Goal: Transaction & Acquisition: Purchase product/service

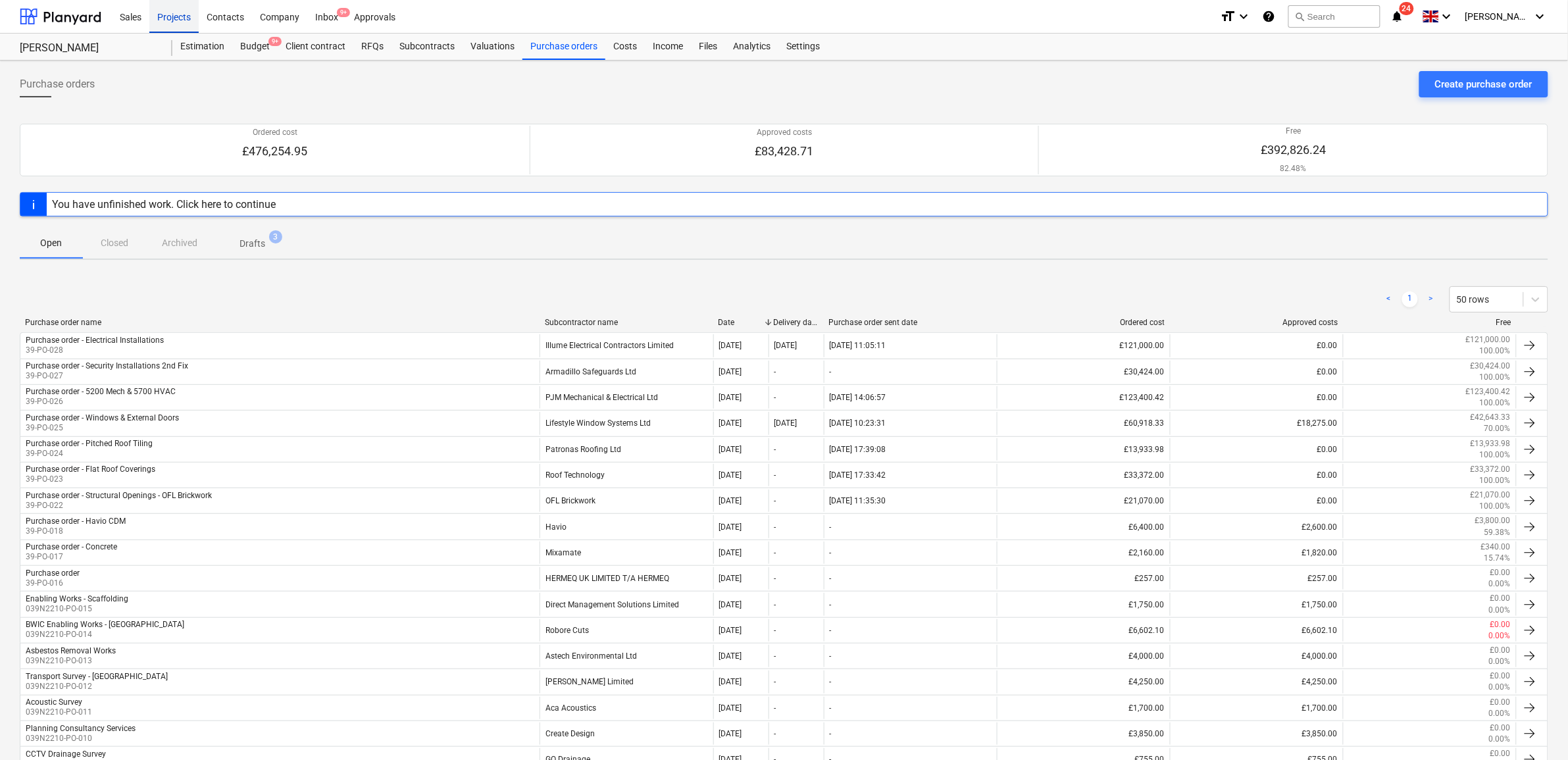
click at [172, 21] on div "Projects" at bounding box center [174, 16] width 50 height 34
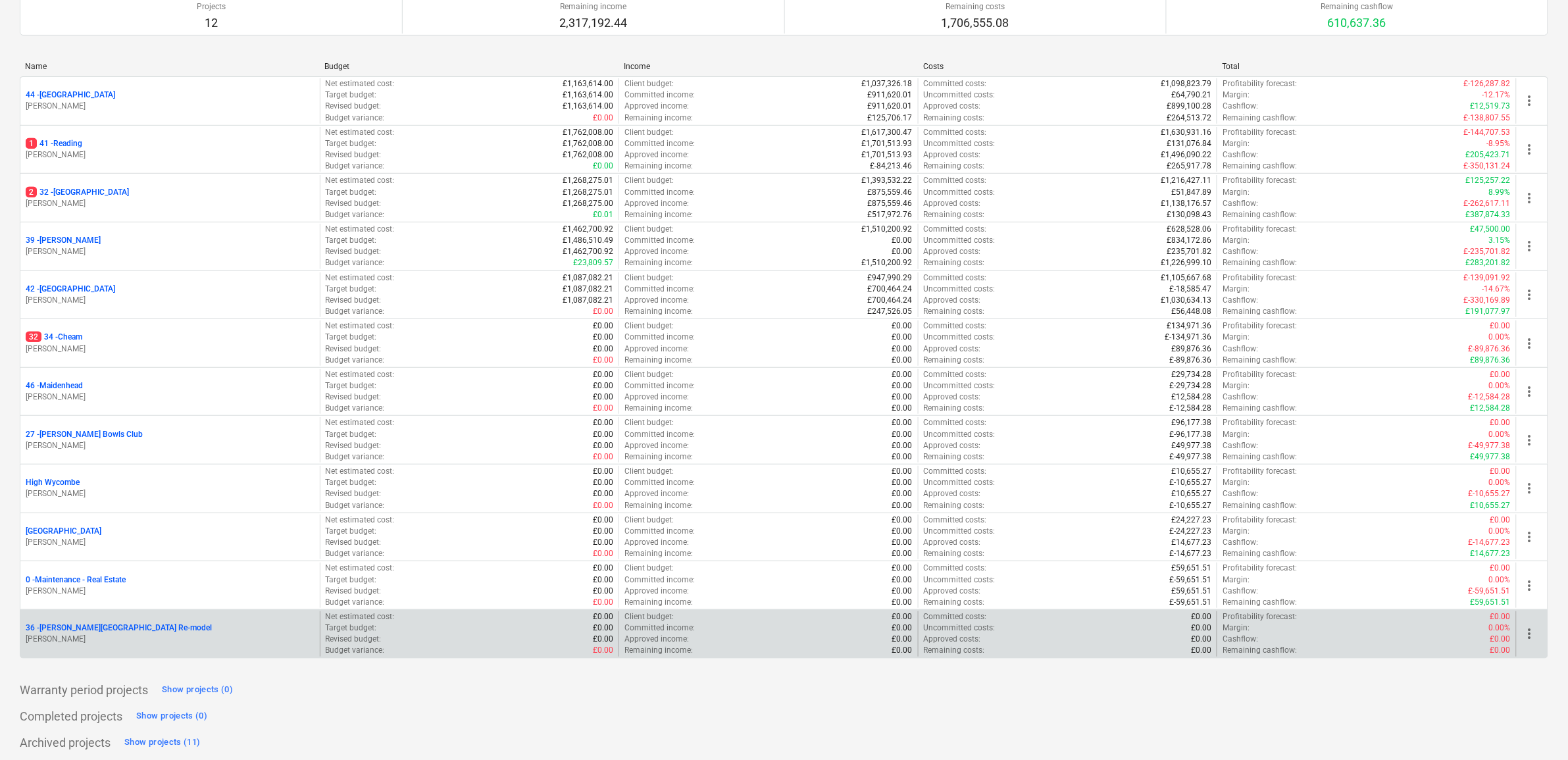
scroll to position [142, 0]
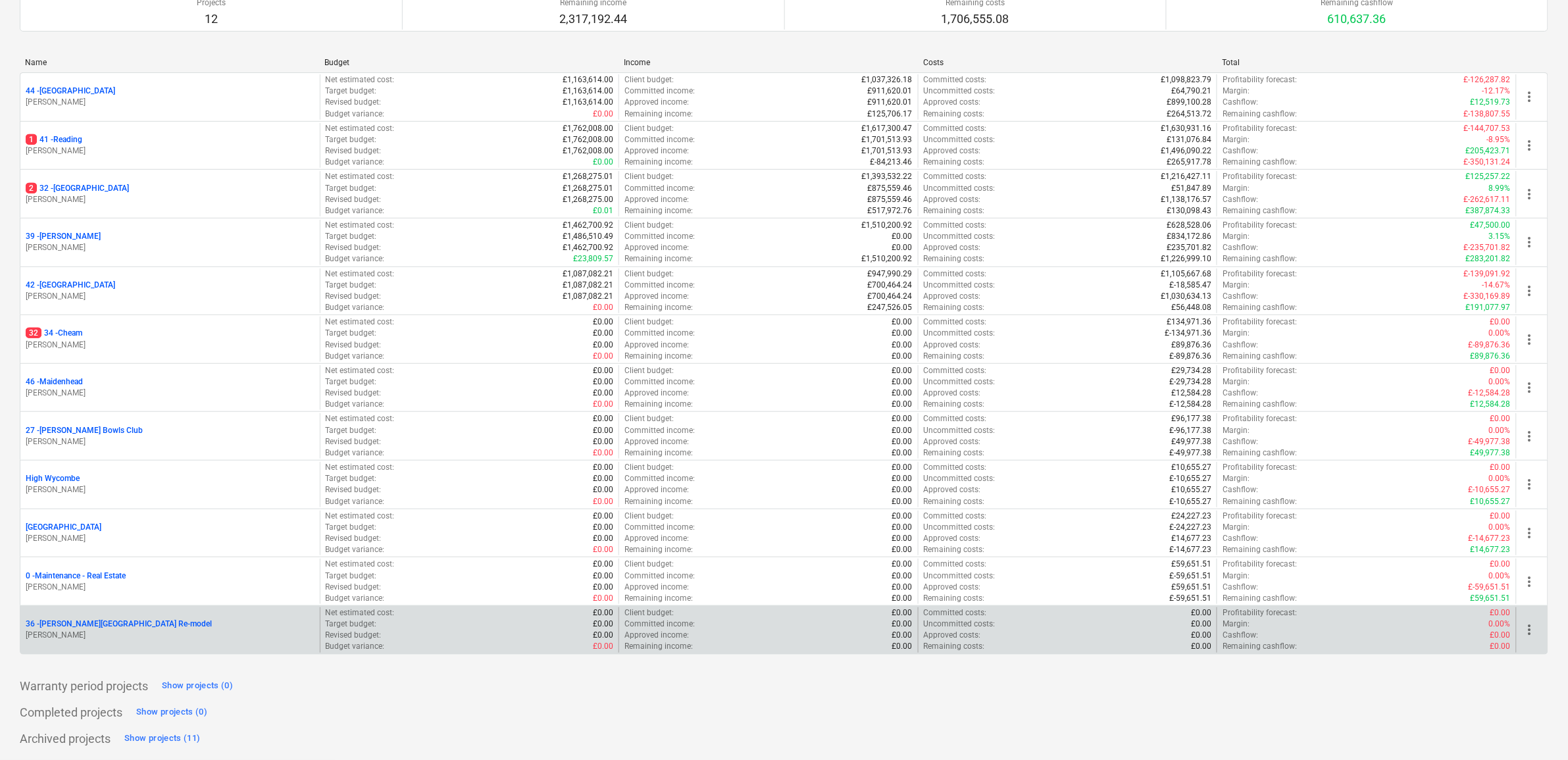
click at [104, 629] on p "36 - [PERSON_NAME][GEOGRAPHIC_DATA] Re-model" at bounding box center [118, 623] width 186 height 11
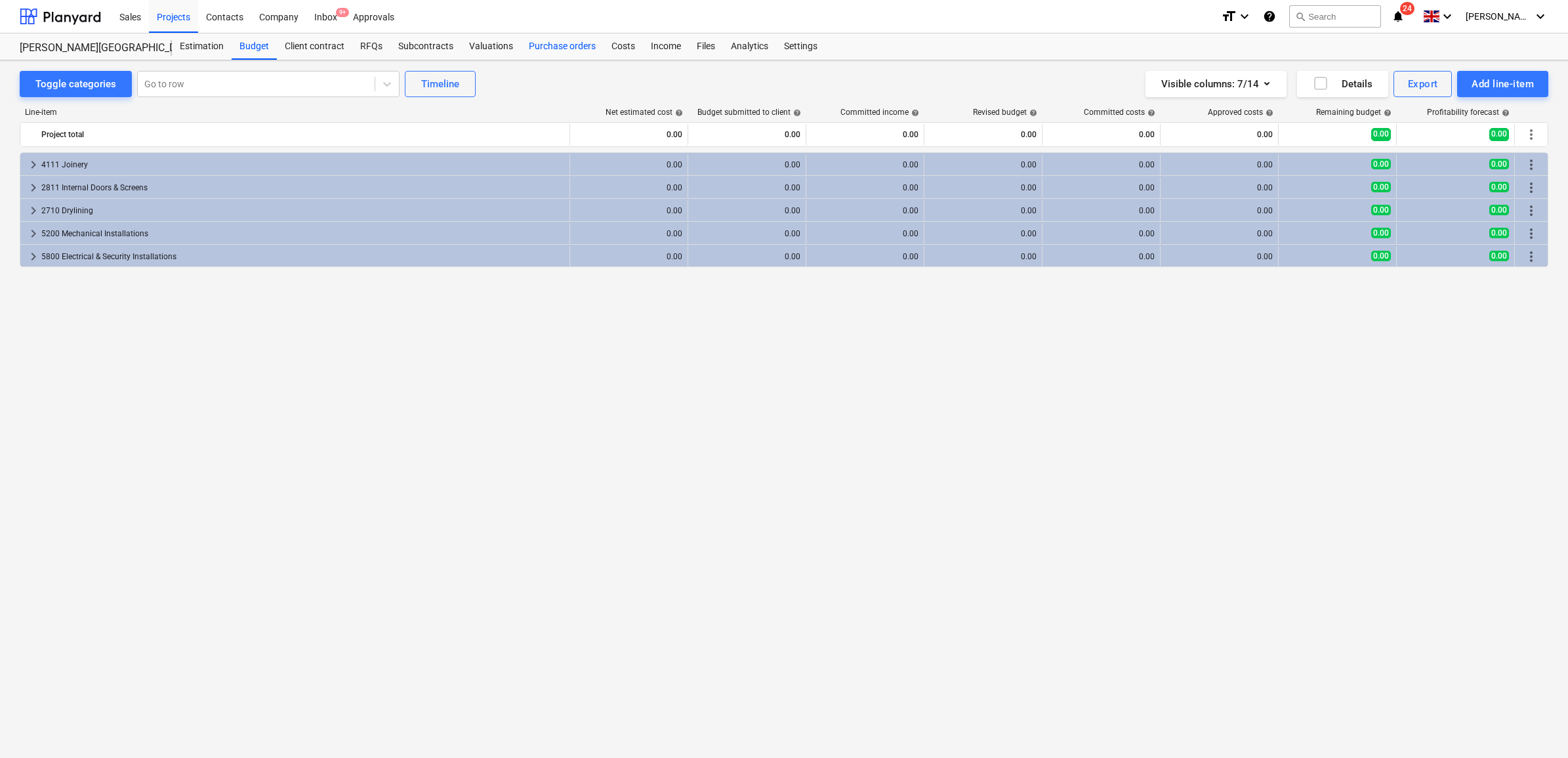
click at [546, 49] on div "Purchase orders" at bounding box center [562, 47] width 82 height 26
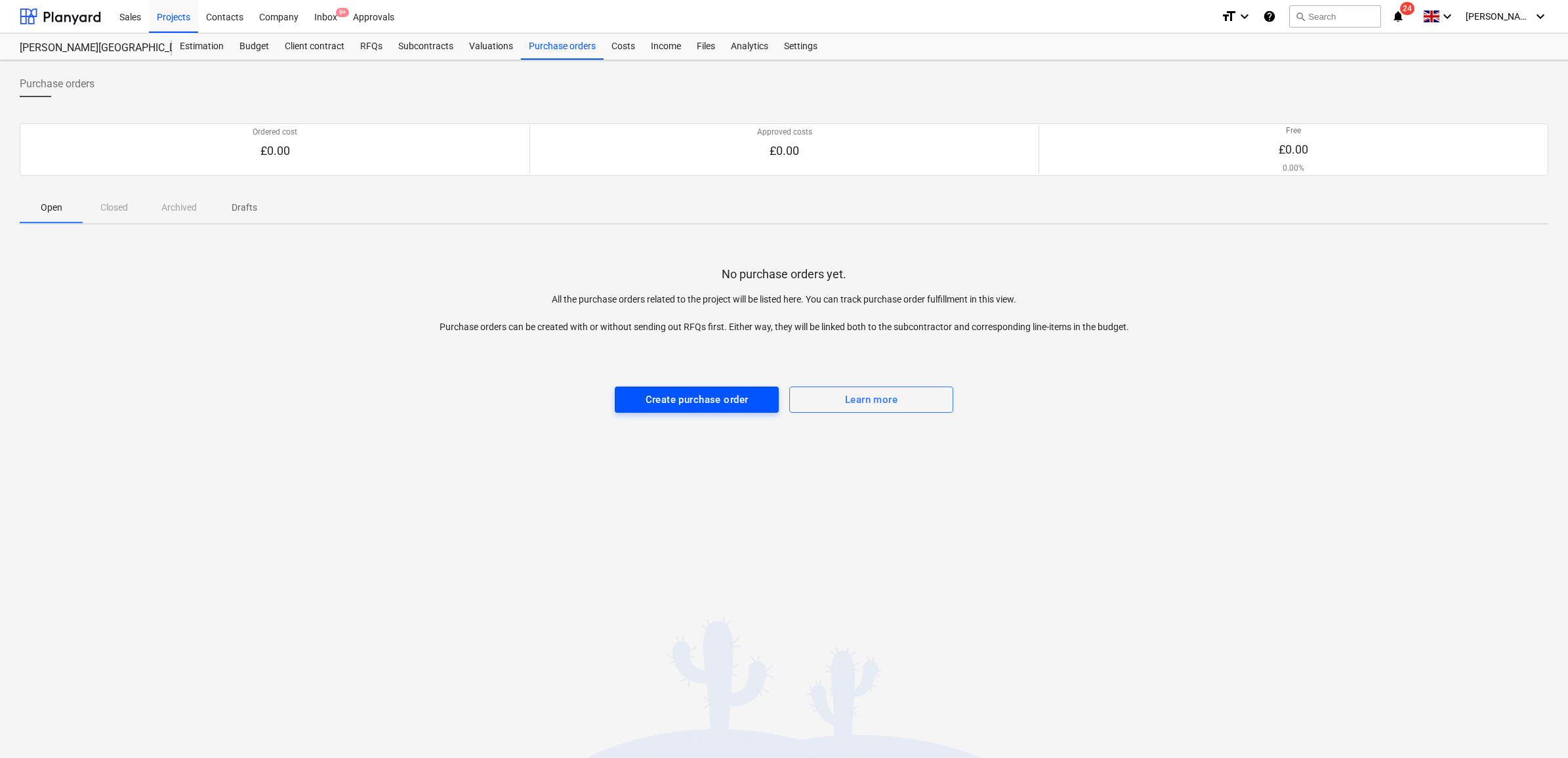
click at [730, 401] on div "Create purchase order" at bounding box center [697, 399] width 103 height 17
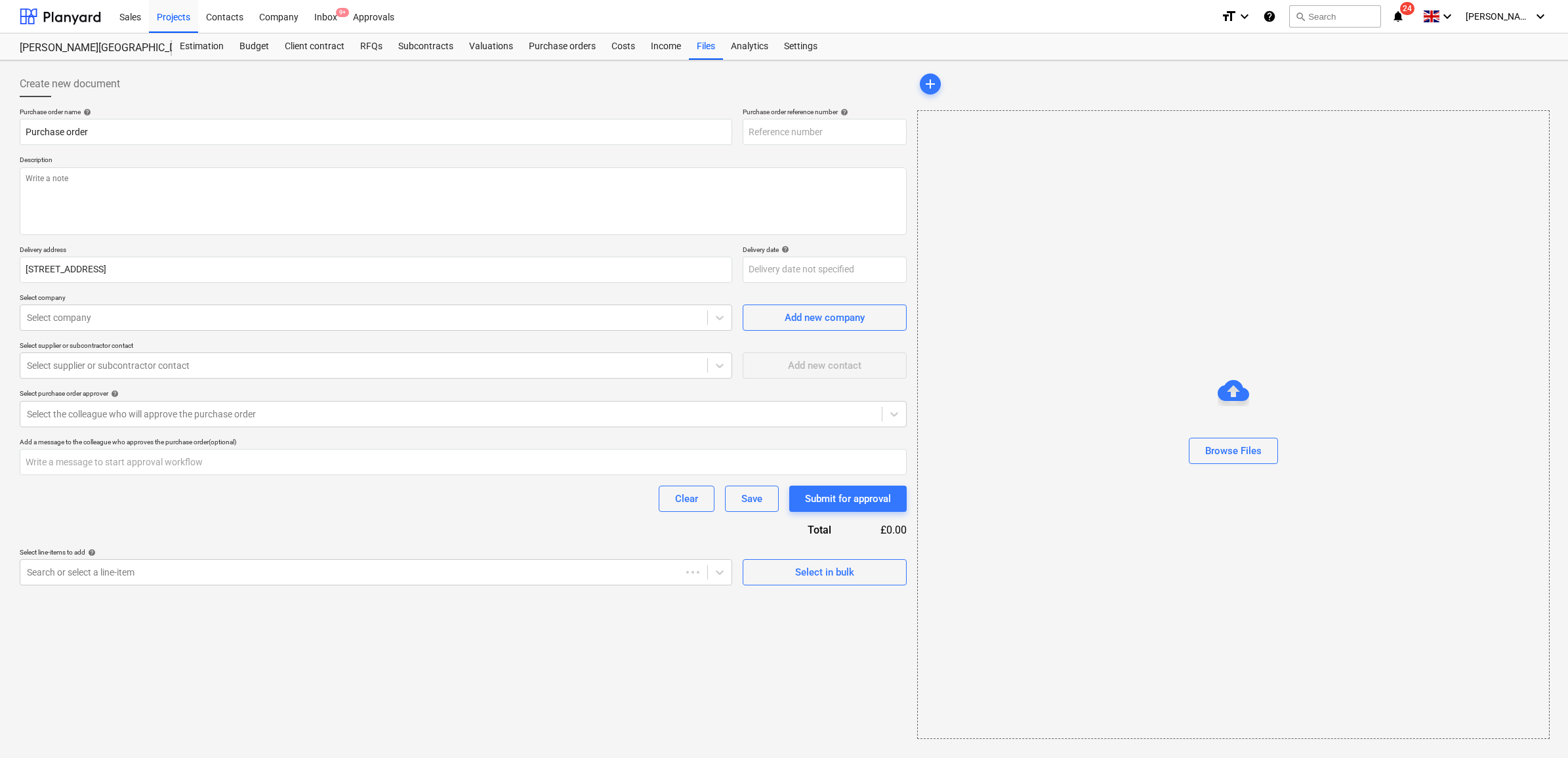
type textarea "x"
type input "36-PO-001"
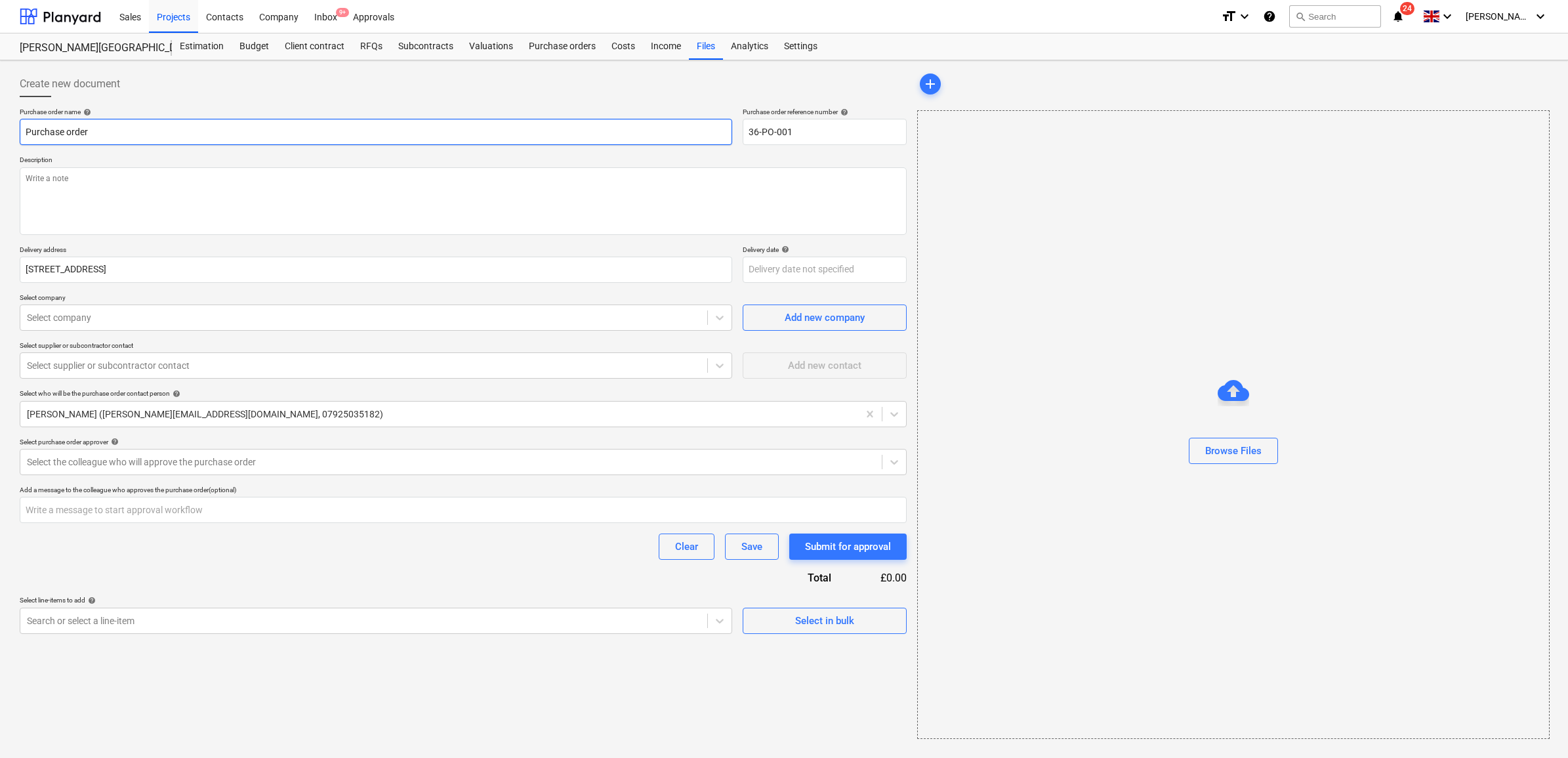
click at [168, 135] on input "Purchase order" at bounding box center [376, 132] width 713 height 26
type textarea "x"
type input "Purchase order"
type textarea "x"
type input "Purchase order -"
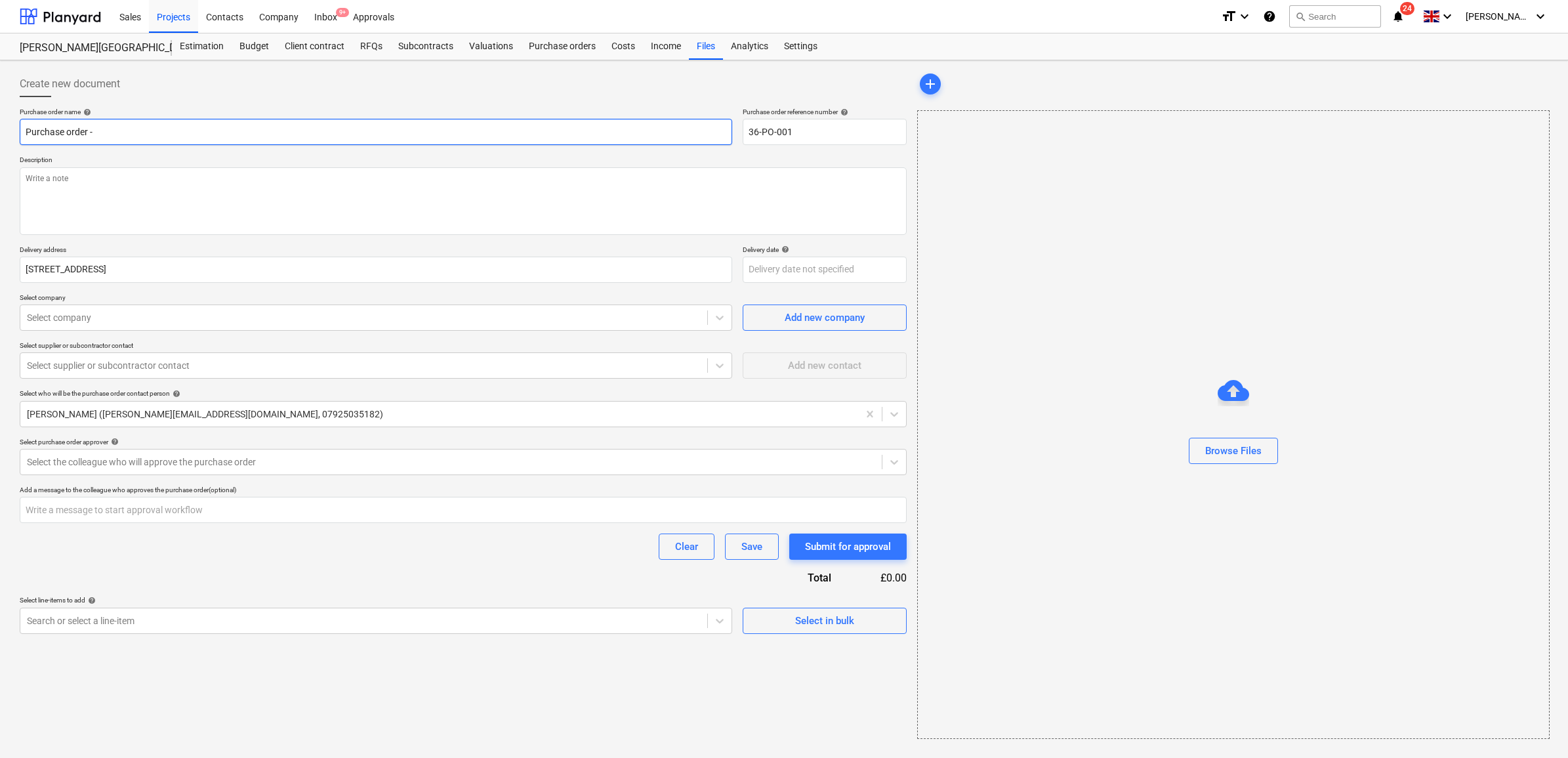
type textarea "x"
type input "Purchase order -"
type textarea "x"
type input "Purchase order - I"
type textarea "x"
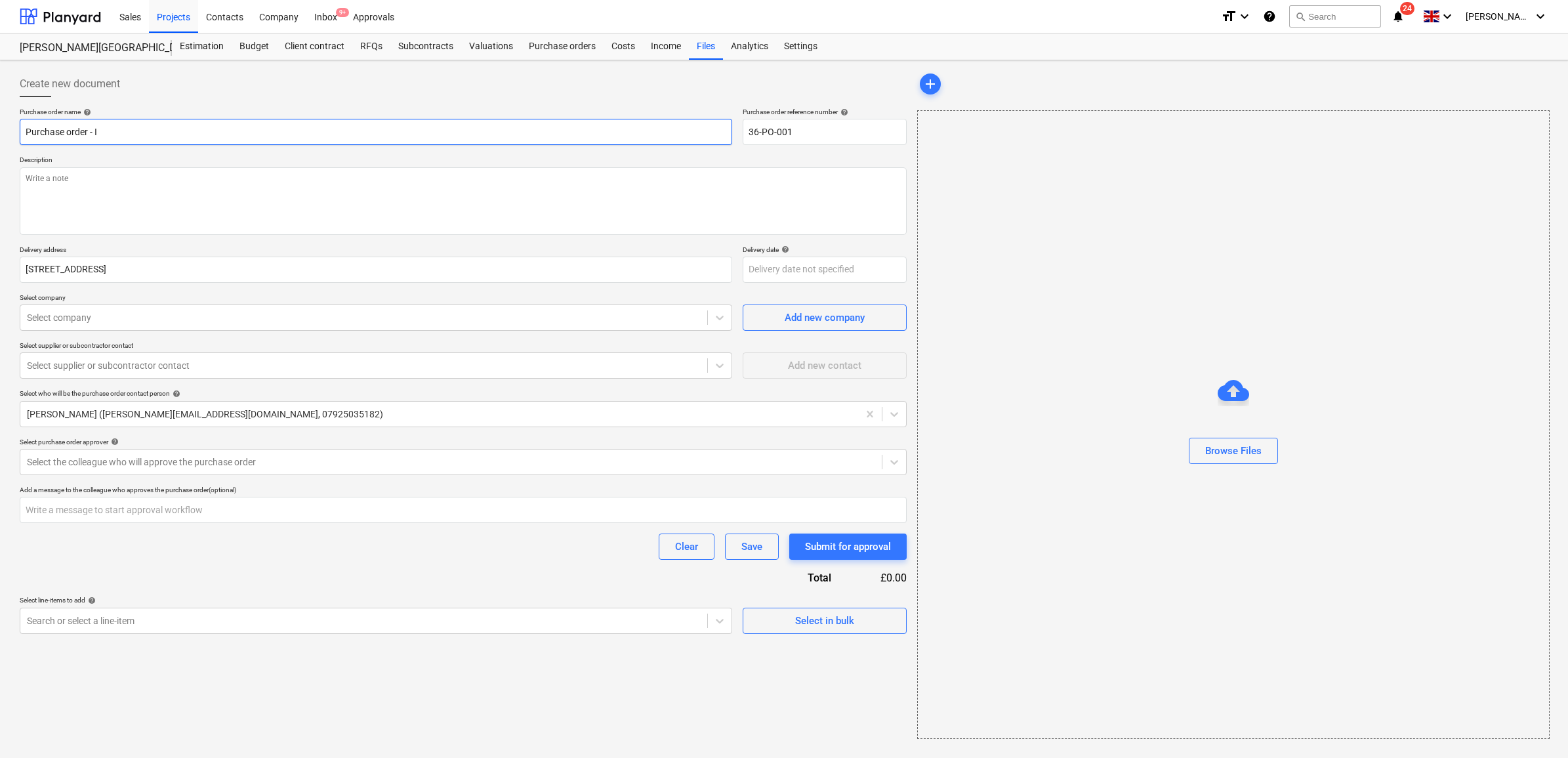
type input "Purchase order - In"
type textarea "x"
type input "Purchase order - Int"
type textarea "x"
type input "Purchase order - Inte"
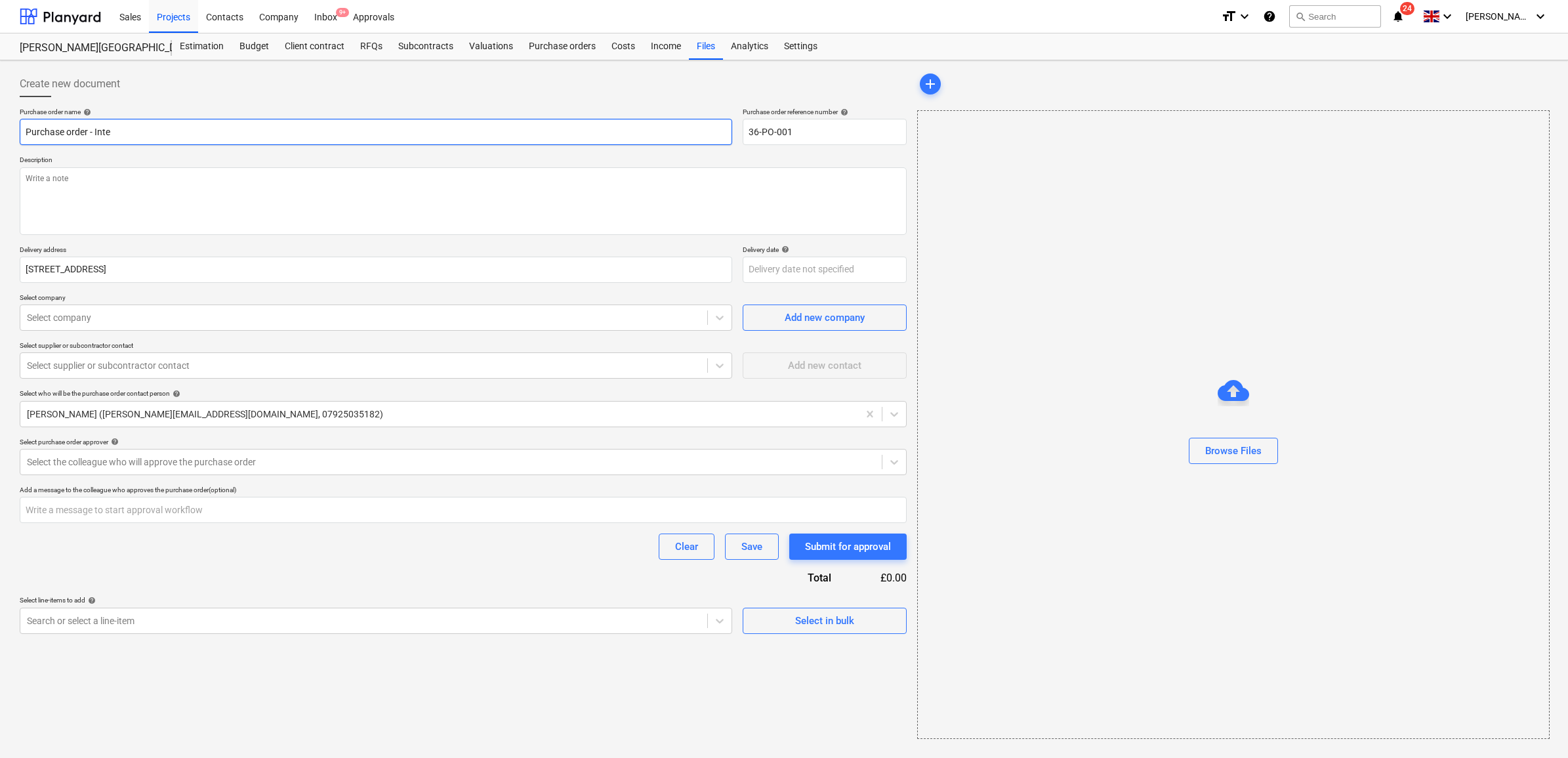
type textarea "x"
type input "Purchase order - Inter"
type textarea "x"
type input "Purchase order - Intern"
type textarea "x"
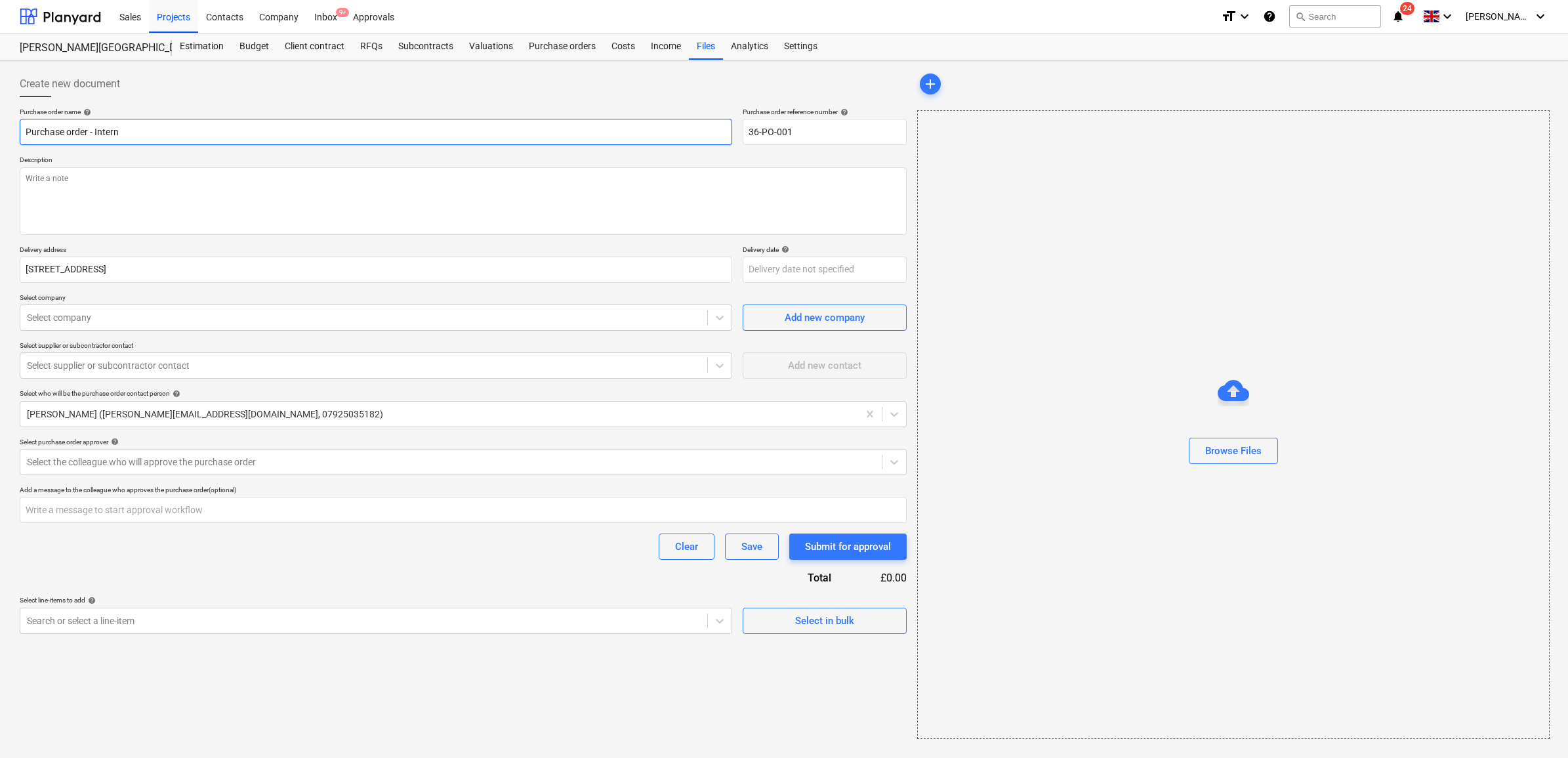
type input "Purchase order - Interna"
type textarea "x"
type input "Purchase order - Internal"
type textarea "x"
type input "Purchase order - Internal"
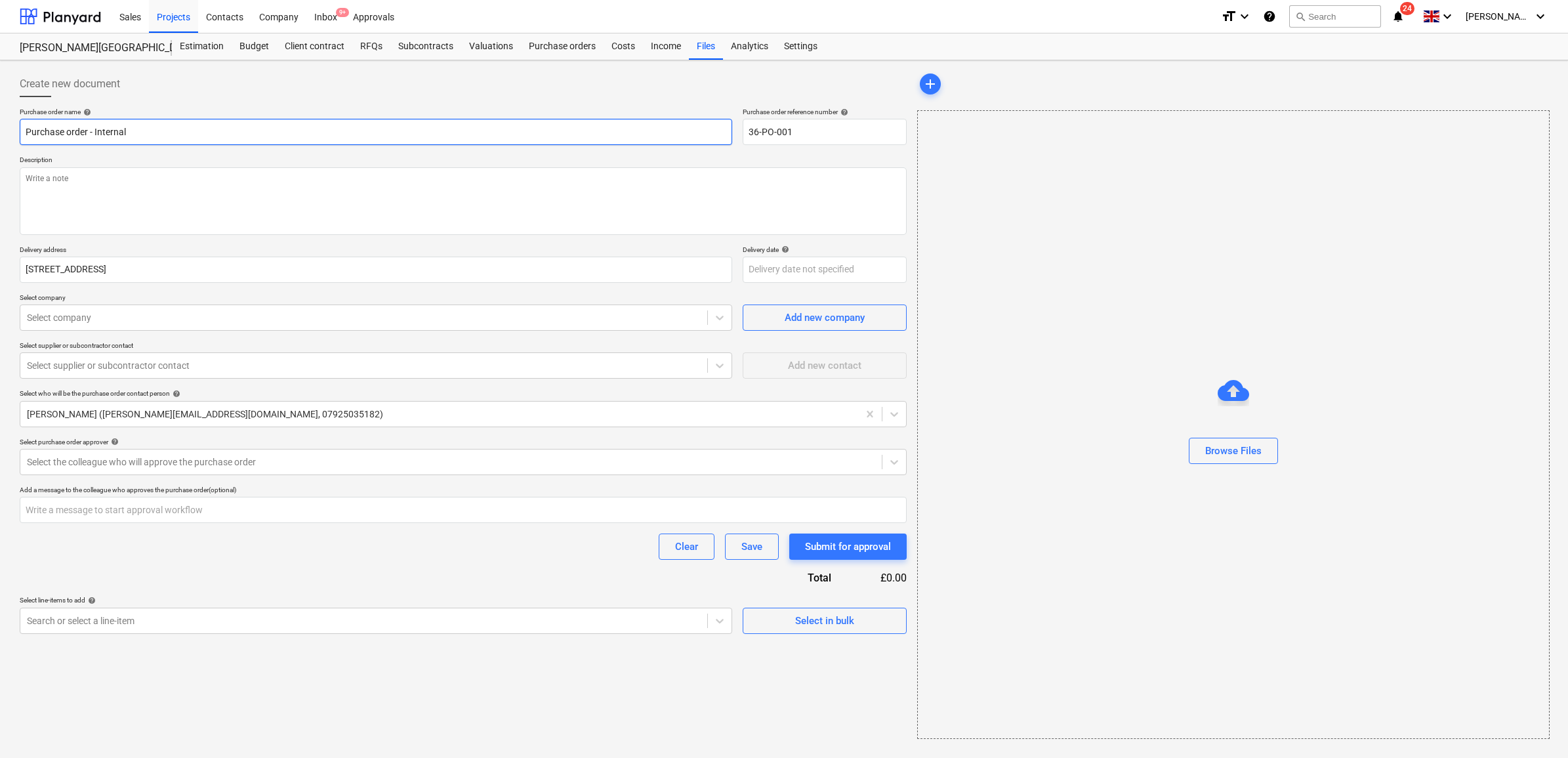
type textarea "x"
type input "Purchase order - Internal D"
type textarea "x"
type input "Purchase order - Internal Do"
type textarea "x"
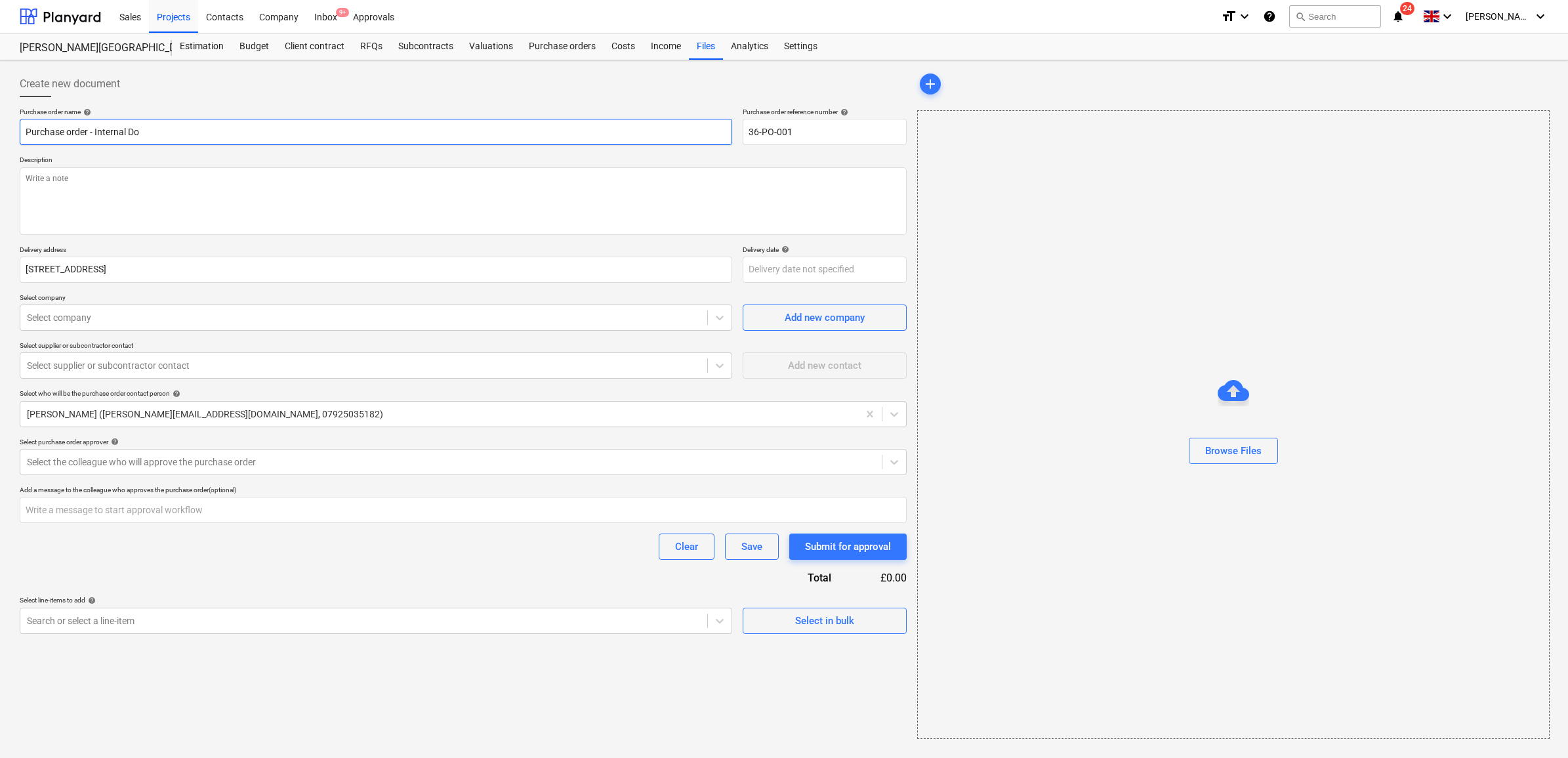
type input "Purchase order - Internal Doo"
type textarea "x"
type input "Purchase order - Internal Door"
type textarea "x"
click at [260, 138] on input "Purchase order - Internal Doors" at bounding box center [376, 132] width 713 height 26
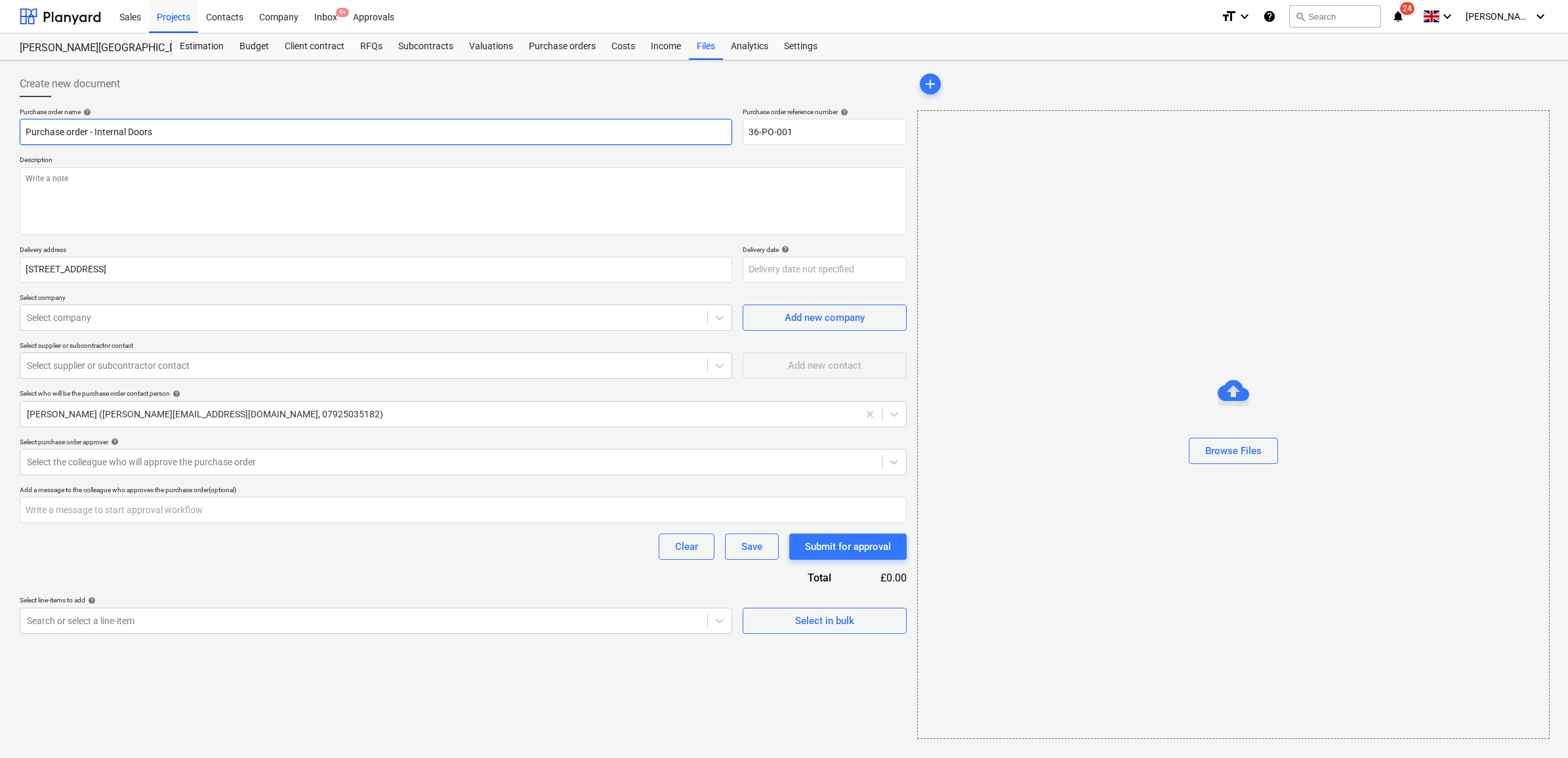
type input "Purchase order - Internal Doors & Screens Supply"
click at [712, 164] on p "Description" at bounding box center [464, 161] width 887 height 11
click at [235, 205] on textarea at bounding box center [464, 201] width 887 height 68
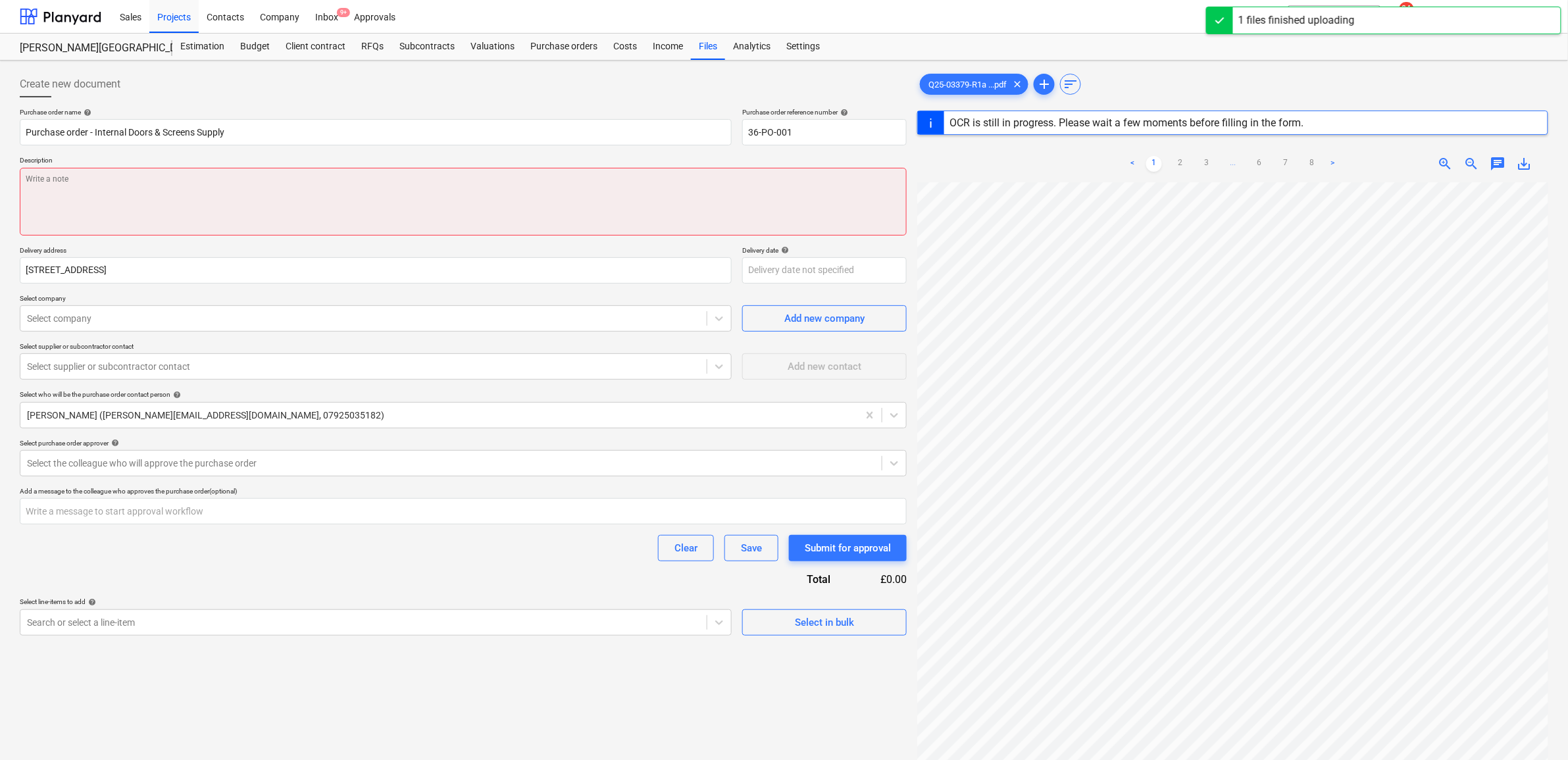
click at [188, 196] on textarea at bounding box center [463, 202] width 887 height 68
type textarea "x"
type textarea "A"
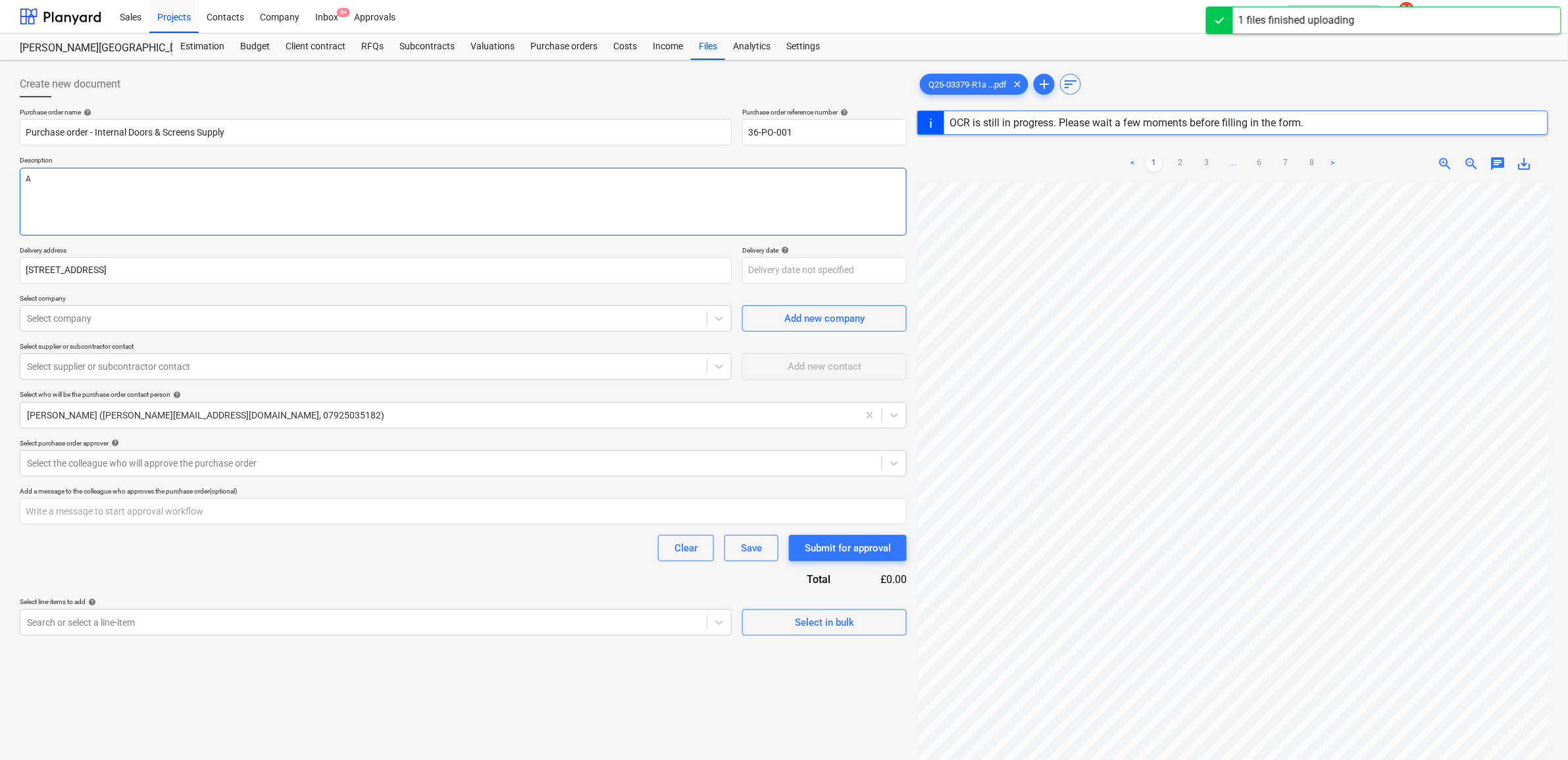
type textarea "x"
type textarea "As"
type textarea "x"
type textarea "As"
type textarea "x"
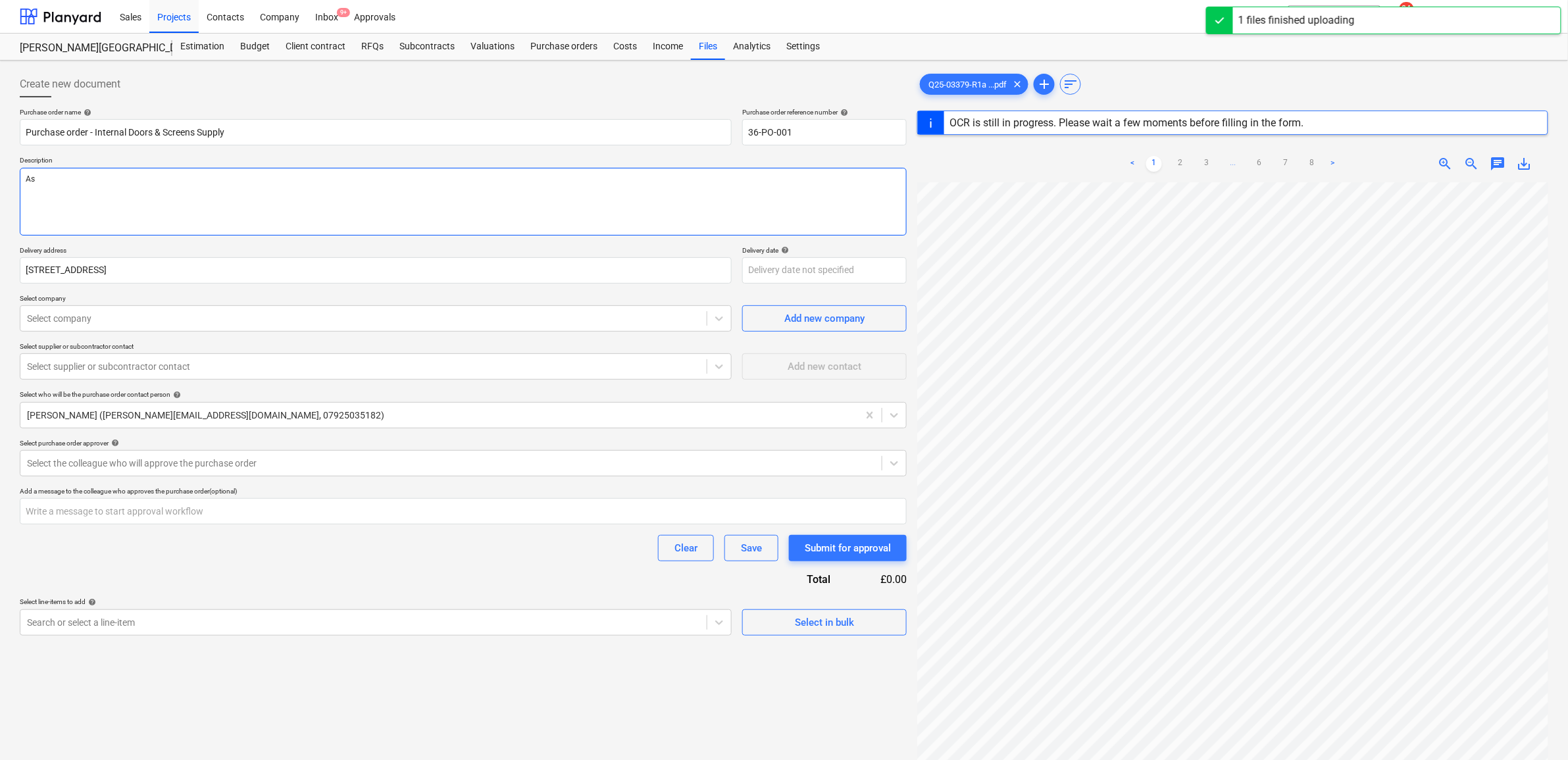
type textarea "As p"
type textarea "x"
type textarea "As pe"
type textarea "x"
type textarea "As per"
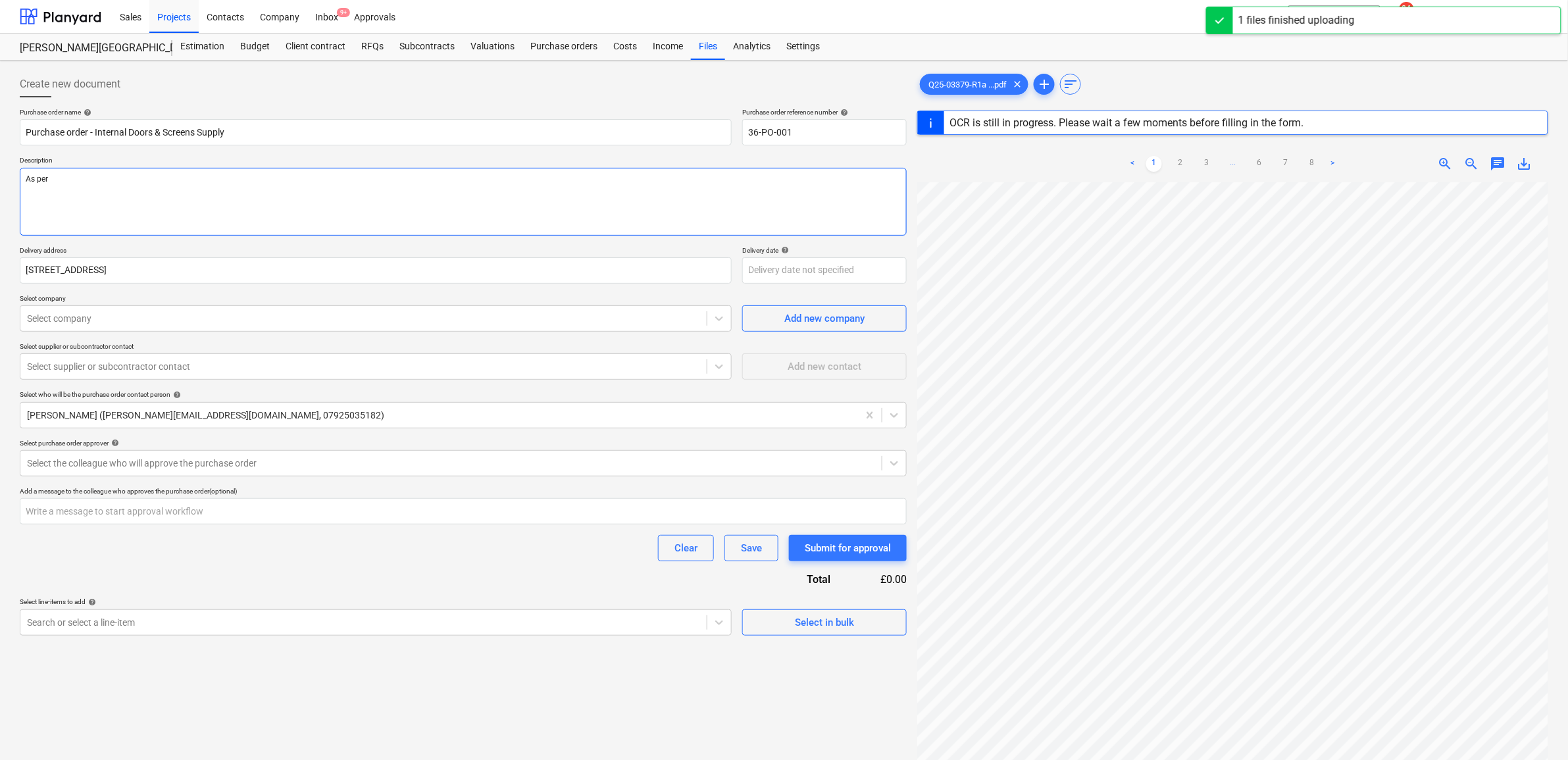
type textarea "x"
type textarea "As per"
type textarea "x"
type textarea "As per q"
type textarea "x"
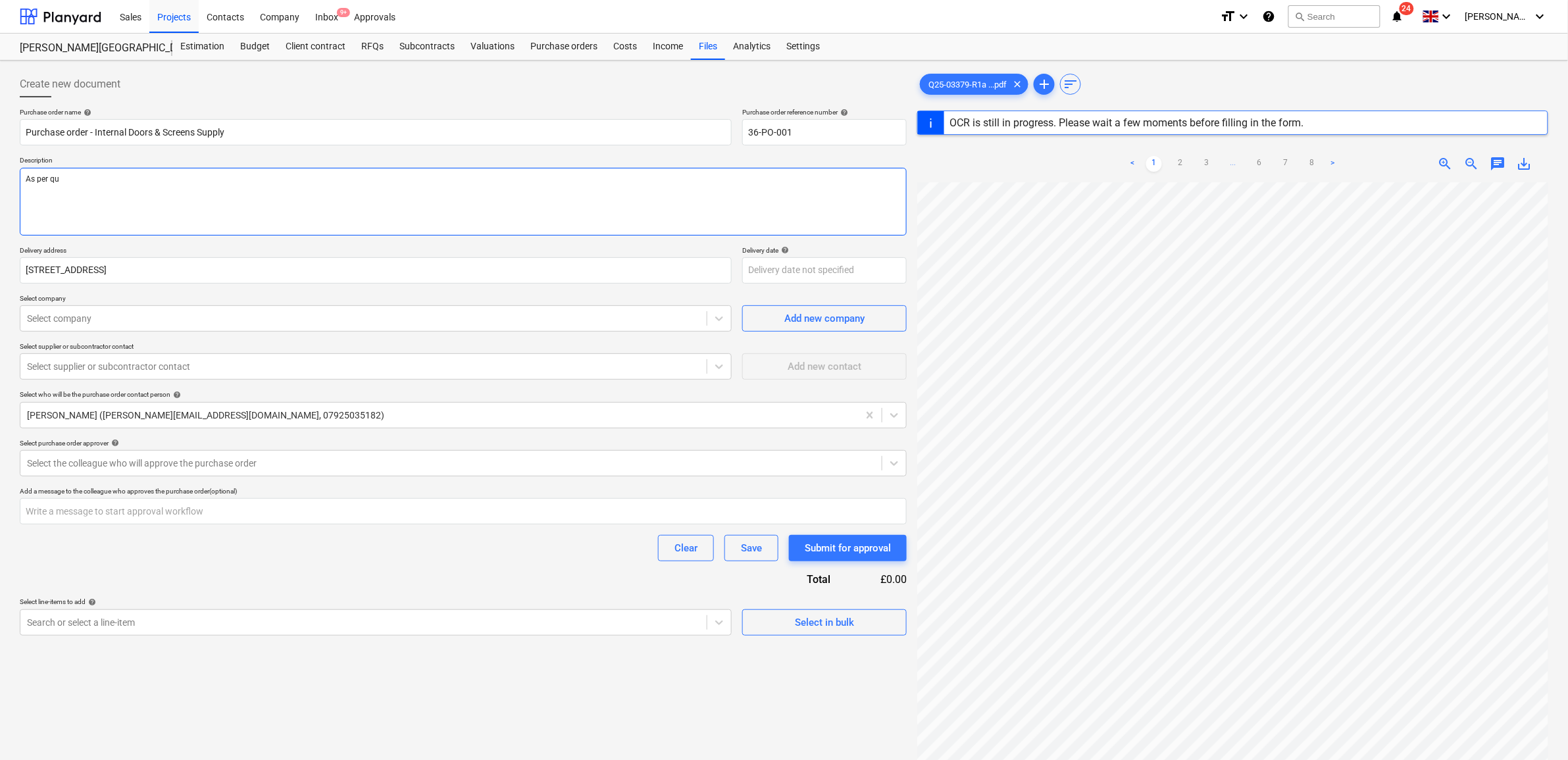
type textarea "As per quo"
type textarea "x"
type textarea "As per quot"
type textarea "x"
type textarea "As per quota"
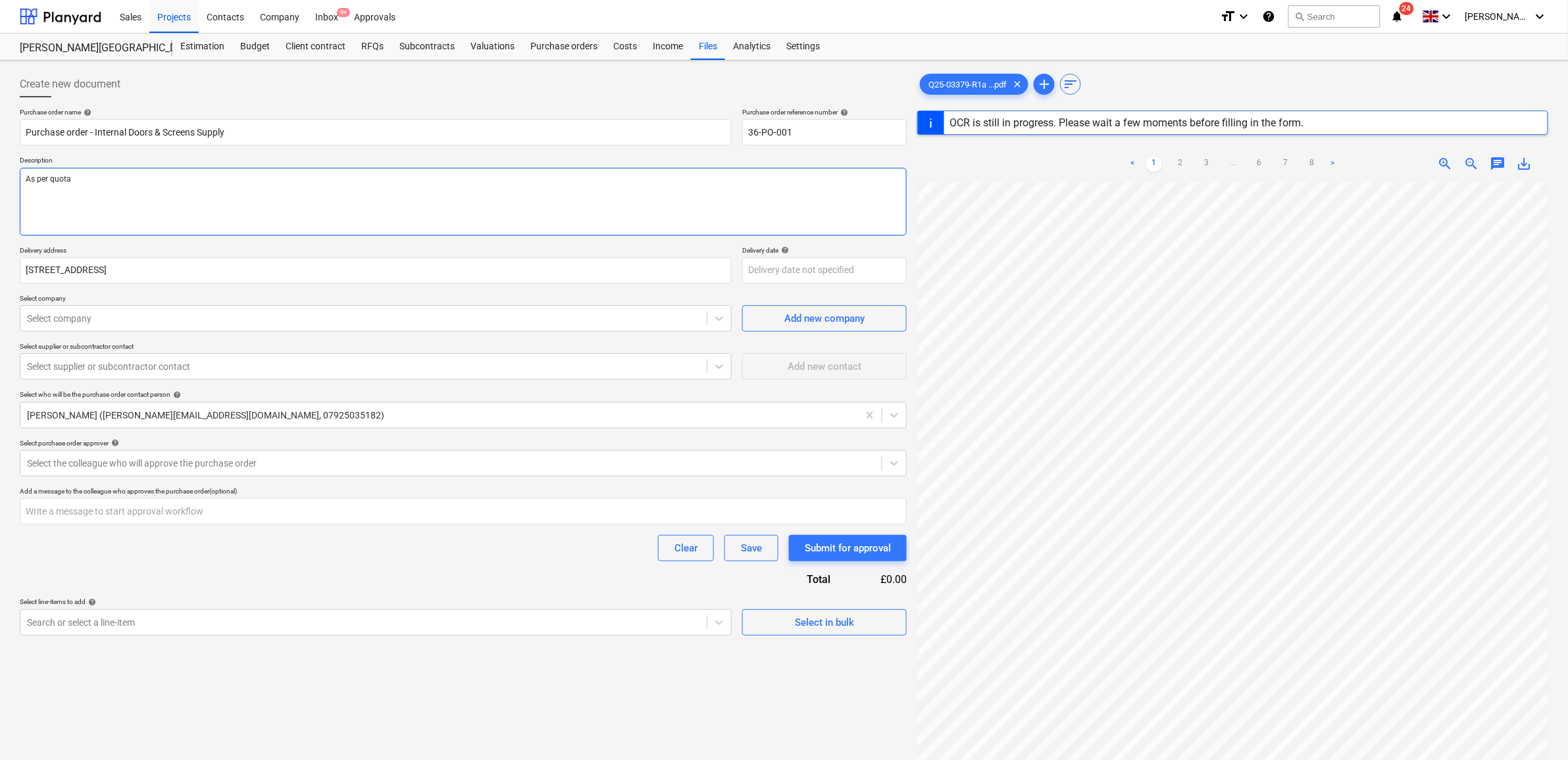
type textarea "x"
type textarea "As per quotat"
type textarea "x"
type textarea "As per quotati"
type textarea "x"
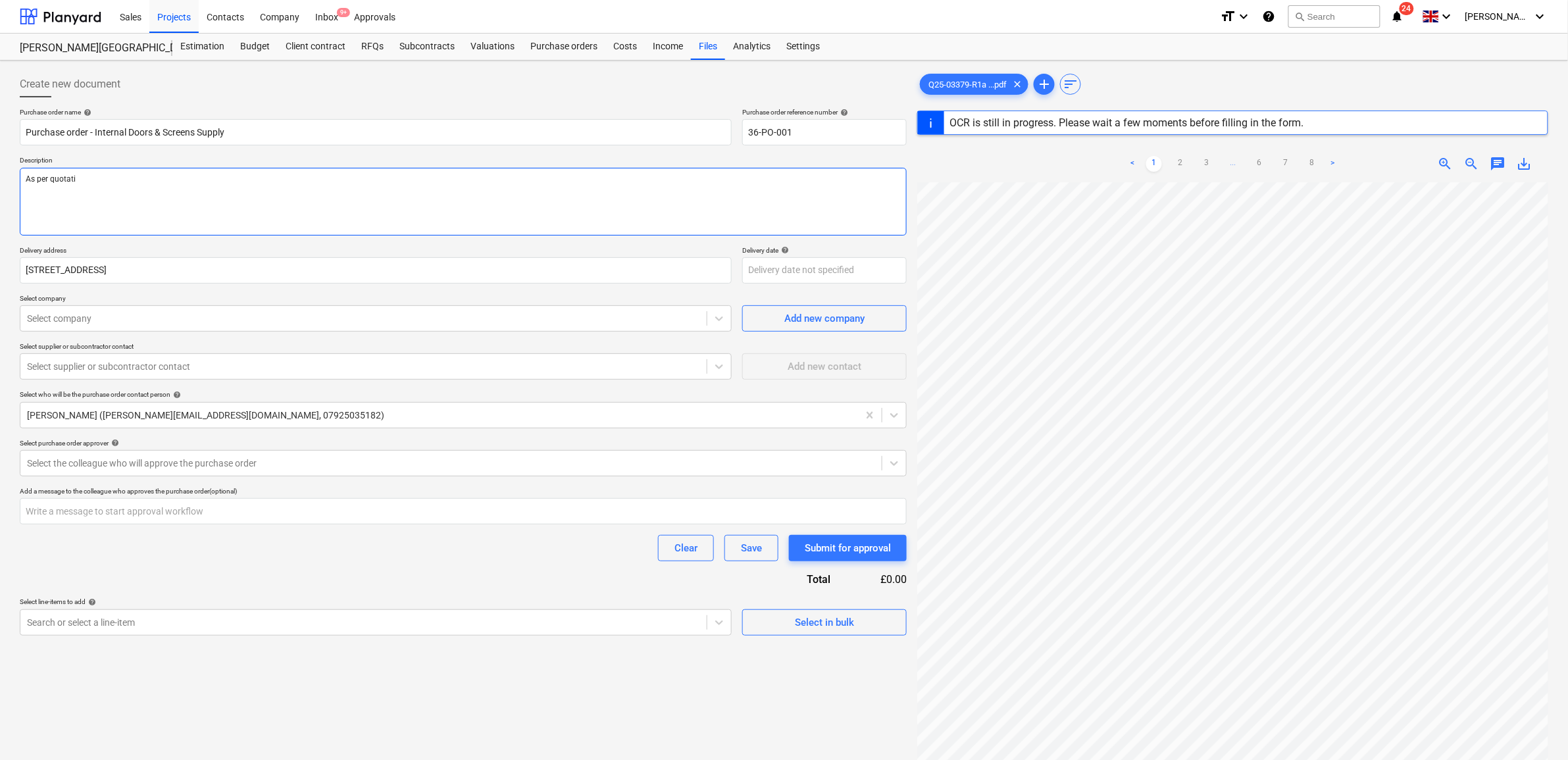
type textarea "As per quotatio"
type textarea "x"
type textarea "As per quotation"
type textarea "x"
type textarea "As per quotation"
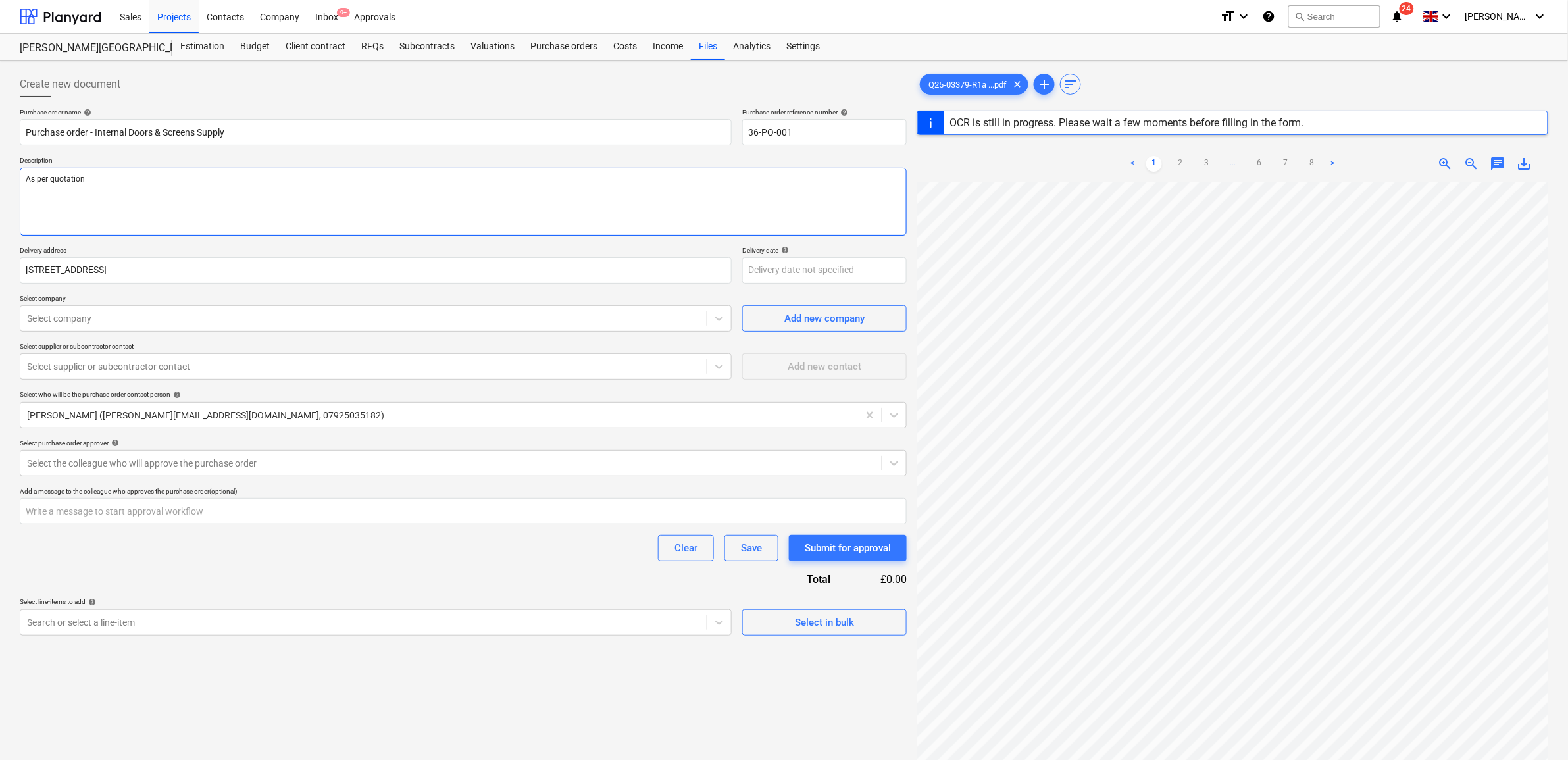
type textarea "x"
type textarea "As per quotation Q"
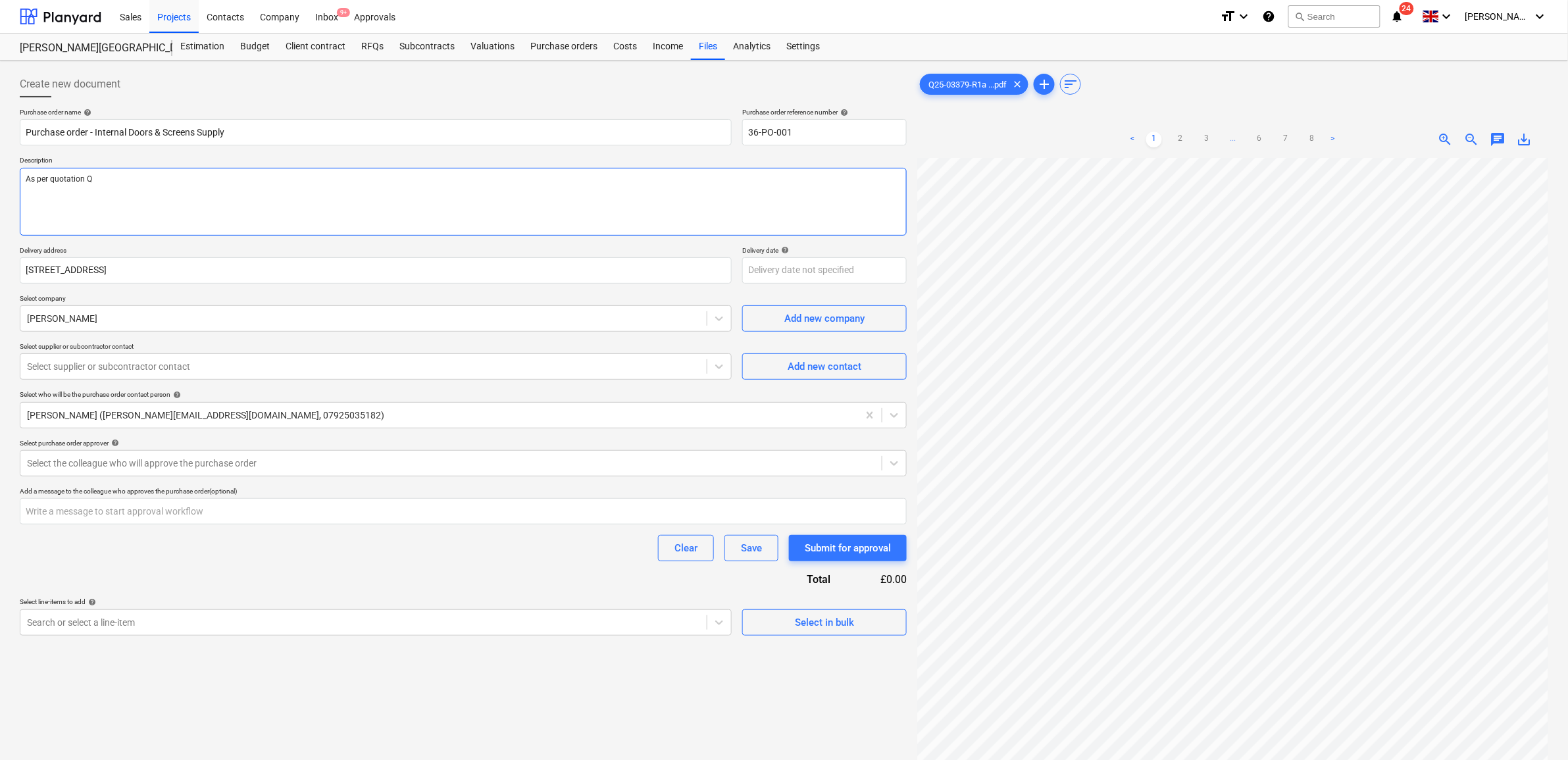
type textarea "x"
type textarea "As per quotation Q2"
type textarea "x"
type textarea "As per quotation Q25"
type textarea "x"
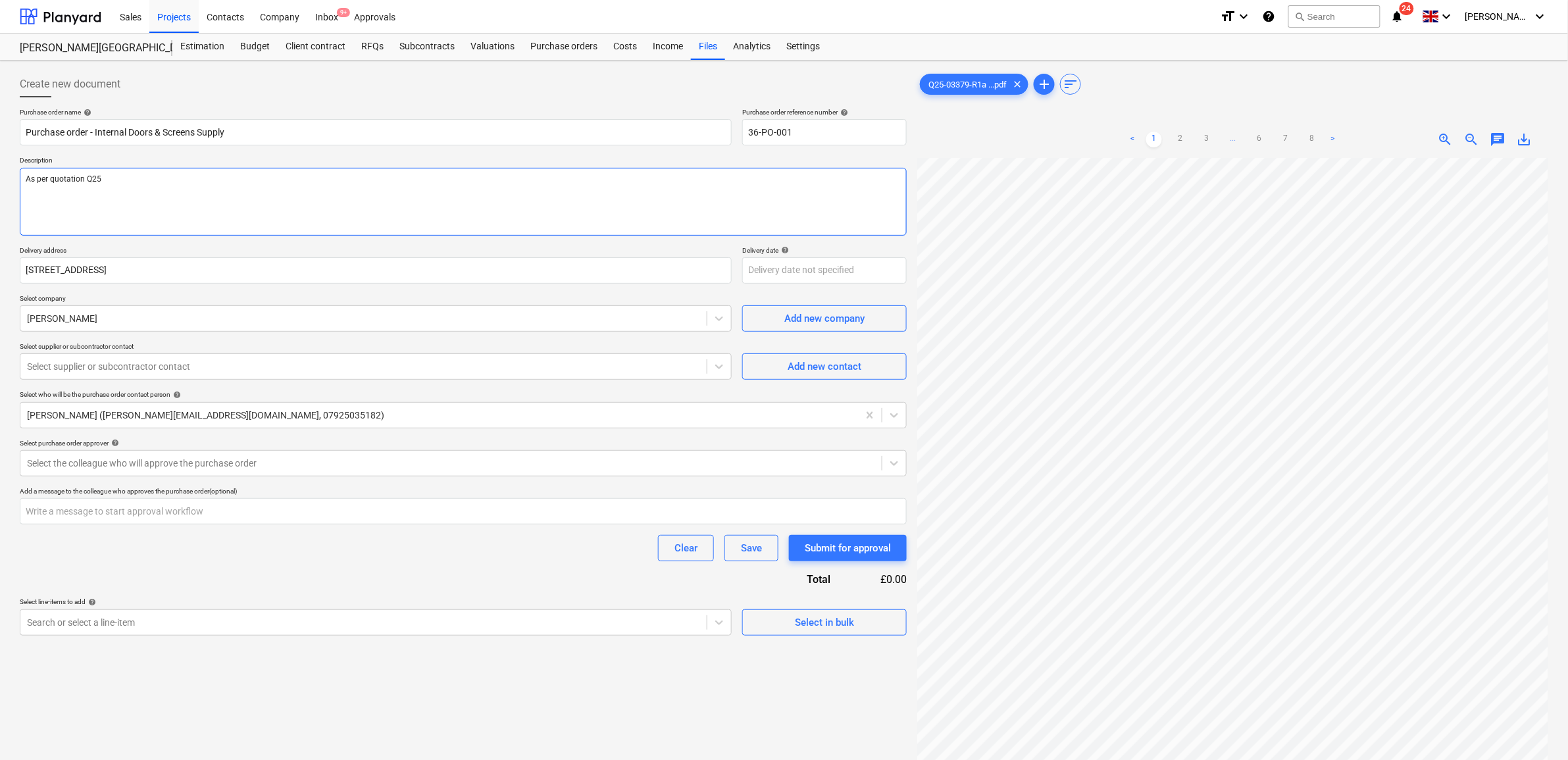
type textarea "As per quotation Q25-"
type textarea "x"
type textarea "As per quotation Q25-0"
type textarea "x"
type textarea "As per quotation Q25-03"
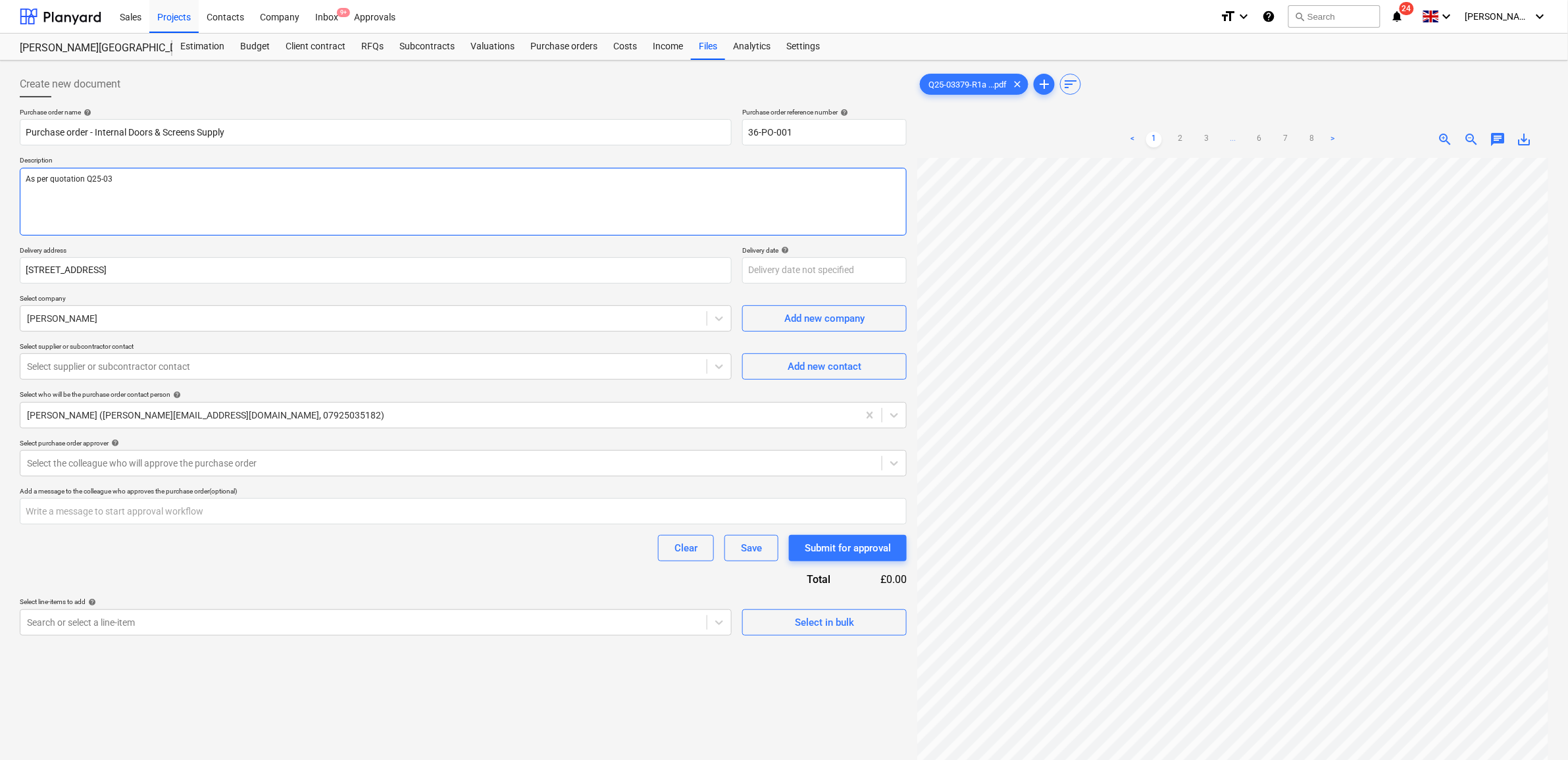
type textarea "x"
type textarea "As per quotation Q25-033"
type textarea "x"
type textarea "As per quotation Q25-0337"
type textarea "x"
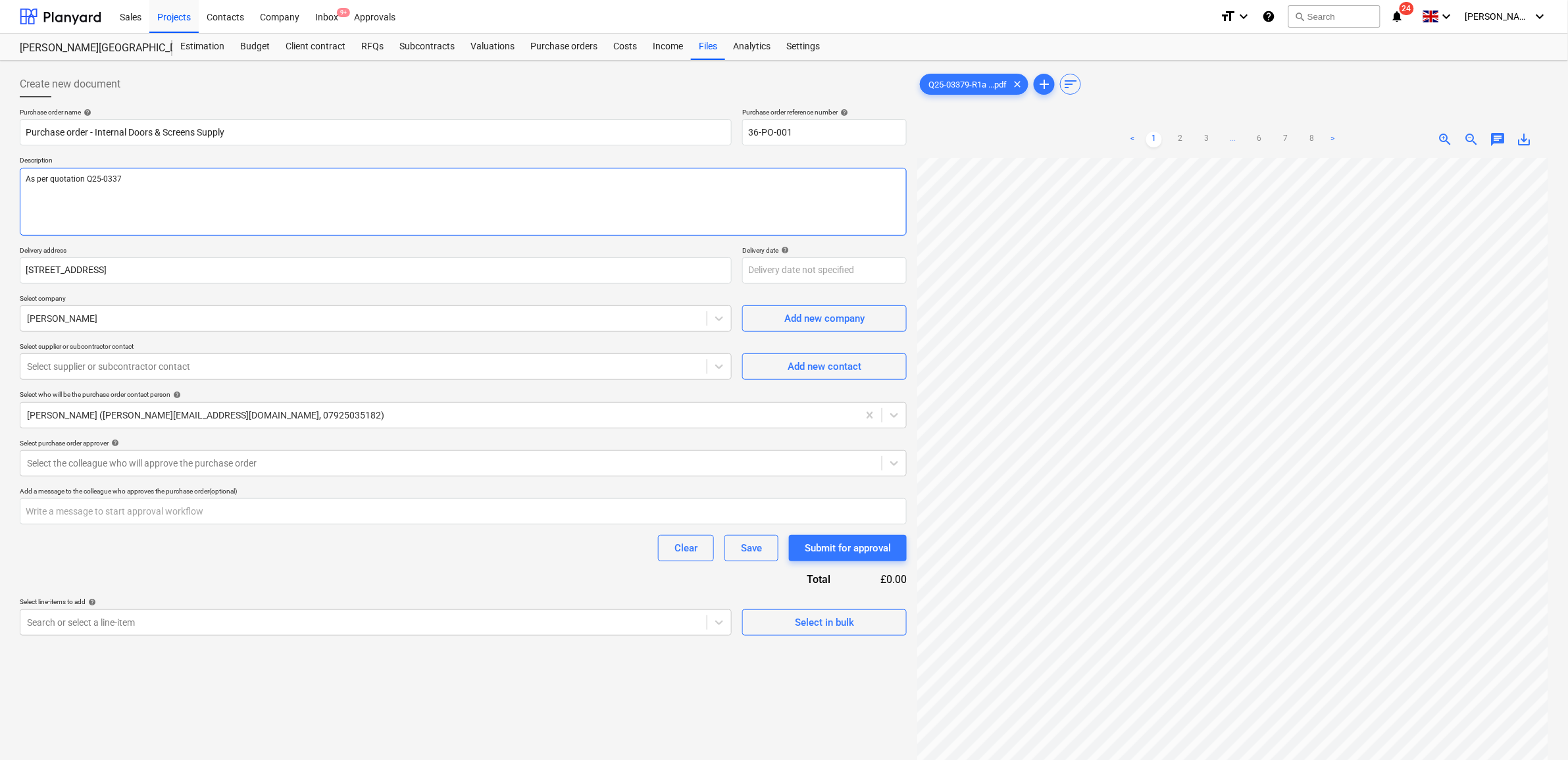
type textarea "As per quotation Q25-03379"
type textarea "x"
type textarea "As per quotation Q25-03379-"
type textarea "x"
type textarea "As per quotation Q25-03379-R"
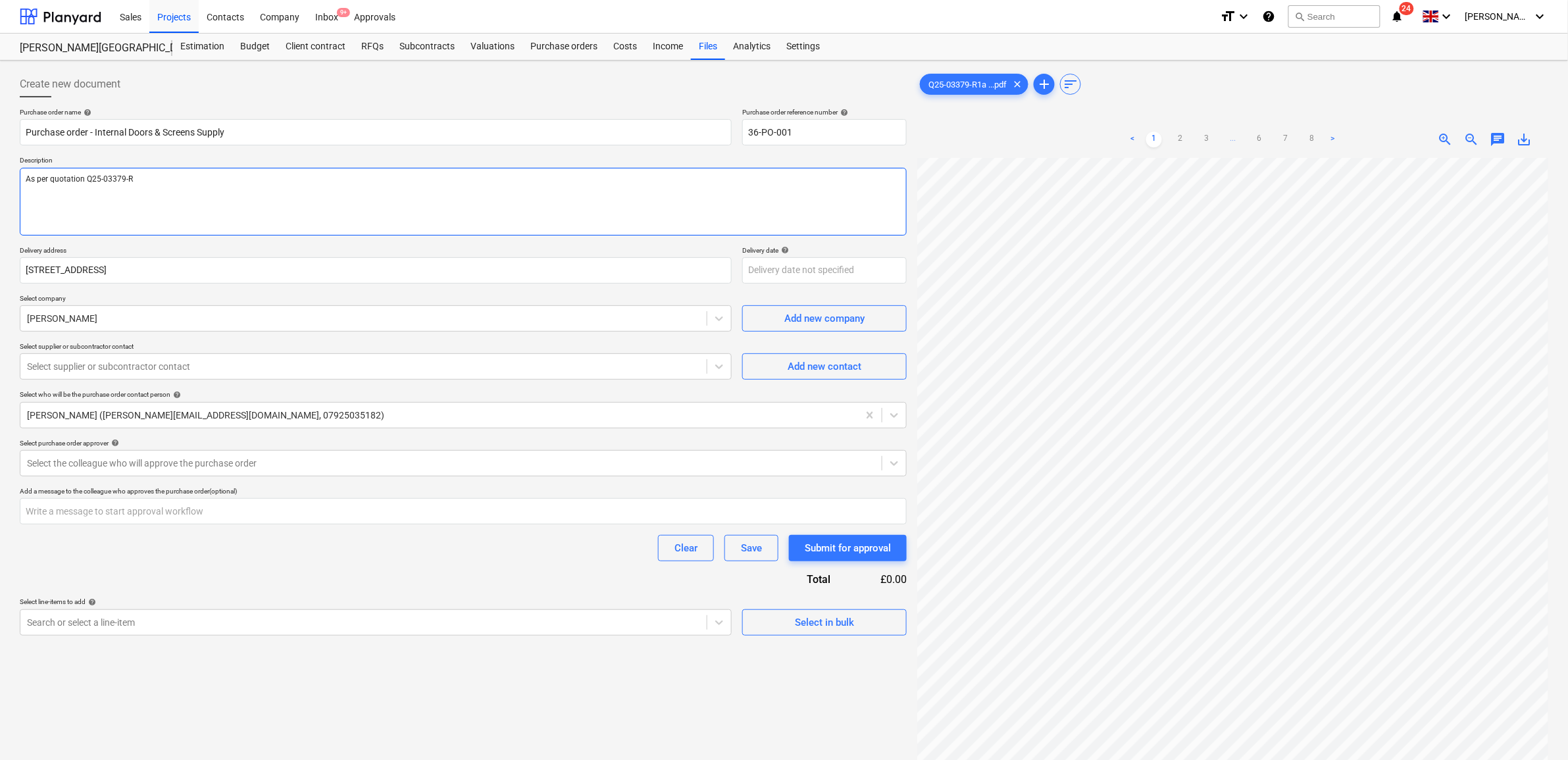
type textarea "x"
type textarea "As per quotation Q25-03379-R1"
type textarea "x"
click at [1174, 132] on link "2" at bounding box center [1180, 139] width 16 height 16
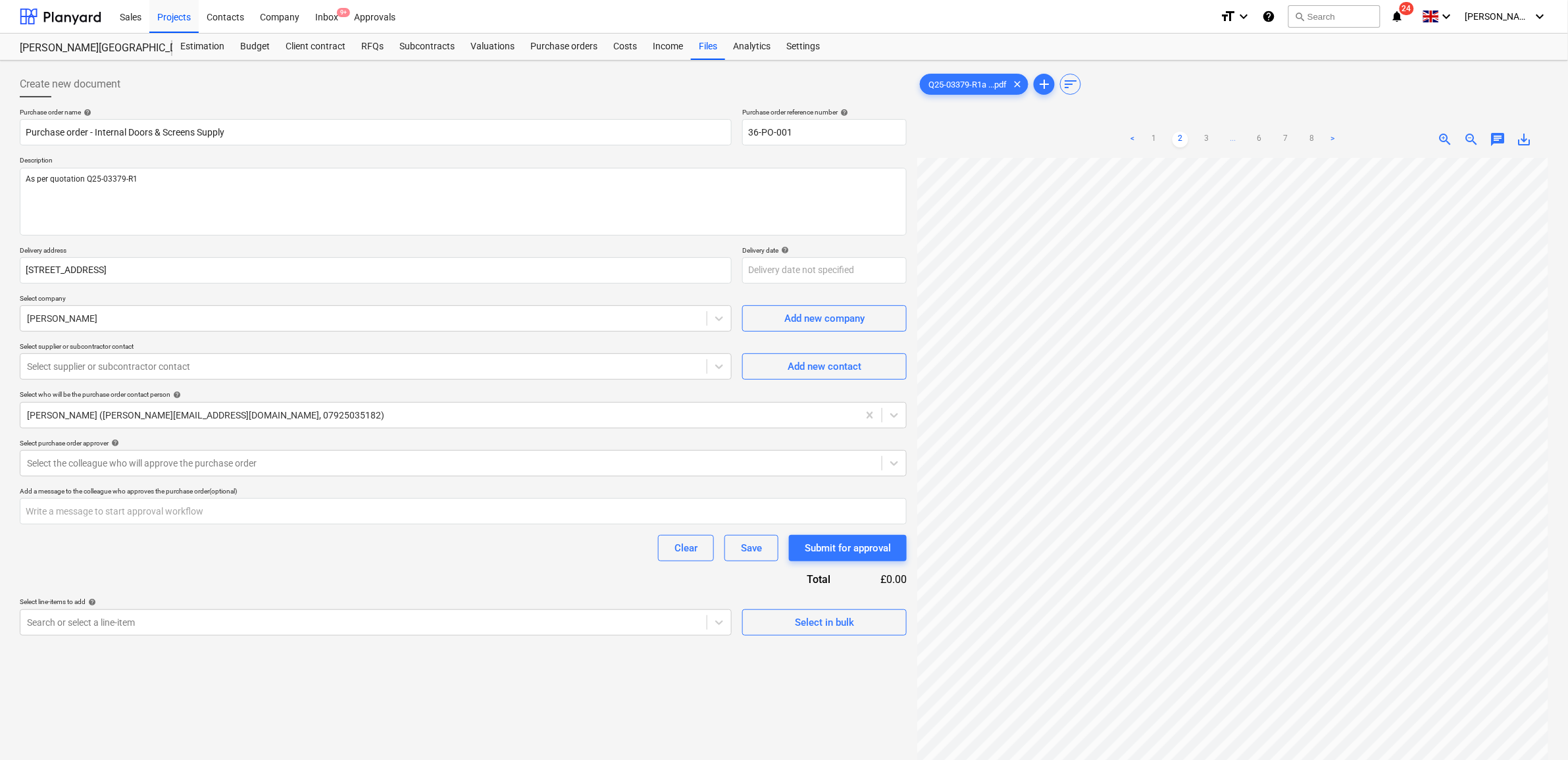
click at [1210, 131] on div "< 1 2 3 ... 6 7 8 >" at bounding box center [1233, 139] width 216 height 37
click at [1208, 139] on link "3" at bounding box center [1207, 139] width 16 height 16
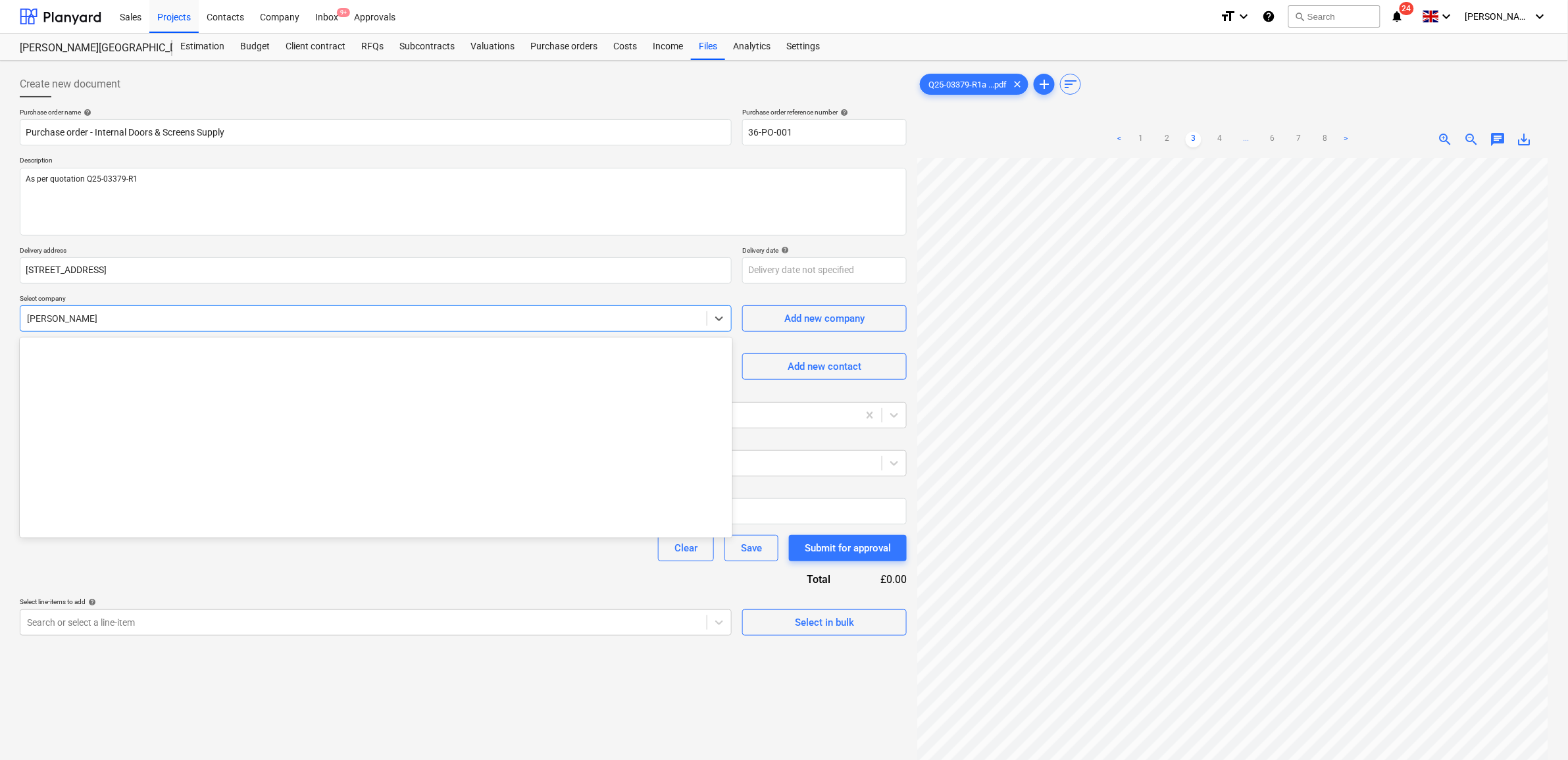
click at [176, 322] on div at bounding box center [363, 318] width 673 height 13
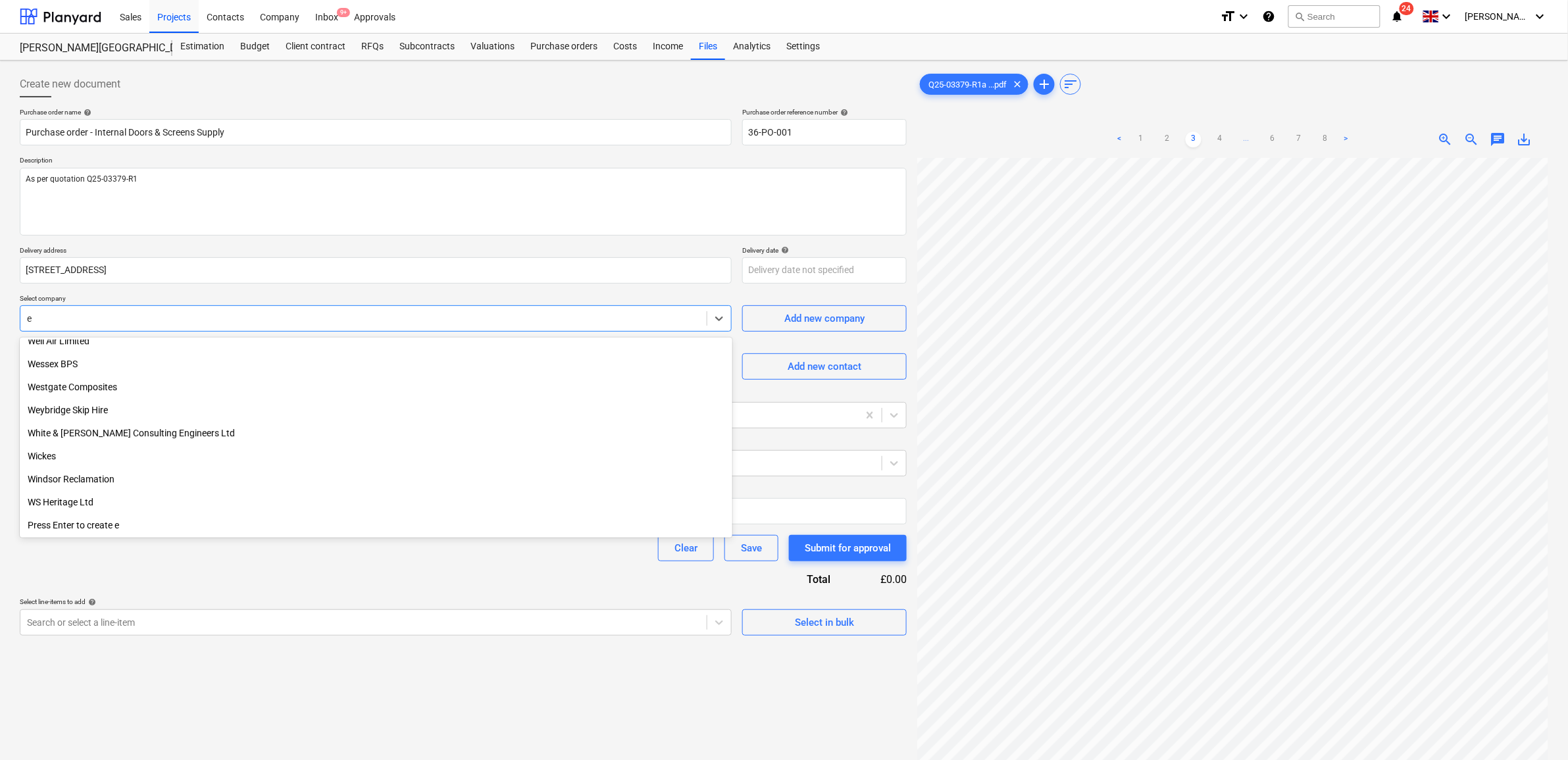
scroll to position [562, 0]
type input "enfi"
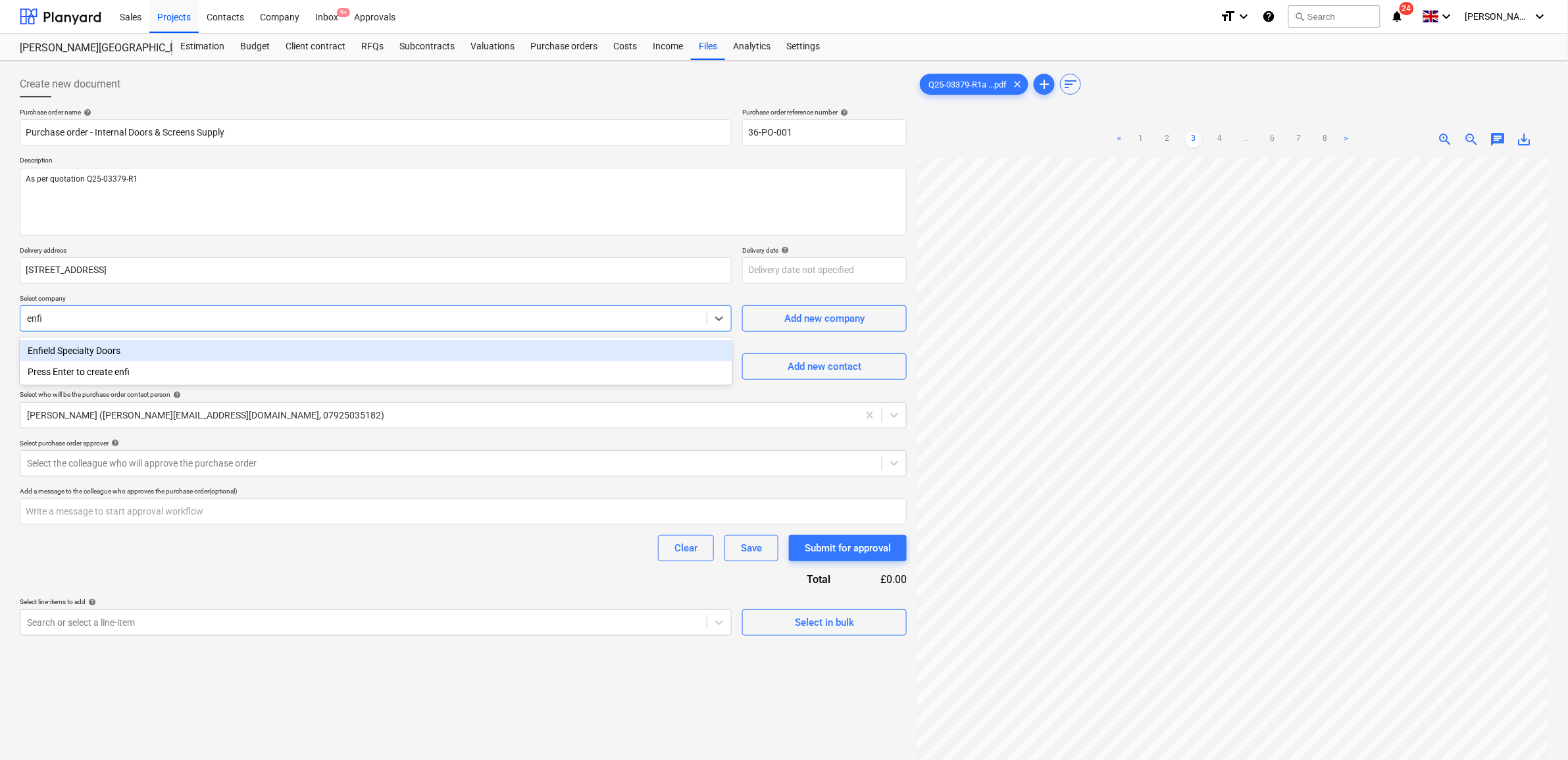
click at [174, 350] on div "Enfield Specialty Doors" at bounding box center [376, 351] width 712 height 21
type textarea "x"
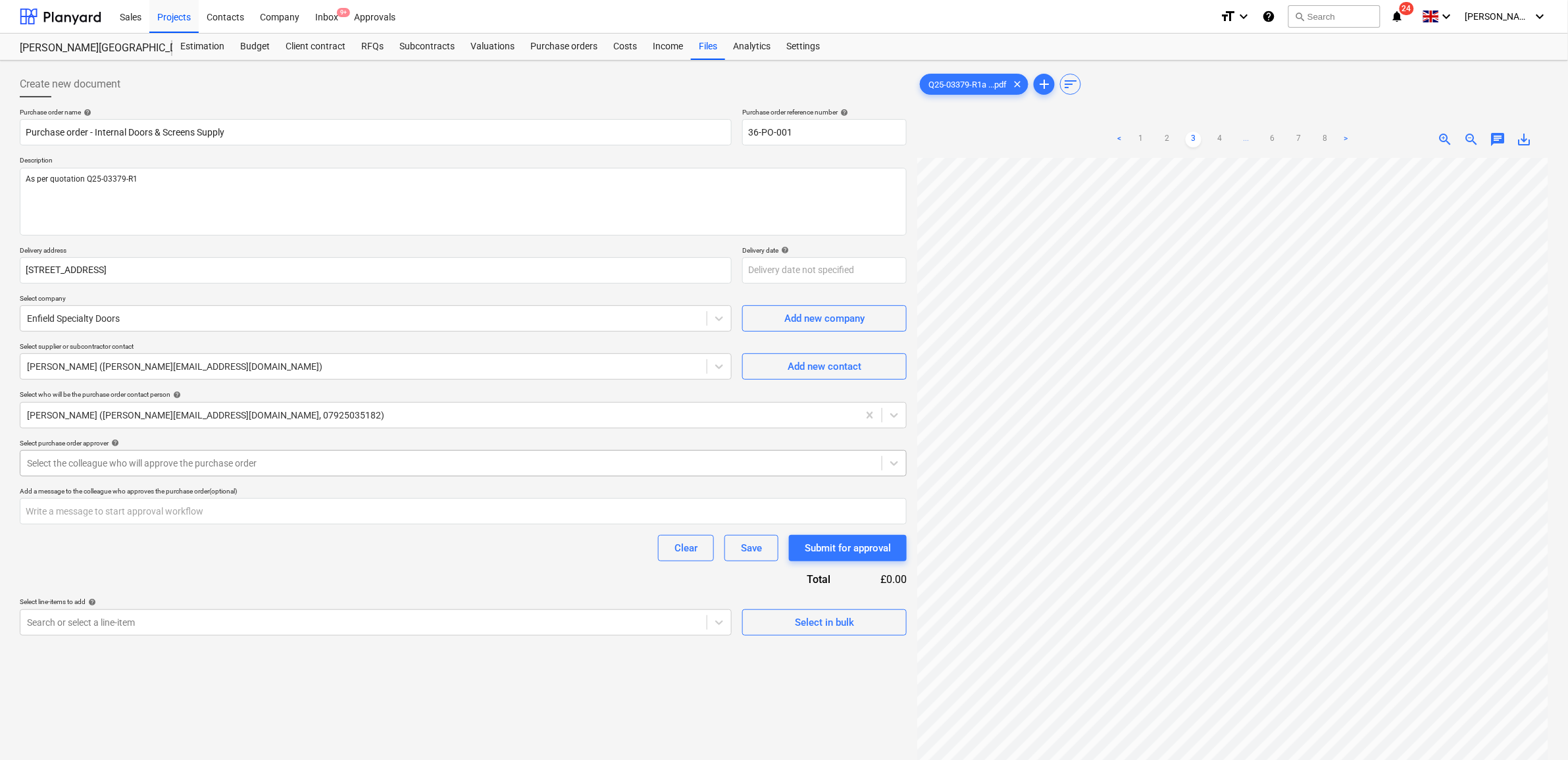
click at [175, 449] on div "Select purchase order approver help Select the colleague who will approve the p…" at bounding box center [463, 457] width 887 height 37
drag, startPoint x: 175, startPoint y: 449, endPoint x: 183, endPoint y: 458, distance: 12.0
click at [176, 459] on div at bounding box center [451, 462] width 848 height 13
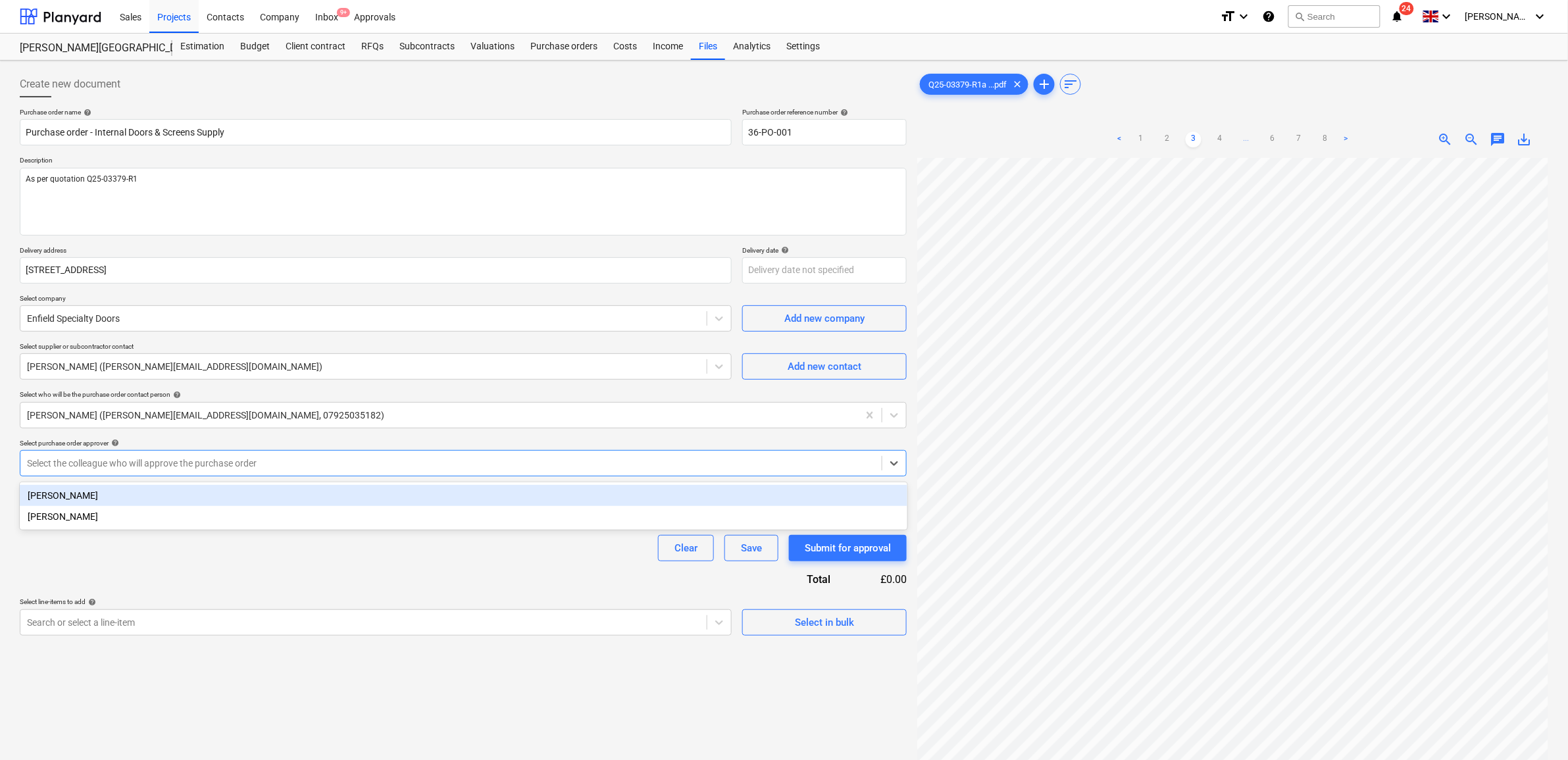
click at [199, 494] on div "[PERSON_NAME]" at bounding box center [463, 495] width 887 height 21
click at [179, 551] on div "Clear Save Submit for approval" at bounding box center [463, 548] width 887 height 26
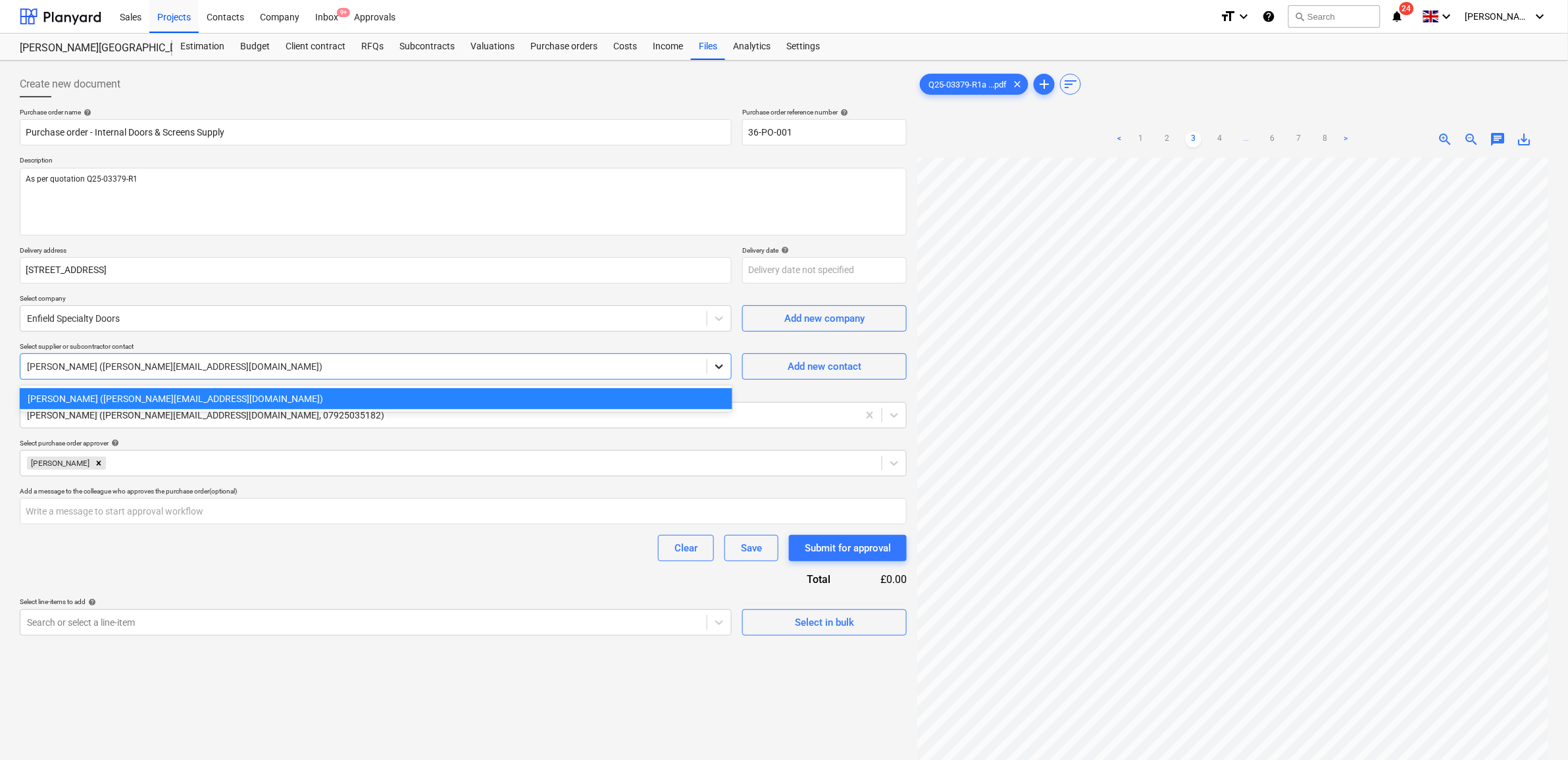
click at [716, 365] on icon at bounding box center [718, 366] width 13 height 13
click at [803, 365] on div "Add new contact" at bounding box center [824, 367] width 74 height 17
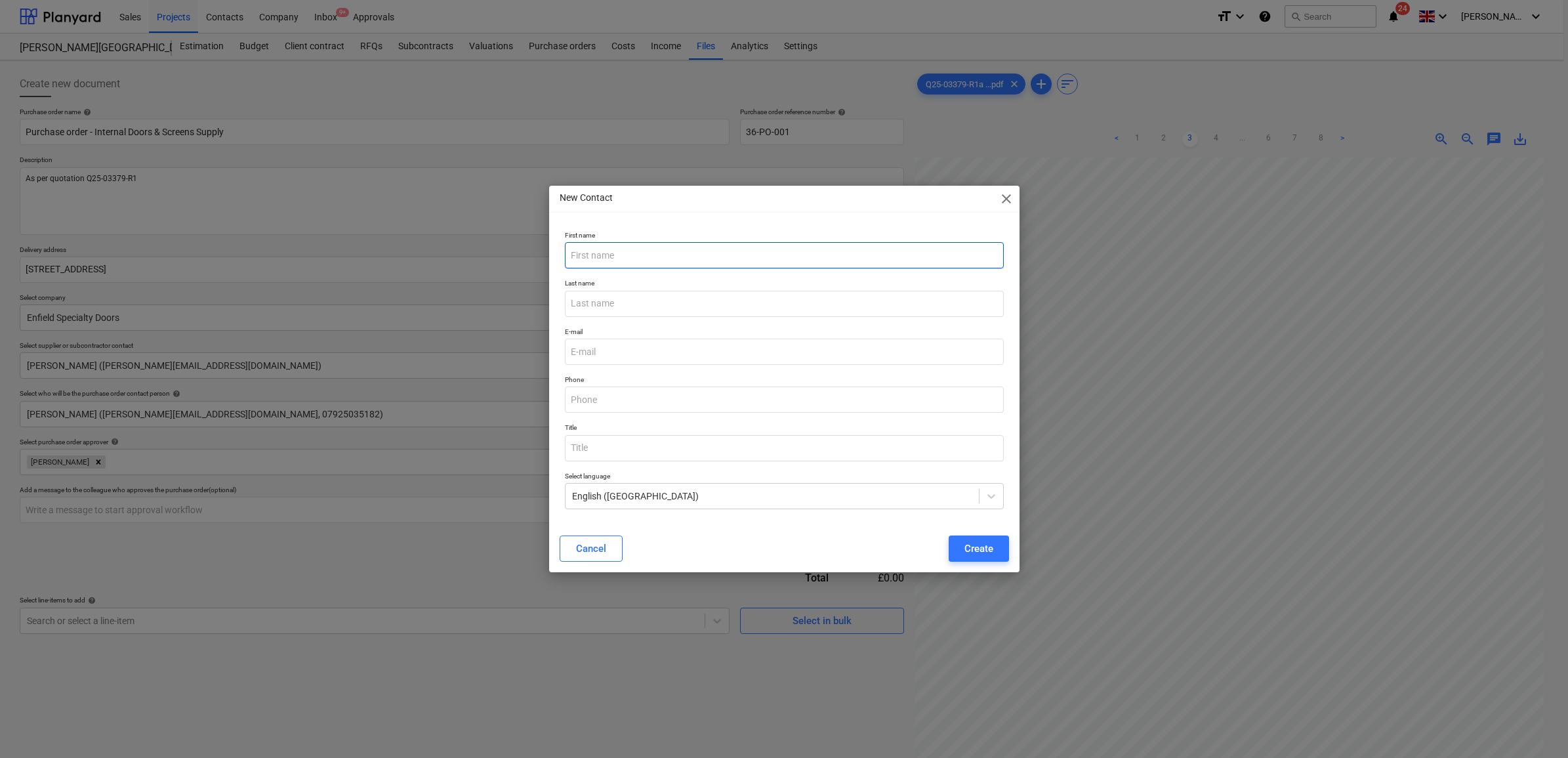
drag, startPoint x: 768, startPoint y: 247, endPoint x: 760, endPoint y: 251, distance: 8.9
click at [765, 247] on input "text" at bounding box center [784, 255] width 438 height 26
type textarea "x"
type input "Martyn"
type input "[PERSON_NAME]"
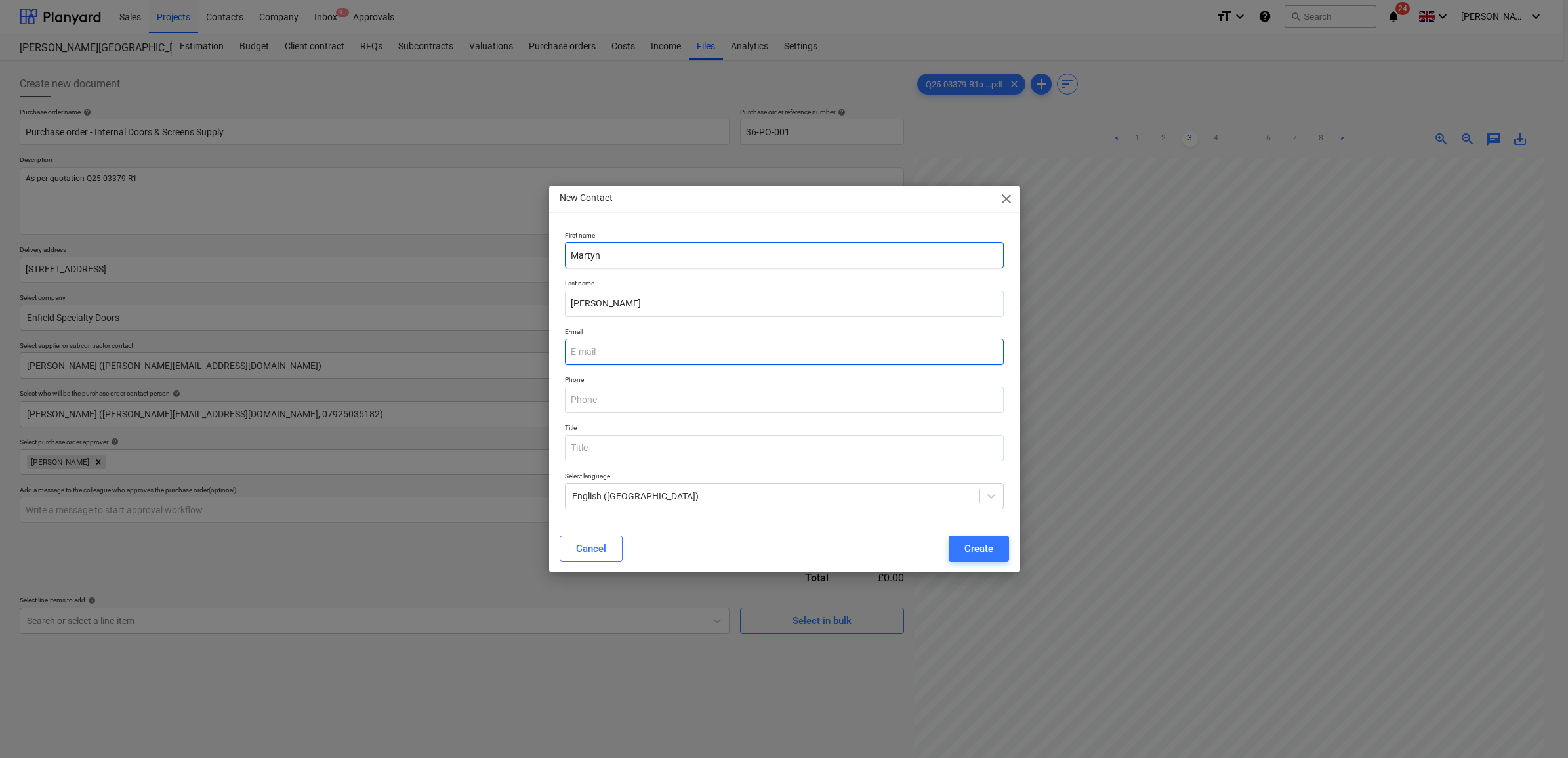
paste input "[PERSON_NAME][EMAIL_ADDRESS][DOMAIN_NAME]"
type input "[PERSON_NAME][EMAIL_ADDRESS][DOMAIN_NAME]"
click at [957, 544] on button "Create" at bounding box center [979, 549] width 61 height 26
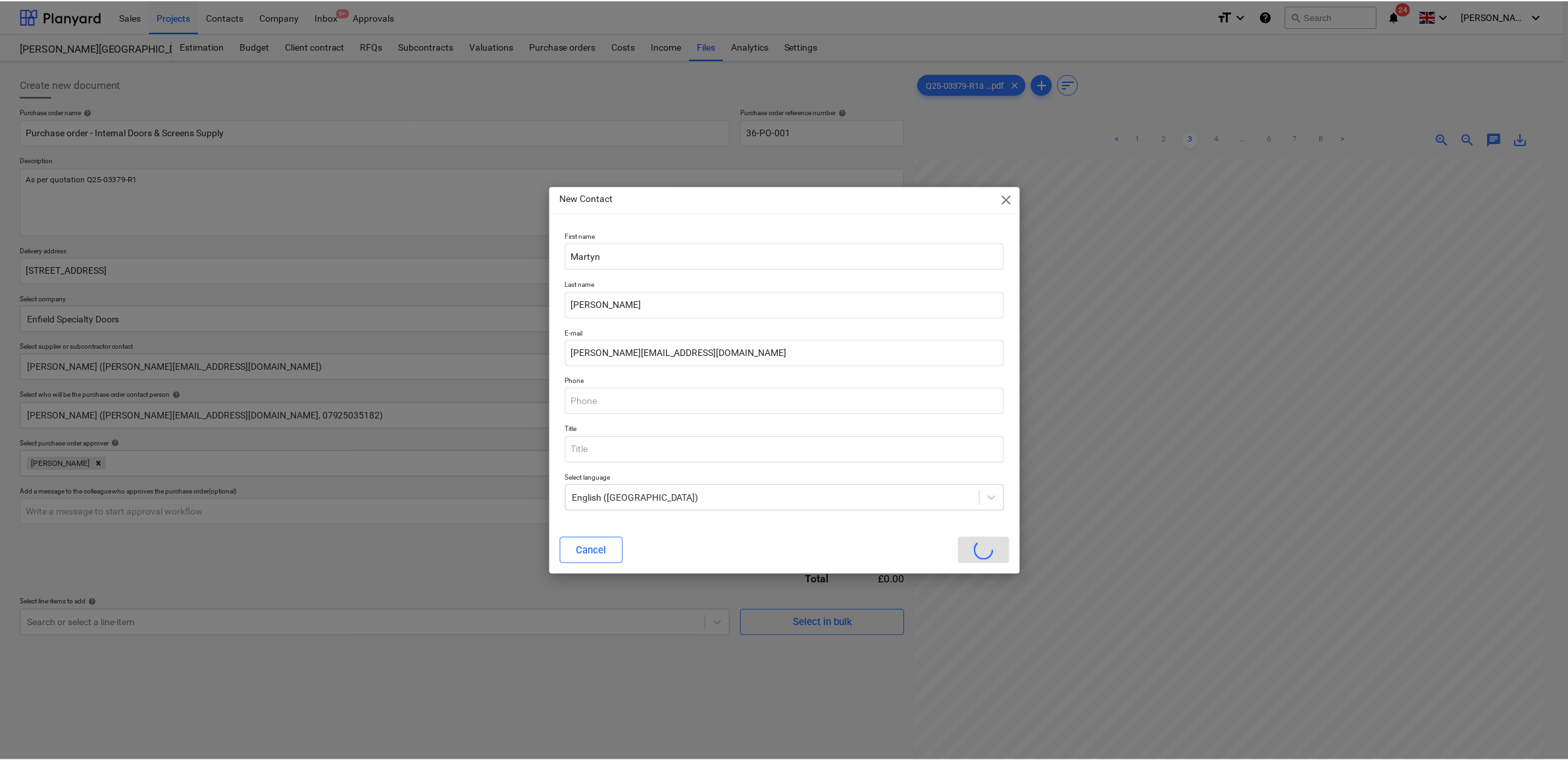
scroll to position [244, 59]
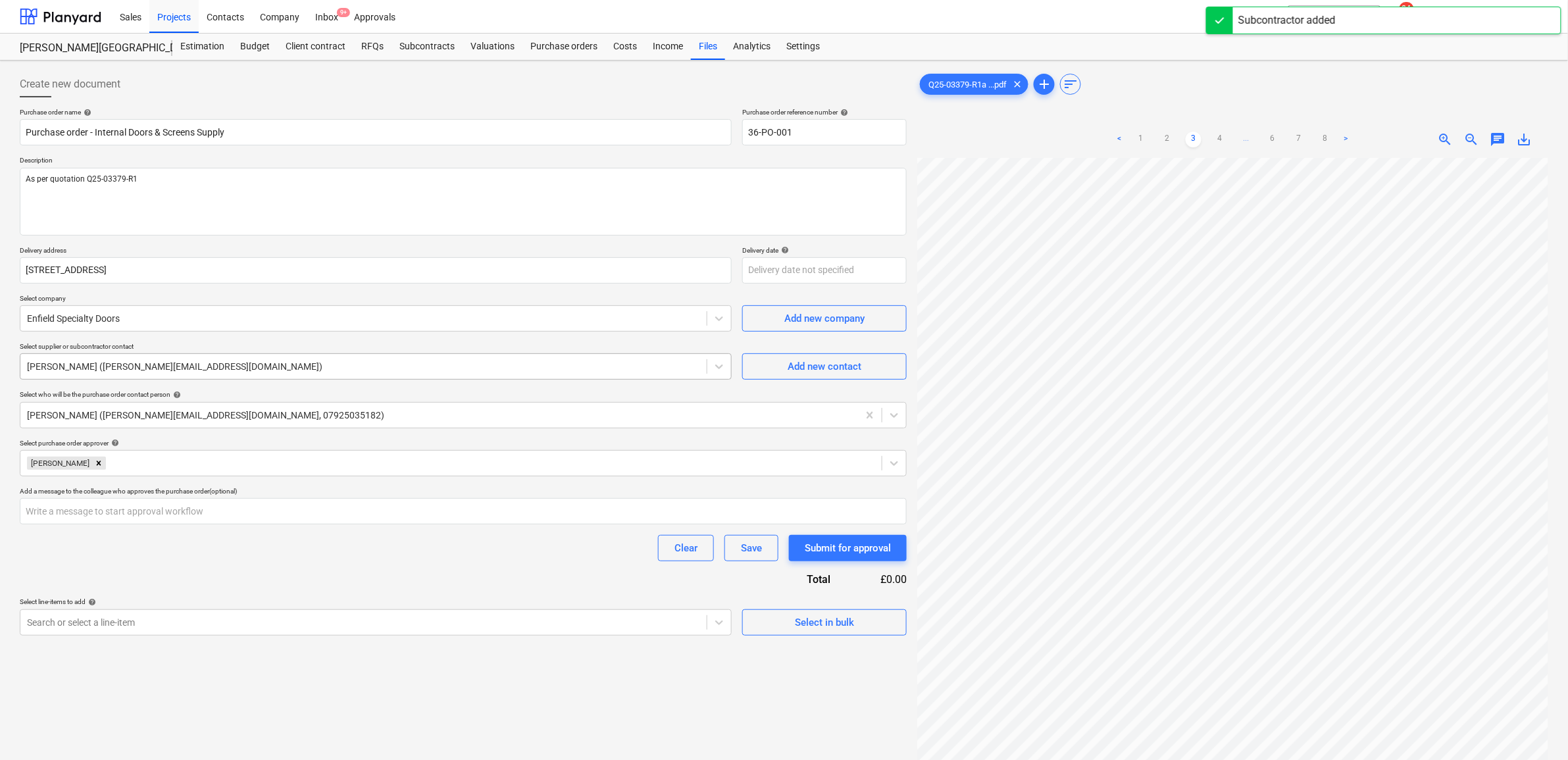
click at [290, 367] on div at bounding box center [363, 366] width 673 height 13
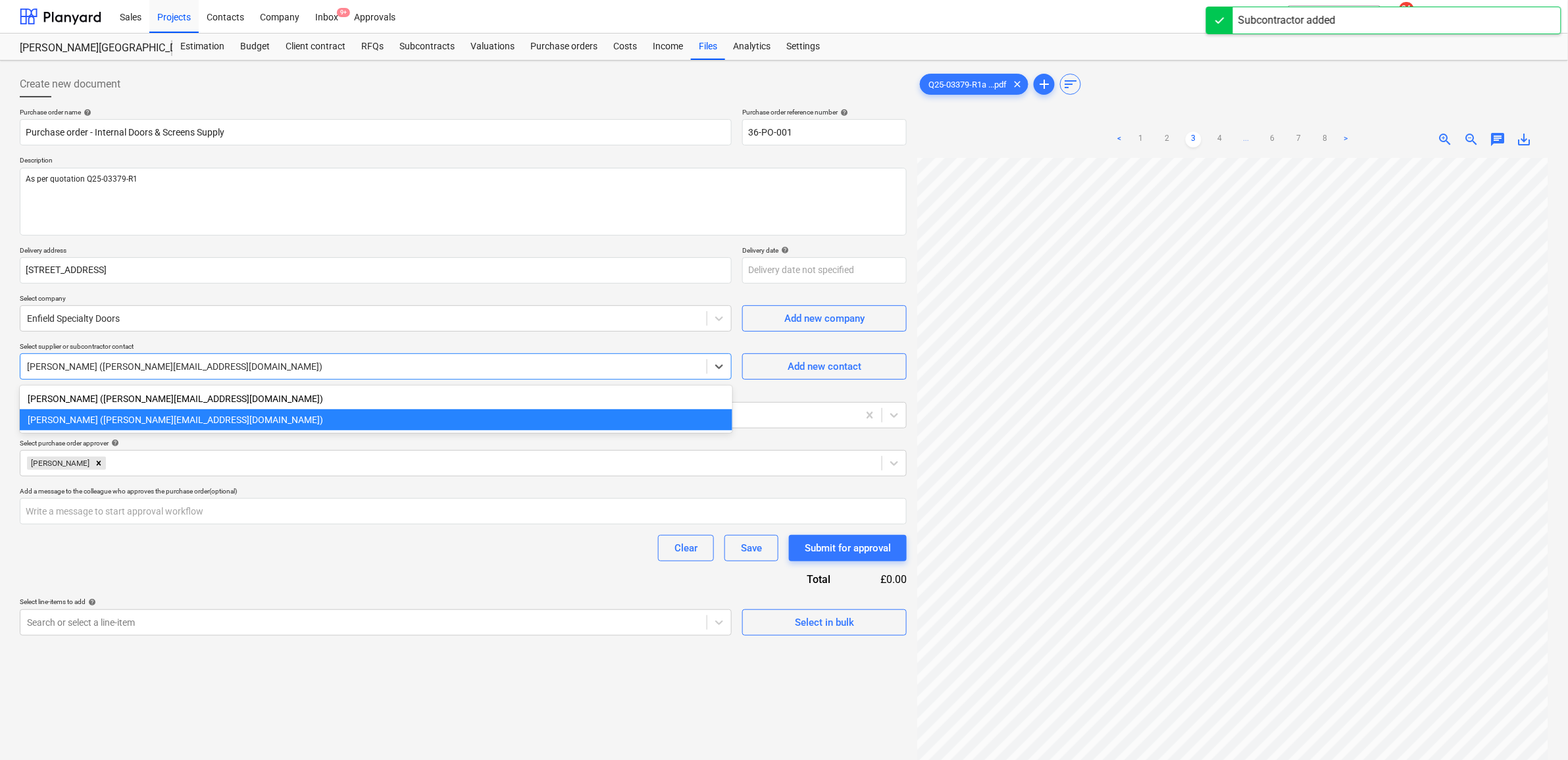
click at [236, 421] on div "[PERSON_NAME] ([PERSON_NAME][EMAIL_ADDRESS][DOMAIN_NAME])" at bounding box center [376, 420] width 712 height 21
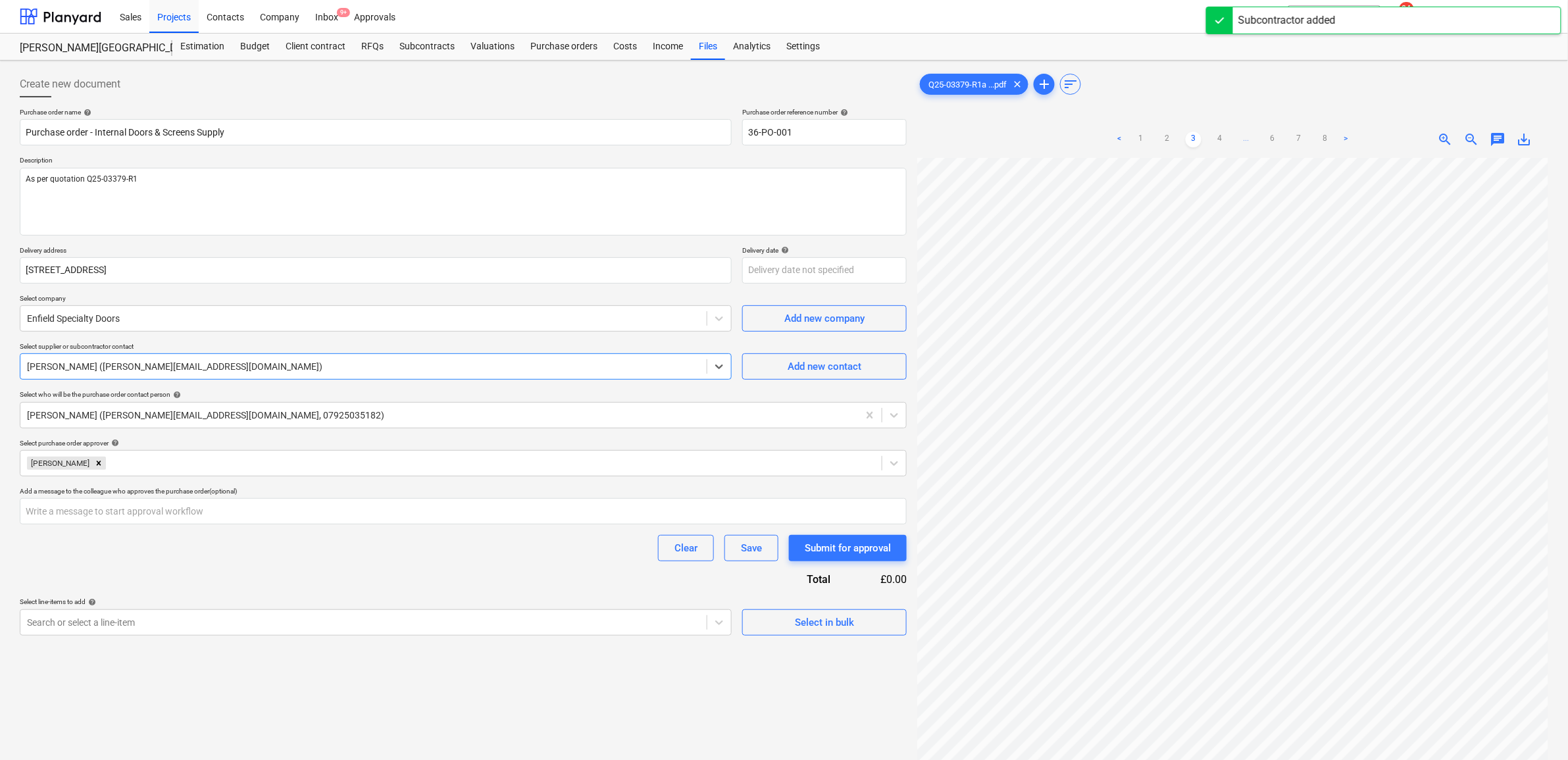
click at [252, 558] on div "Clear Save Submit for approval" at bounding box center [463, 548] width 887 height 26
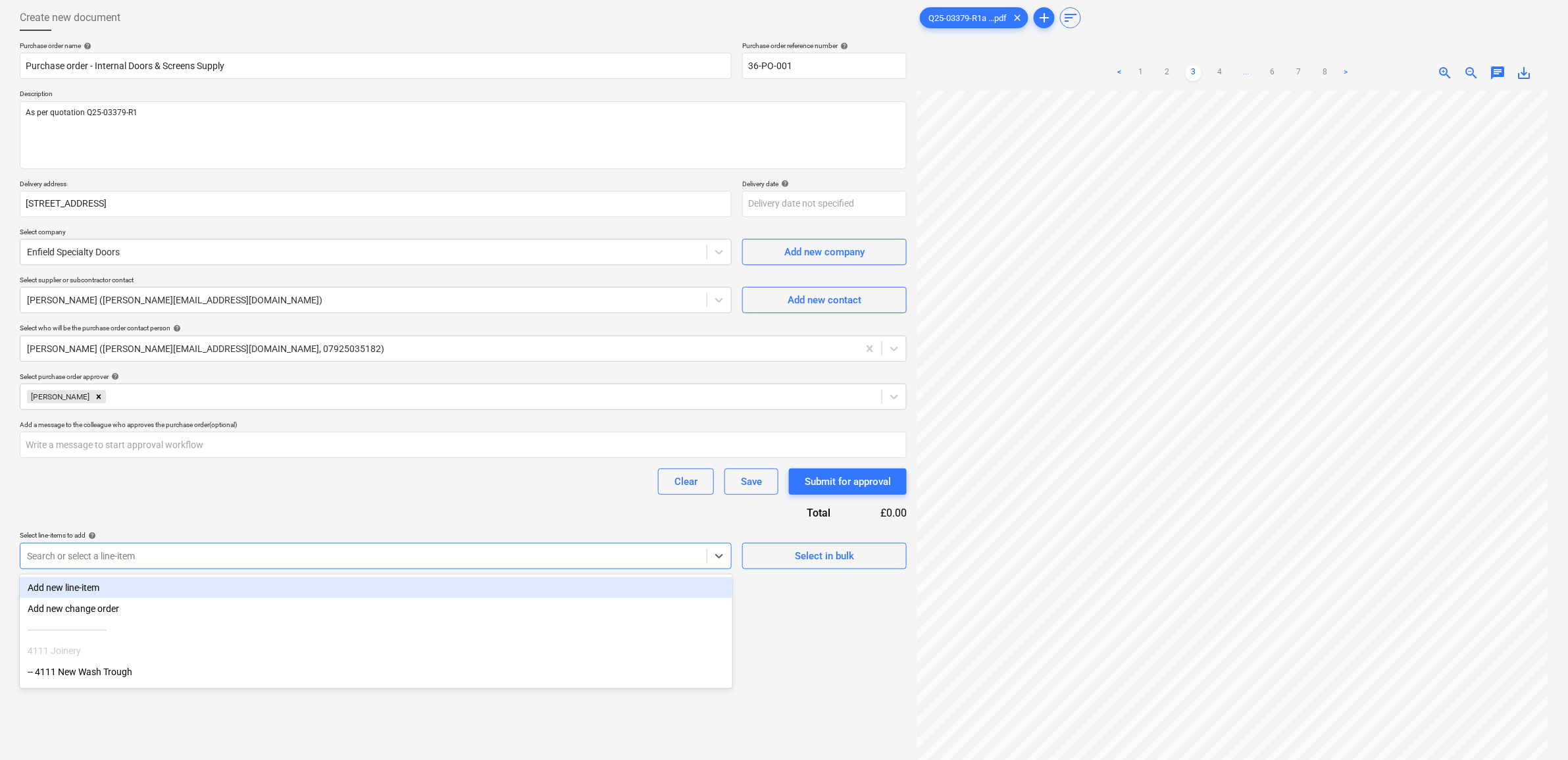
click at [232, 623] on body "Sales Projects Contacts Company Inbox 9+ Approvals format_size keyboard_arrow_d…" at bounding box center [784, 313] width 1568 height 760
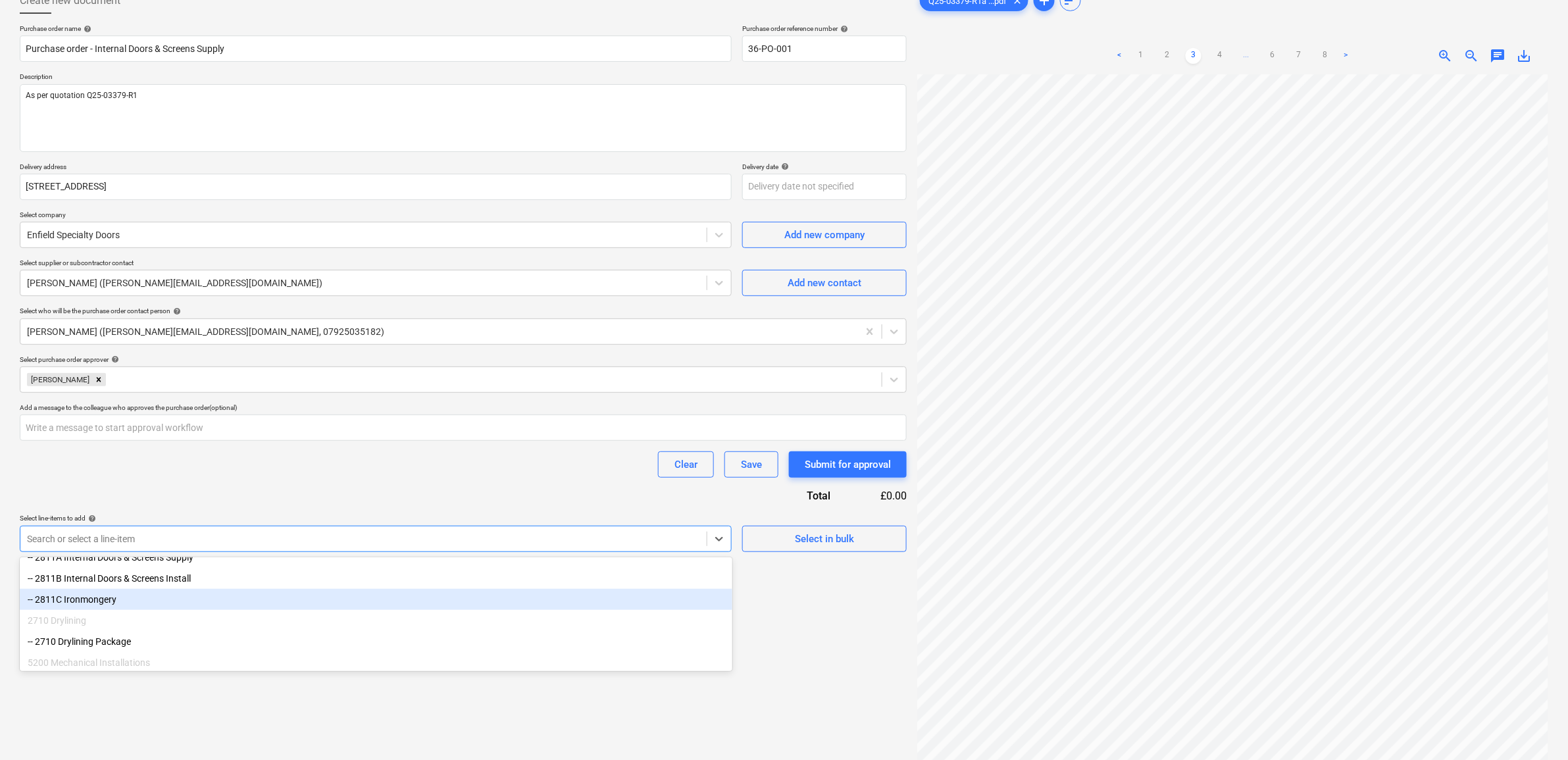
scroll to position [57, 0]
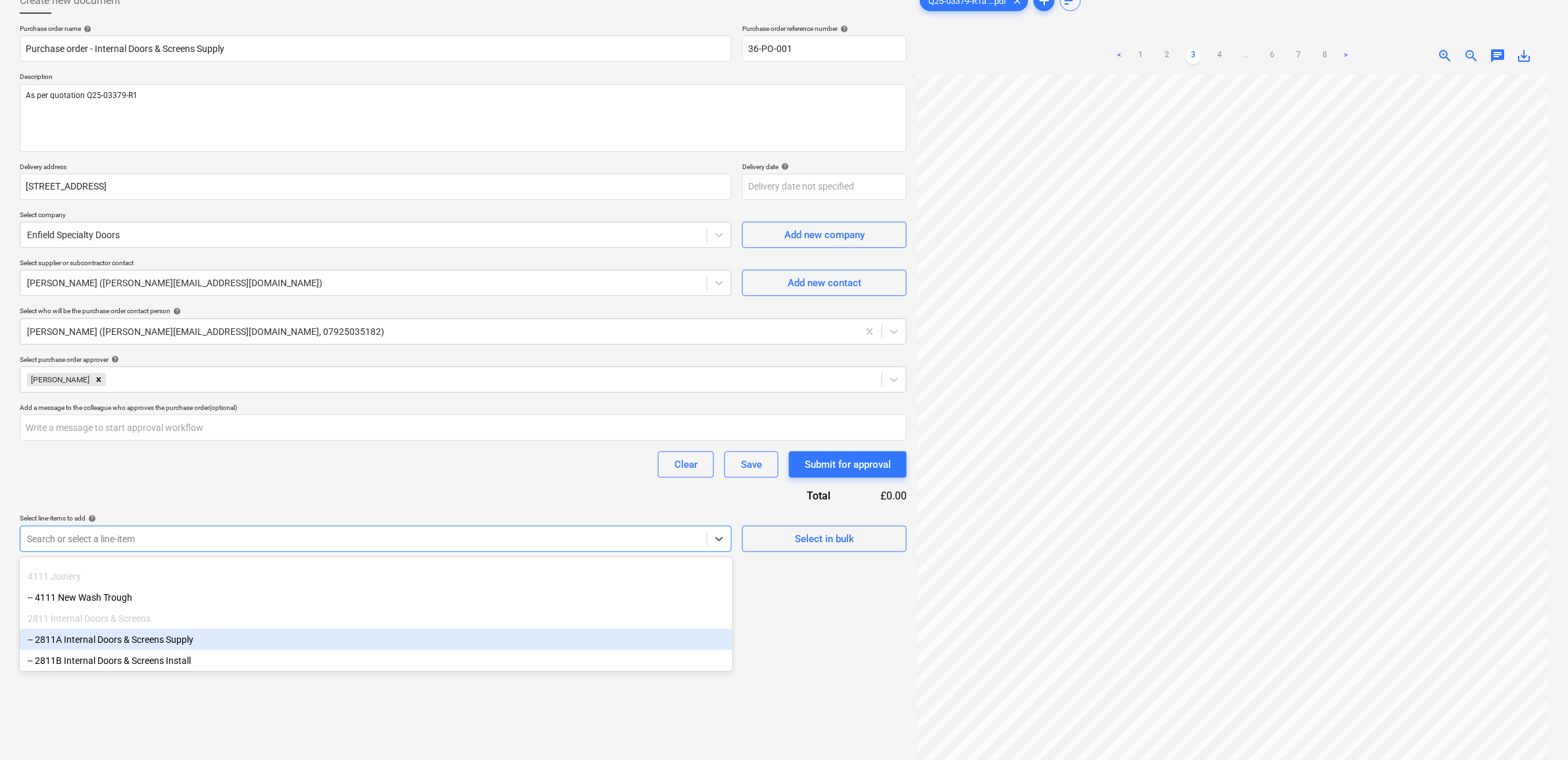
click at [168, 646] on div "-- 2811A Internal Doors & Screens Supply" at bounding box center [376, 639] width 712 height 21
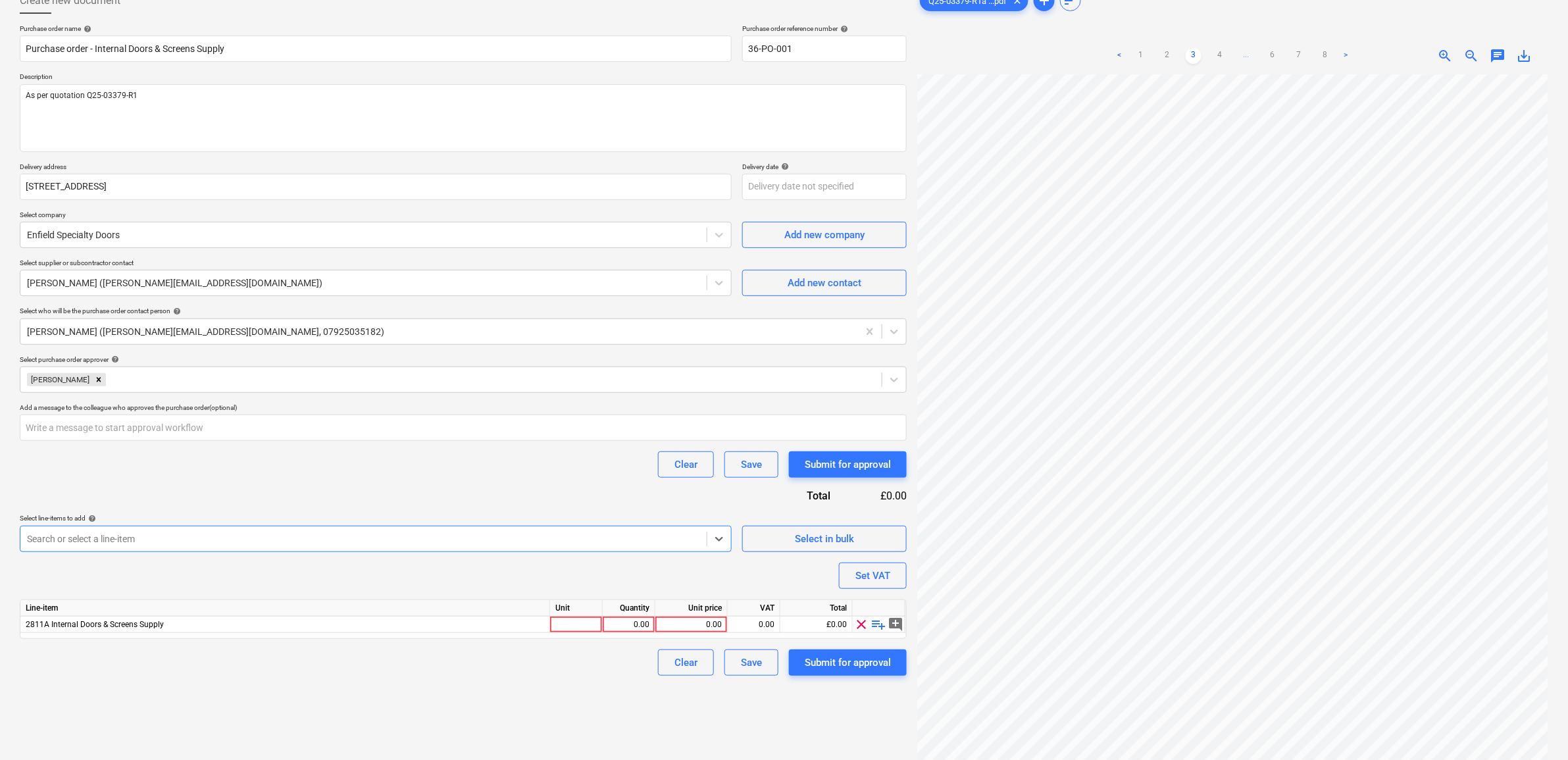
type textarea "x"
click at [232, 485] on div "Purchase order name help Purchase order - Internal Doors & Screens Supply Purch…" at bounding box center [463, 350] width 887 height 651
click at [710, 621] on div "0.00" at bounding box center [691, 624] width 61 height 17
type input "7259.04"
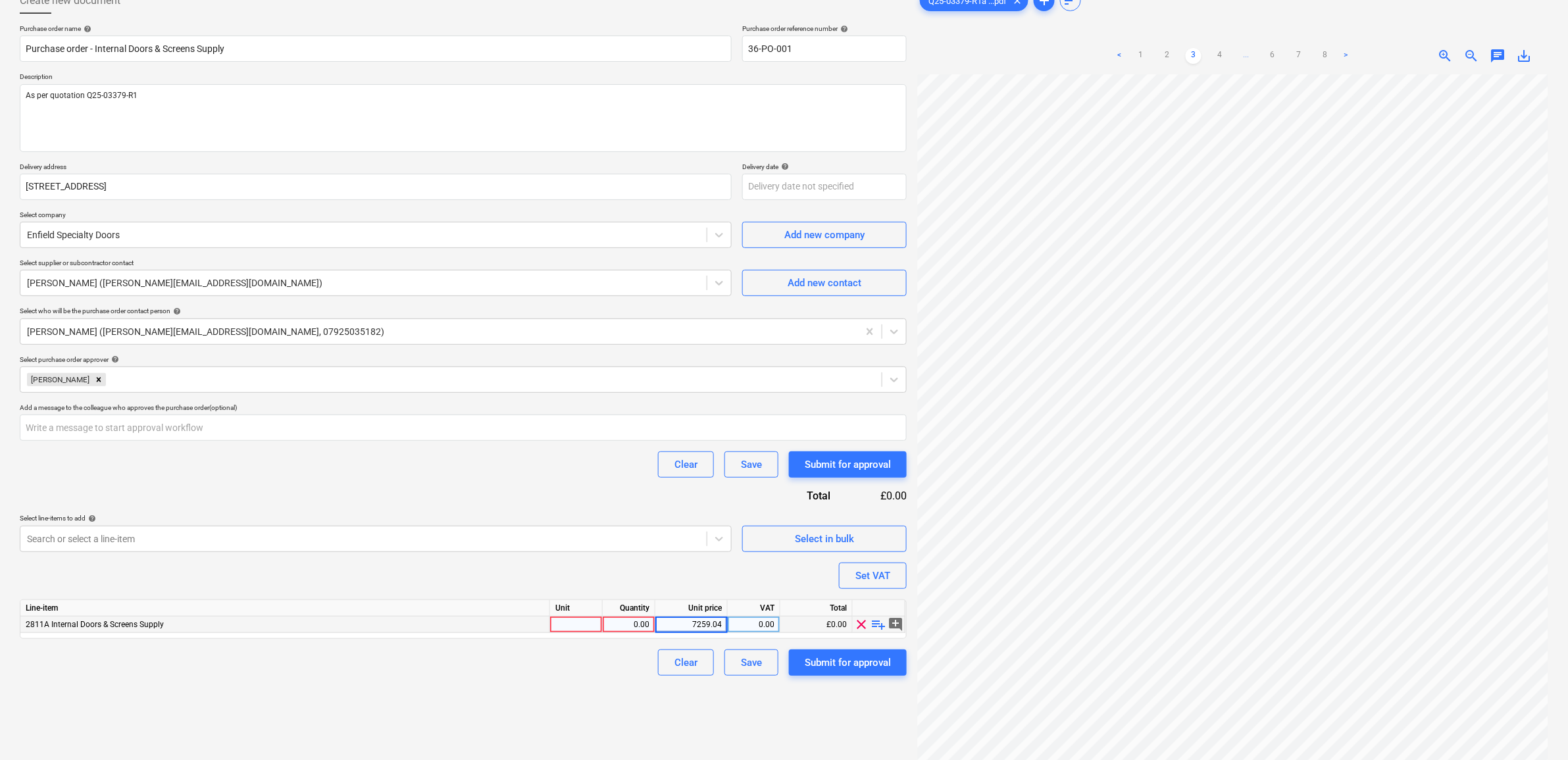
type textarea "x"
click at [769, 626] on div "0.00" at bounding box center [754, 624] width 42 height 17
type input "20"
click at [588, 721] on div "Create new document Purchase order name help Purchase order - Internal Doors & …" at bounding box center [463, 393] width 898 height 820
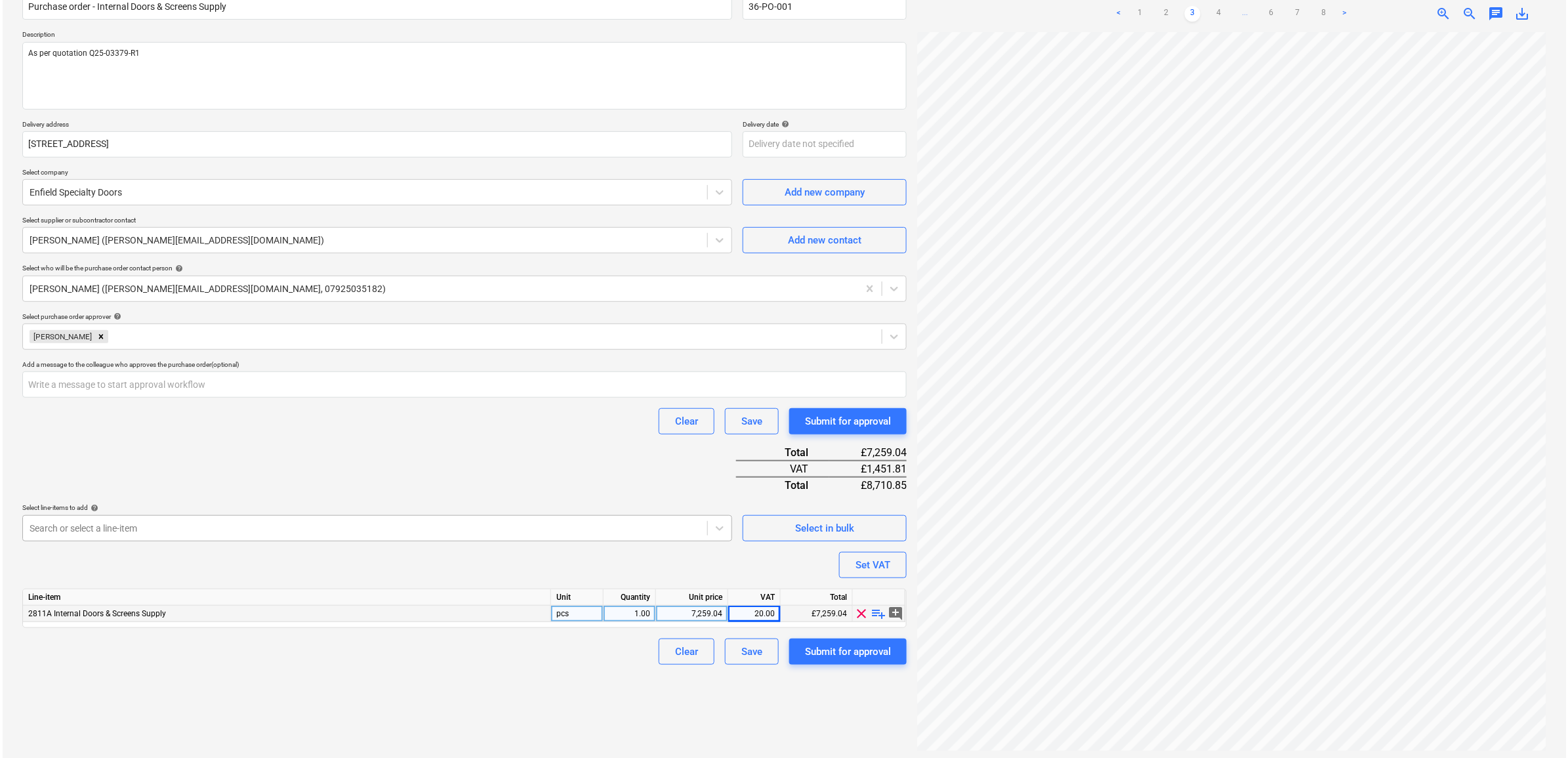
scroll to position [131, 0]
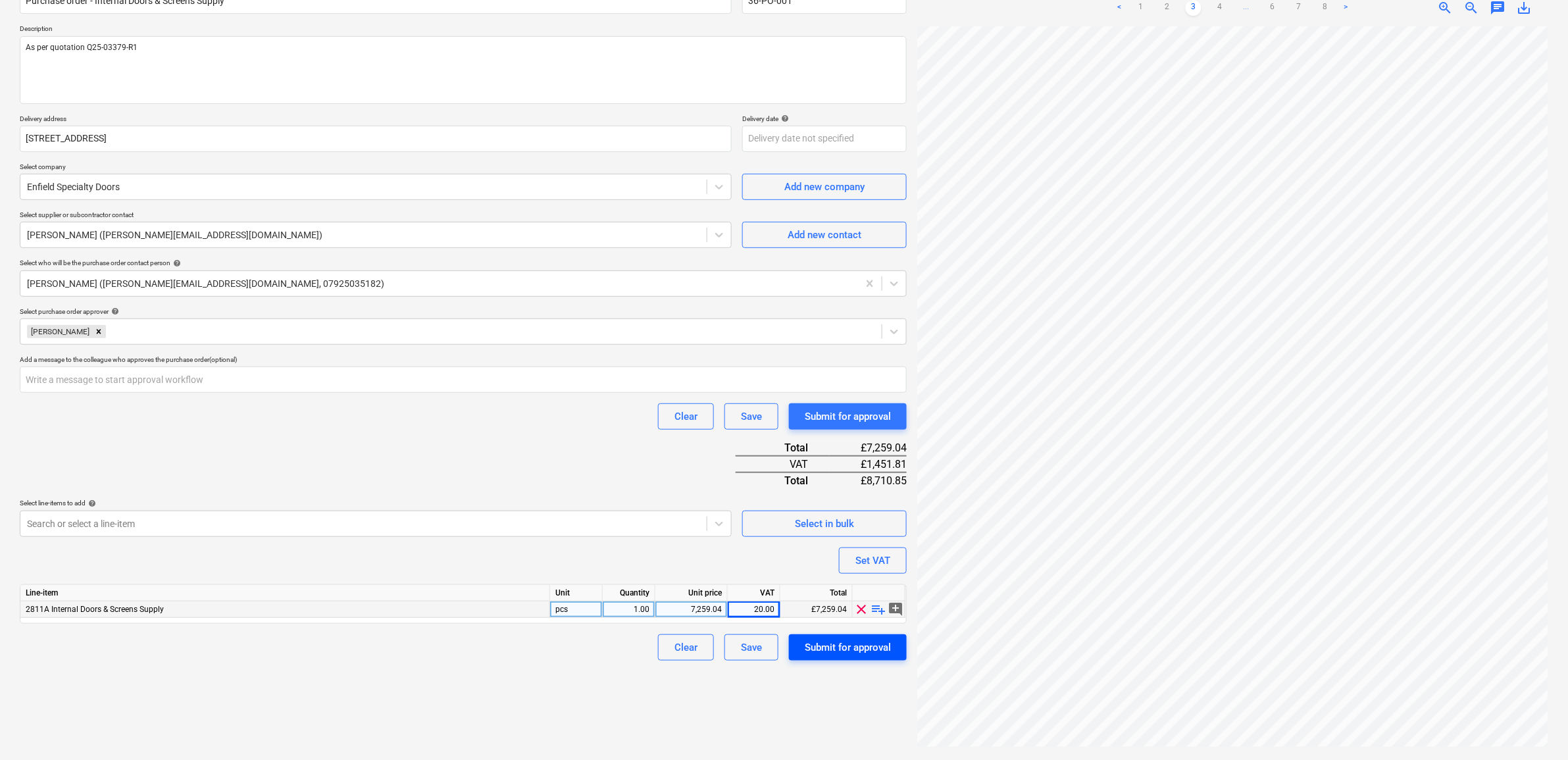
click at [836, 648] on div "Submit for approval" at bounding box center [847, 648] width 86 height 17
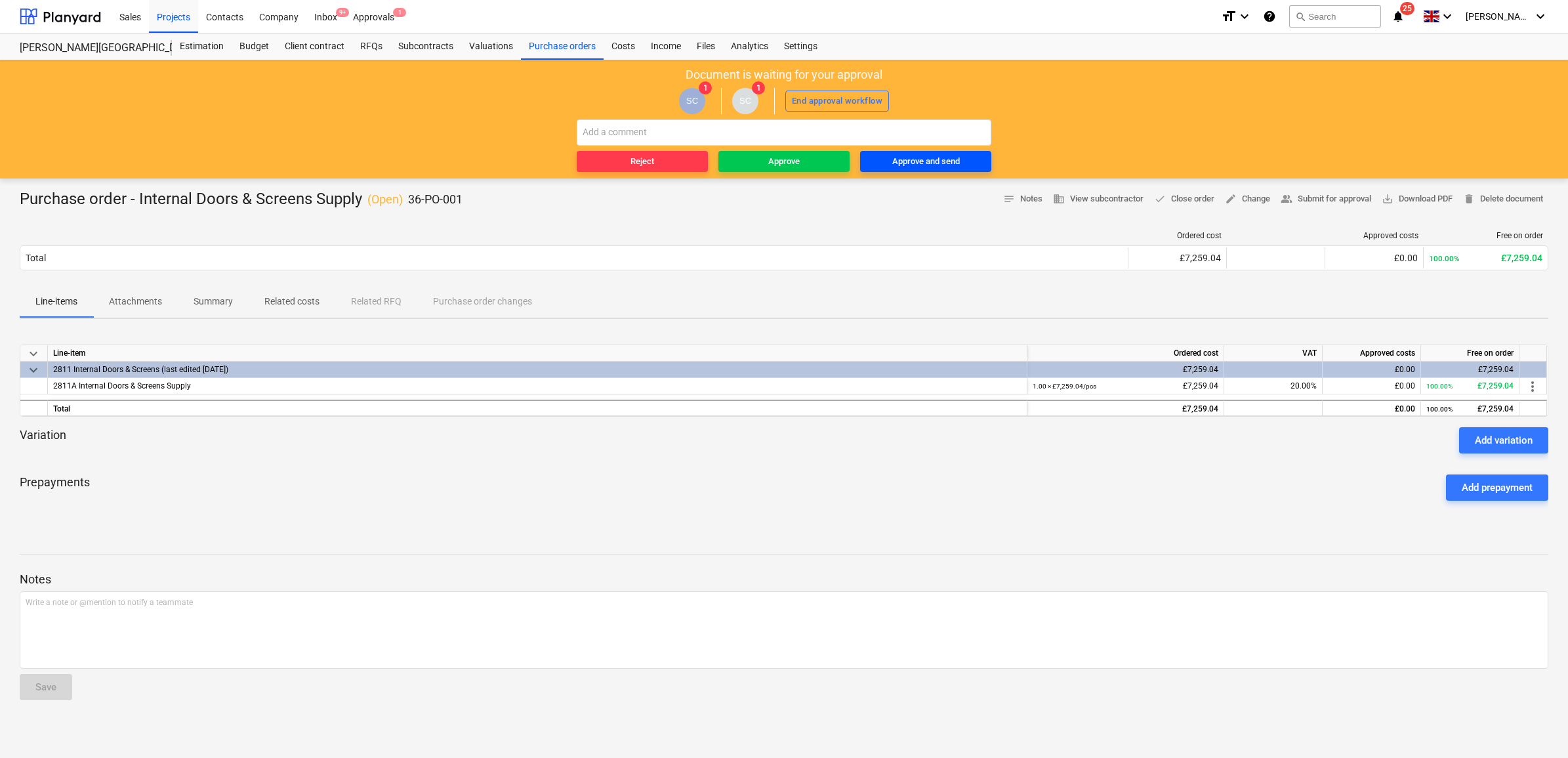
click at [915, 162] on div "Approve and send" at bounding box center [926, 161] width 68 height 15
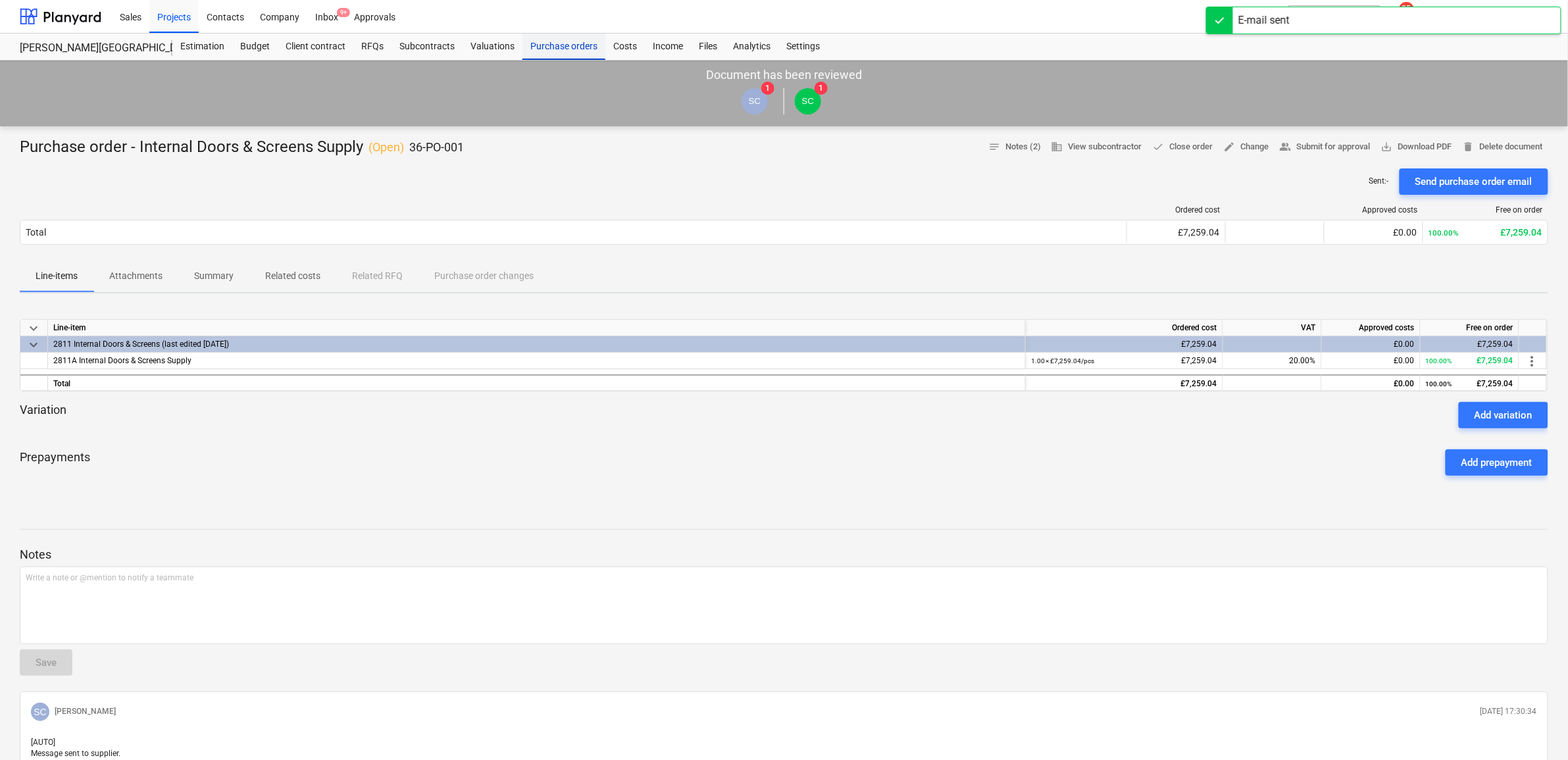
click at [575, 44] on div "Purchase orders" at bounding box center [563, 47] width 83 height 26
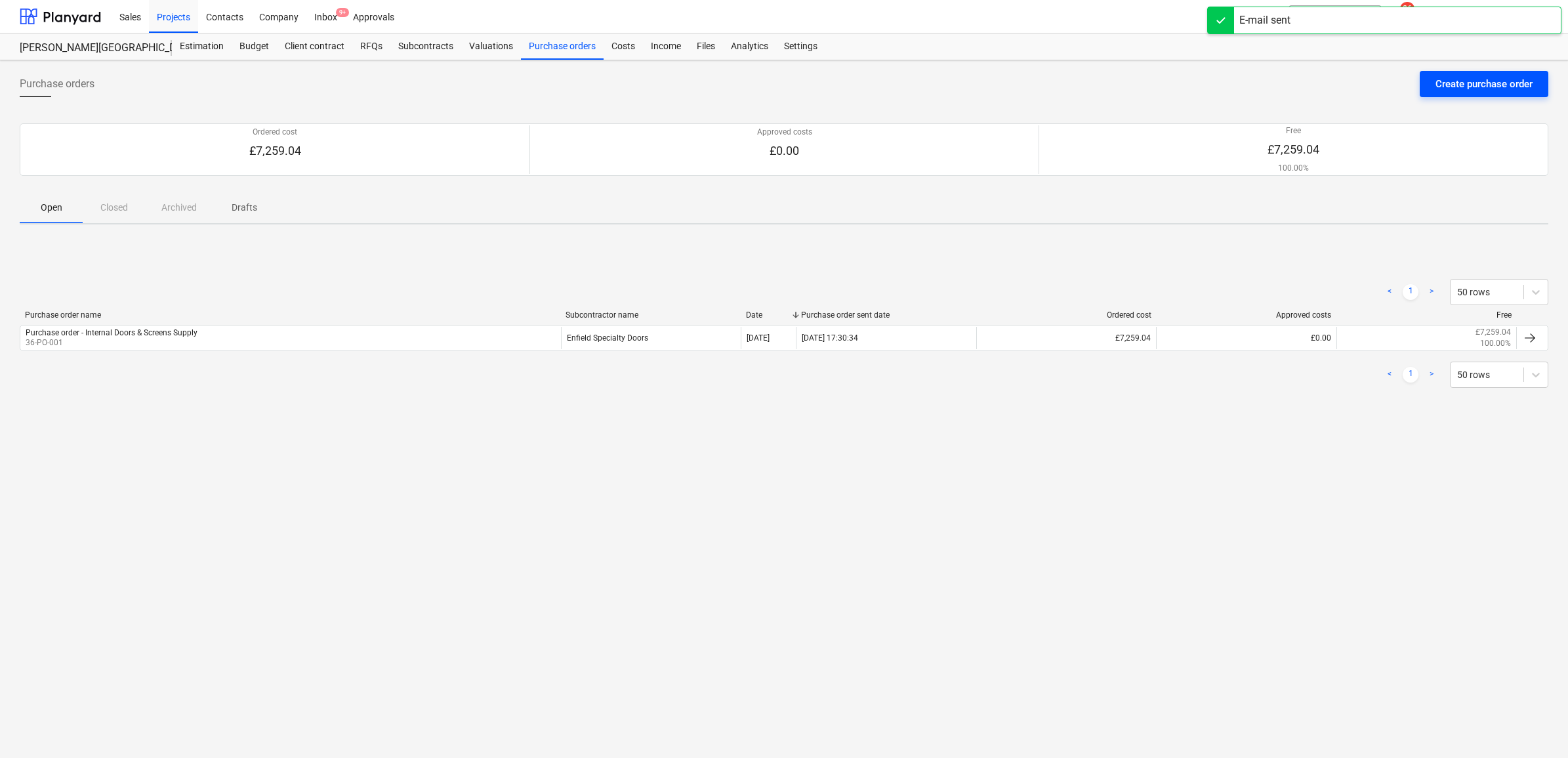
click at [1479, 93] on div "Create purchase order" at bounding box center [1484, 84] width 97 height 17
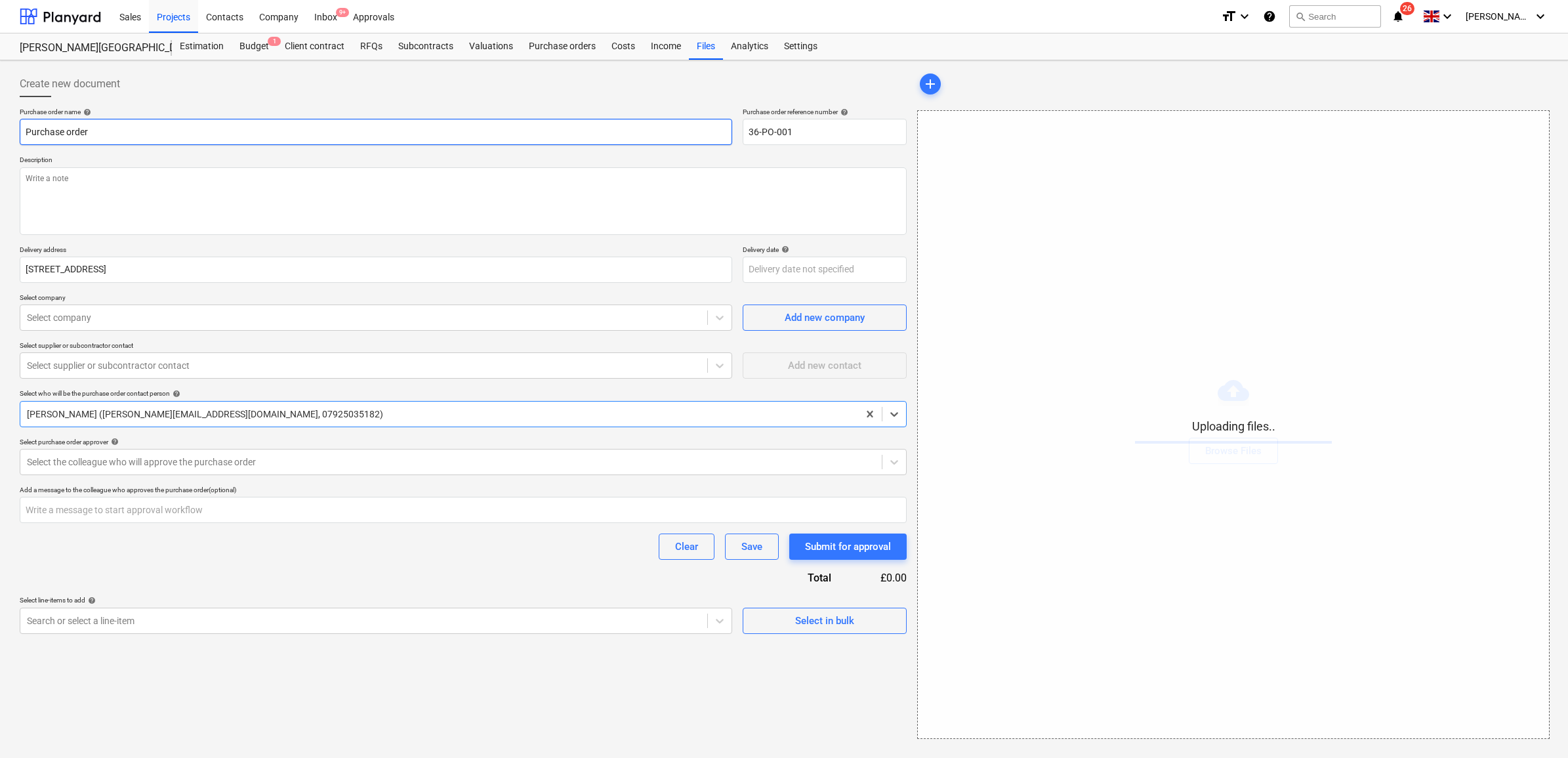
click at [208, 129] on input "Purchase order" at bounding box center [376, 132] width 713 height 26
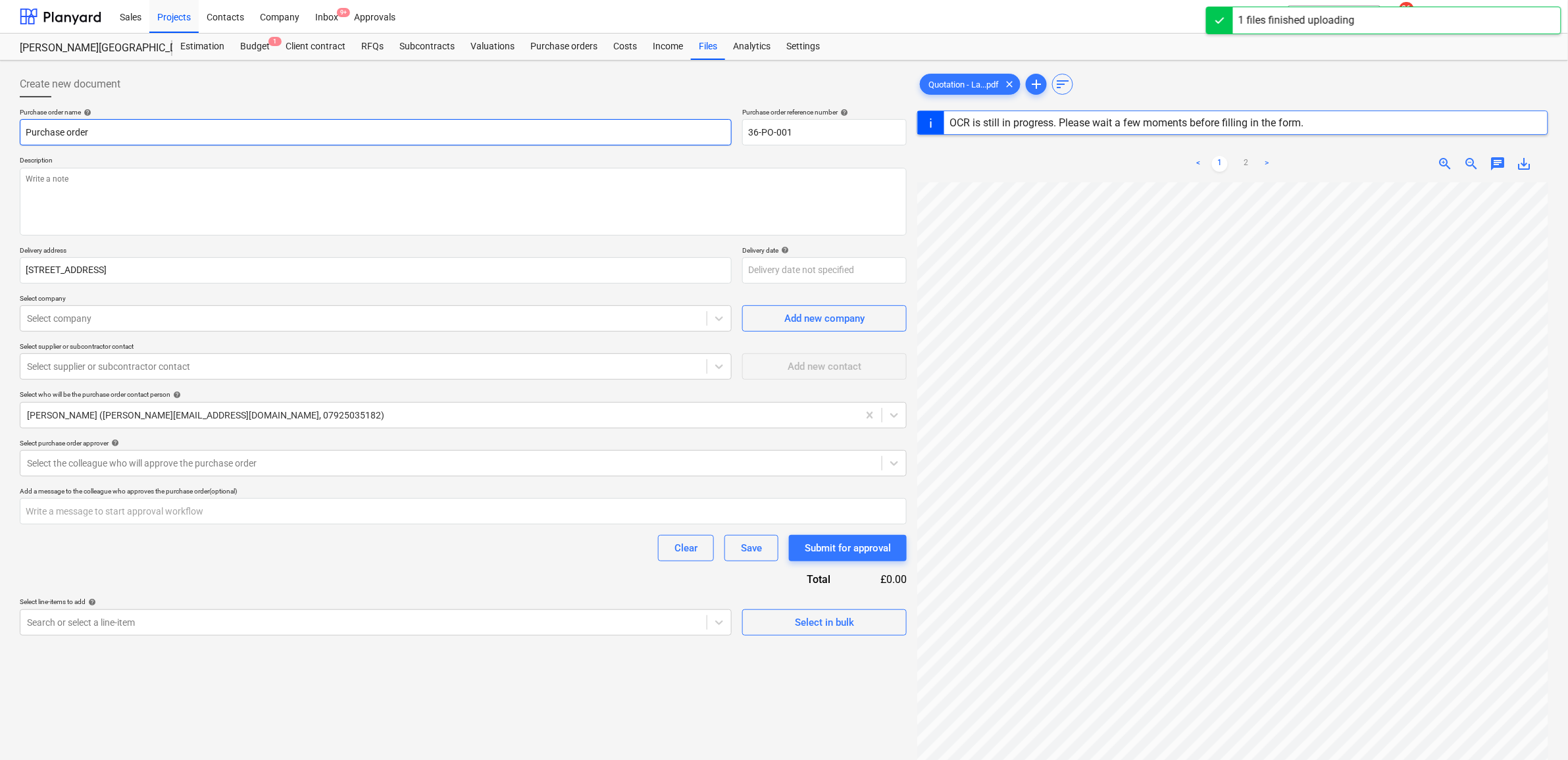
type textarea "x"
type input "Purchase order"
type textarea "x"
type input "Purchase order -"
type textarea "x"
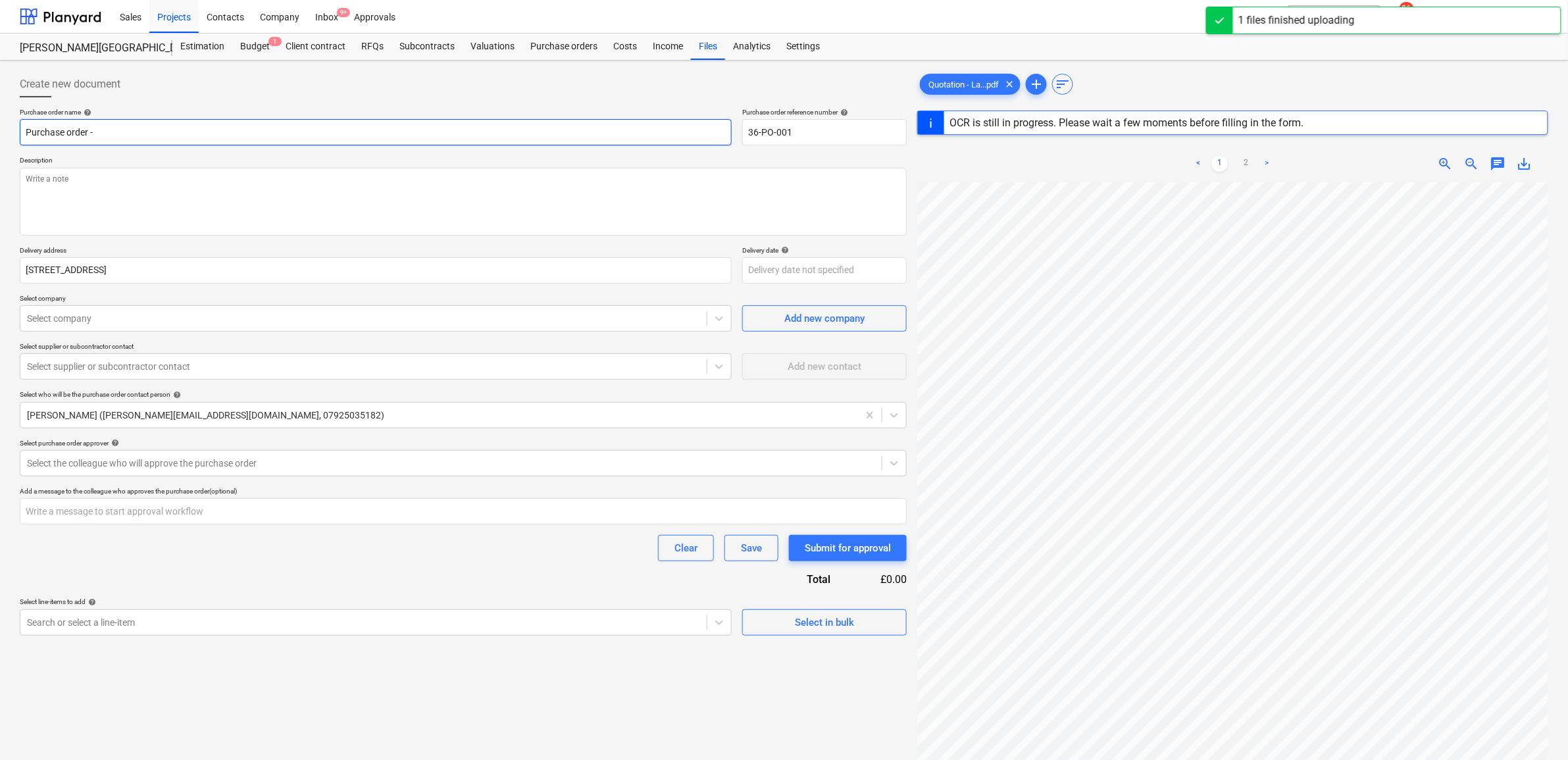
type input "Purchase order -"
type textarea "x"
type input "Purchase order - E"
type textarea "x"
type input "Purchase order - Ex"
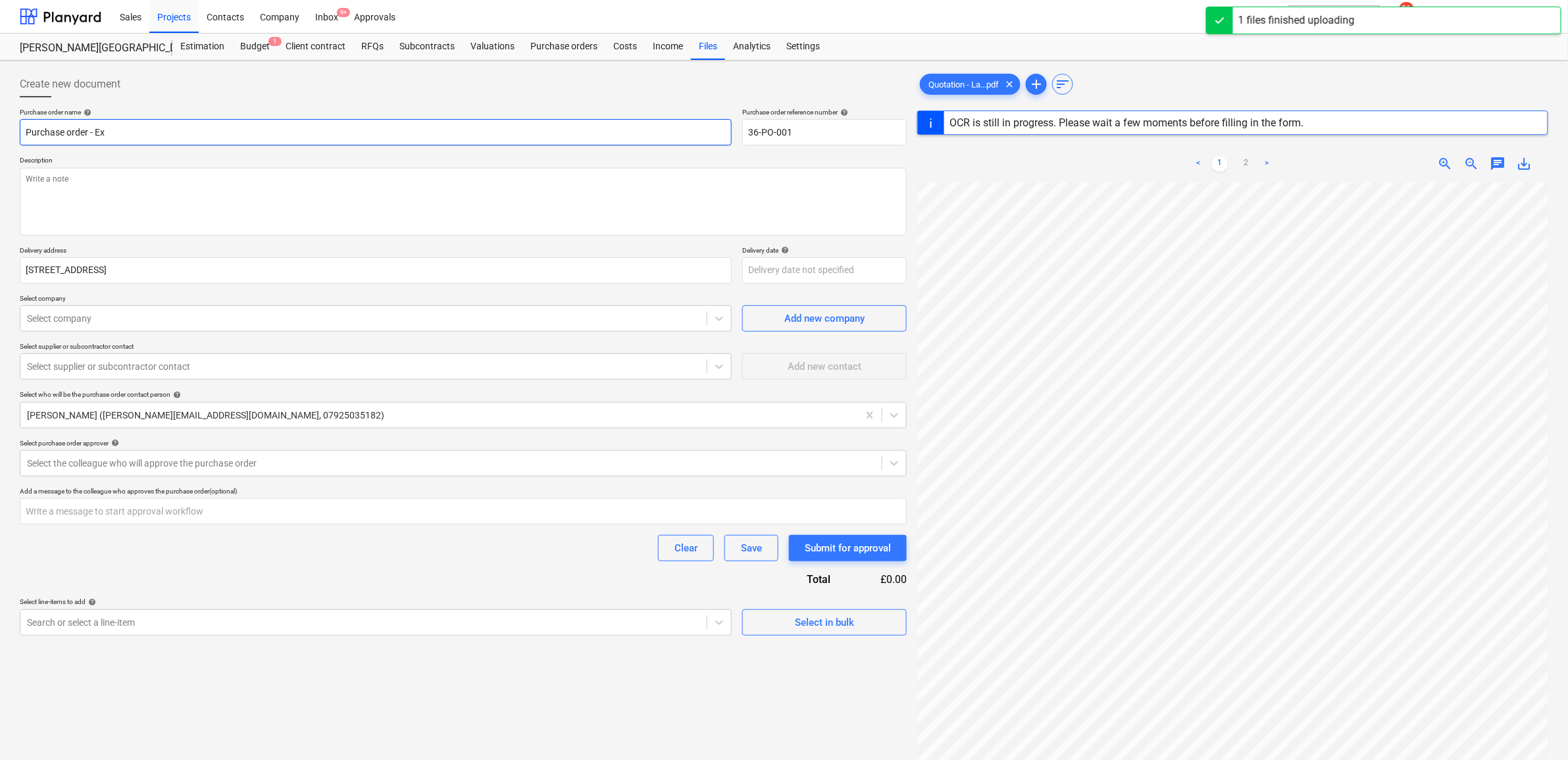
type textarea "x"
type input "Purchase order - Ext"
type textarea "x"
type input "Purchase order - Exte"
type textarea "x"
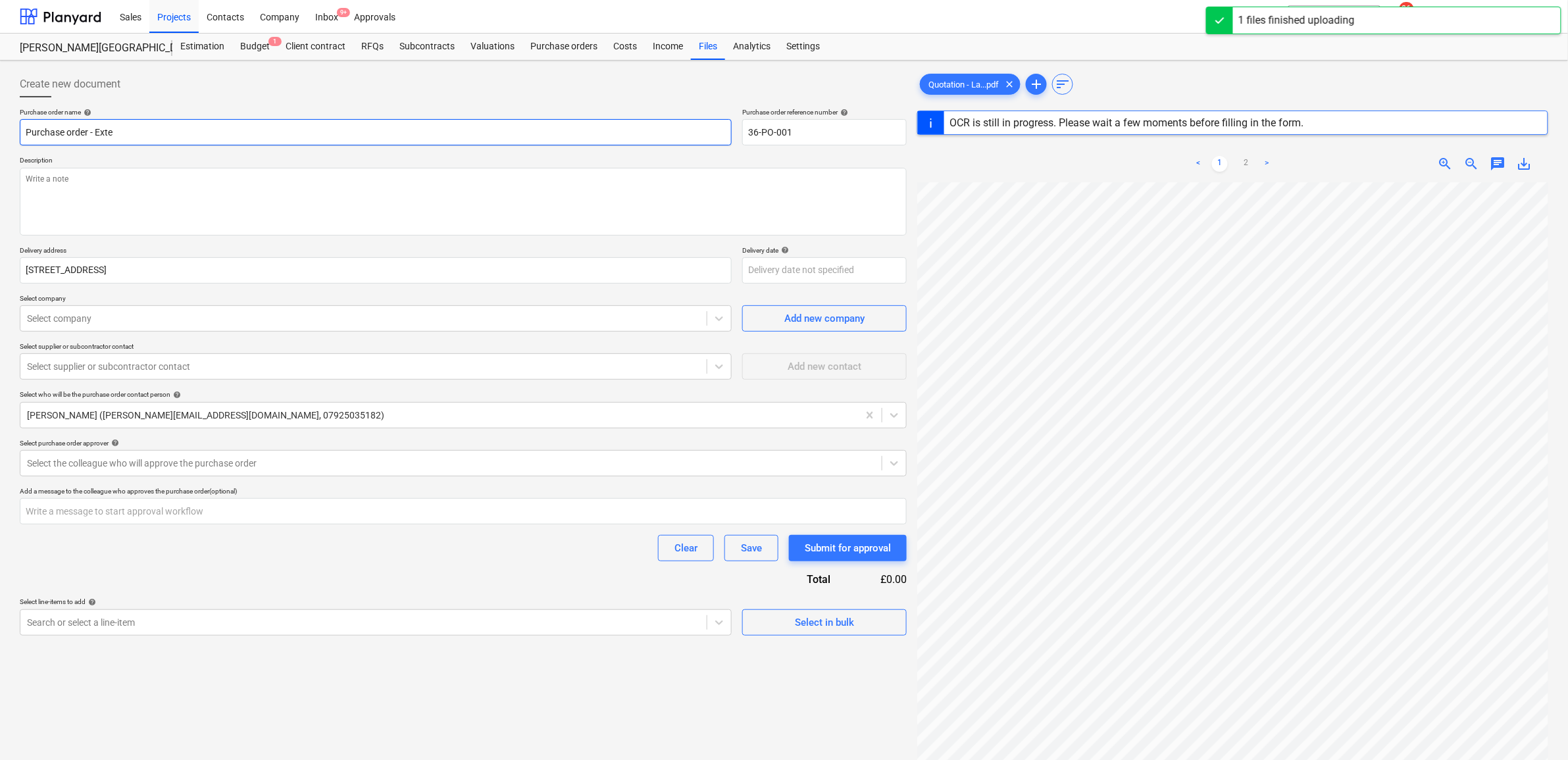
type input "Purchase order - Exter"
type textarea "x"
type input "Purchase order - Extern"
type textarea "x"
type input "Purchase order - Externa"
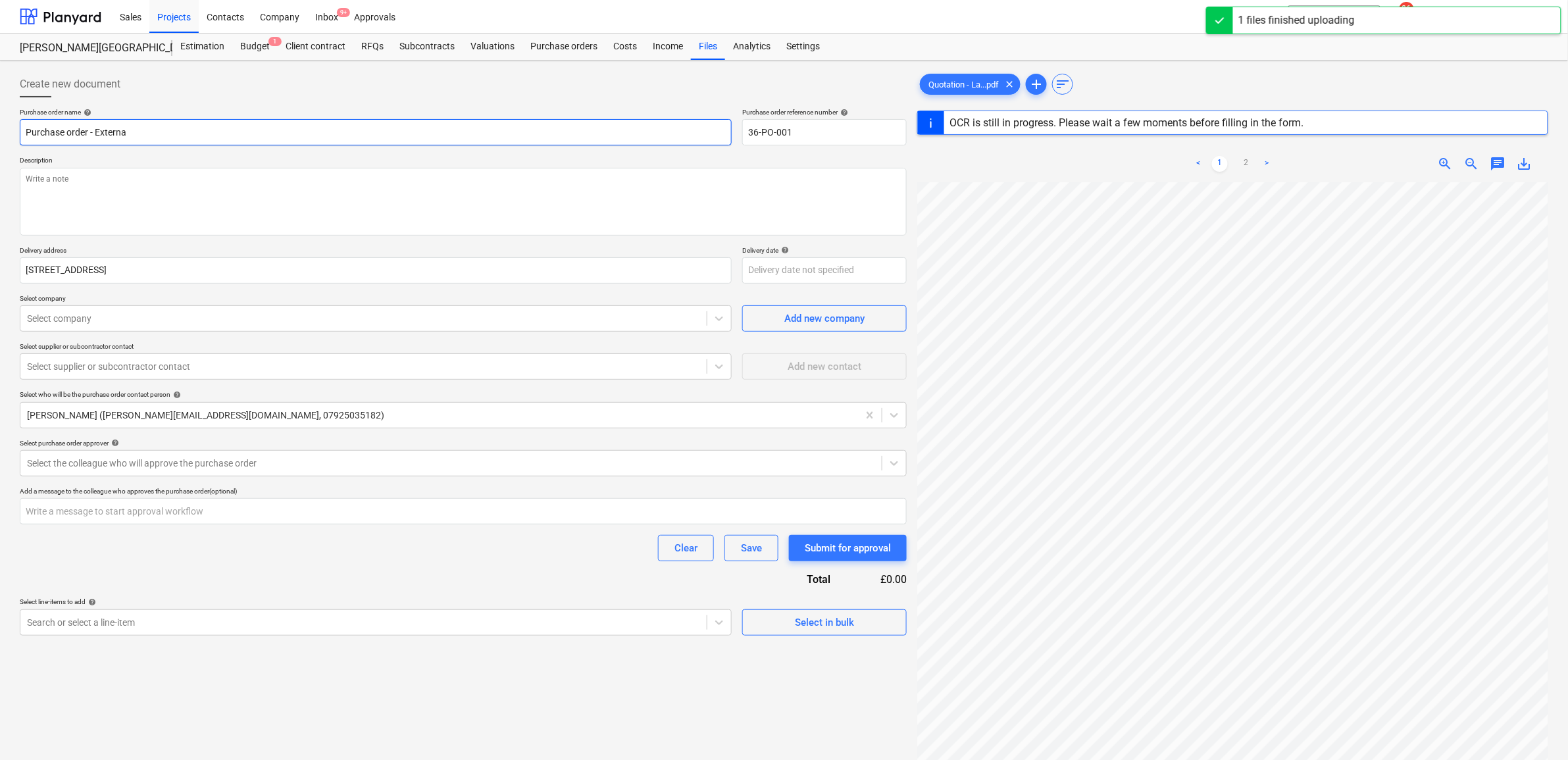
type textarea "x"
type input "Purchase order - External"
type textarea "x"
type input "Purchase order - External"
type textarea "x"
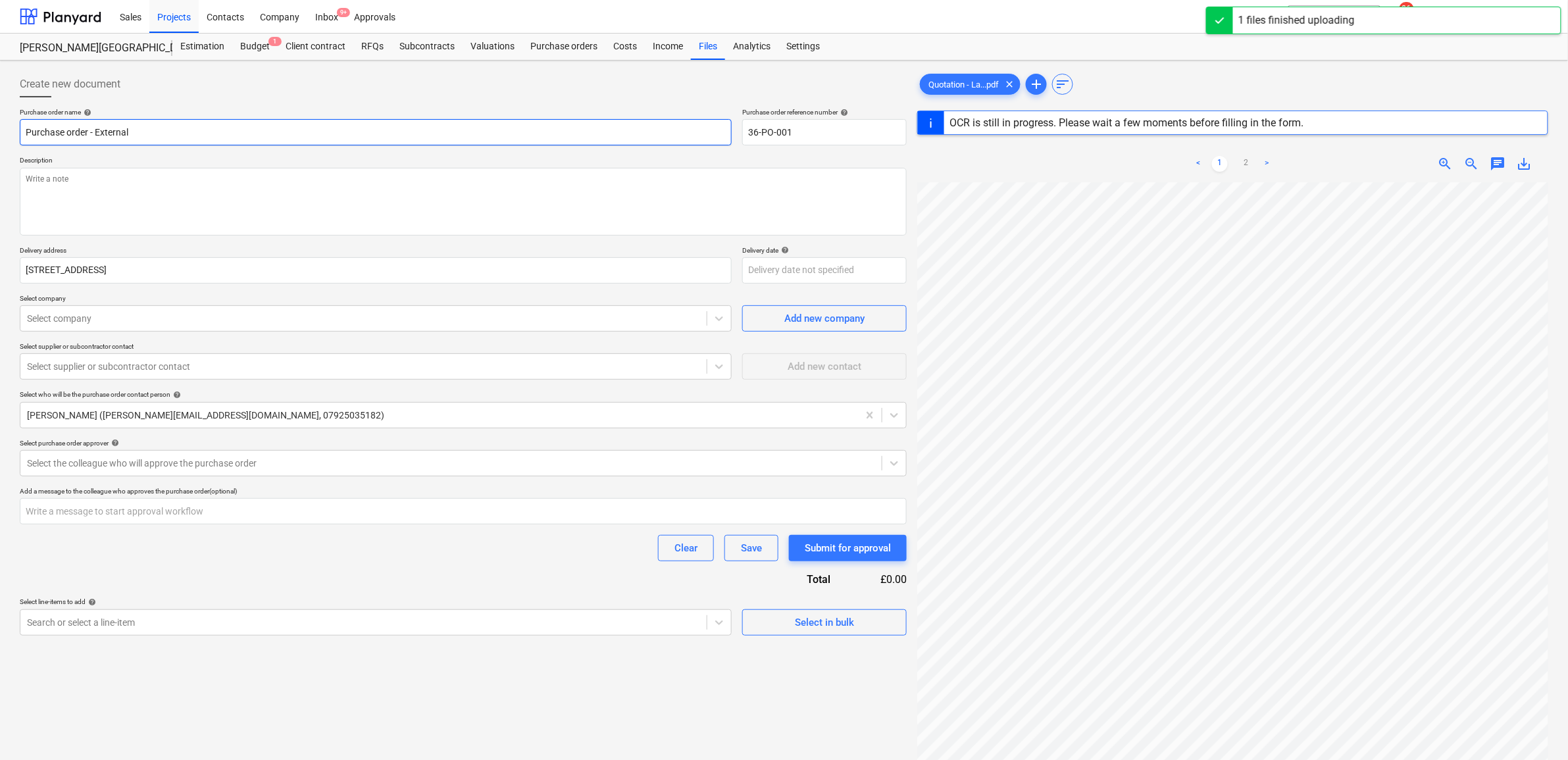
type input "Purchase order - External D"
type textarea "x"
type input "Purchase order - External Do"
type textarea "x"
type input "Purchase order - External Doo"
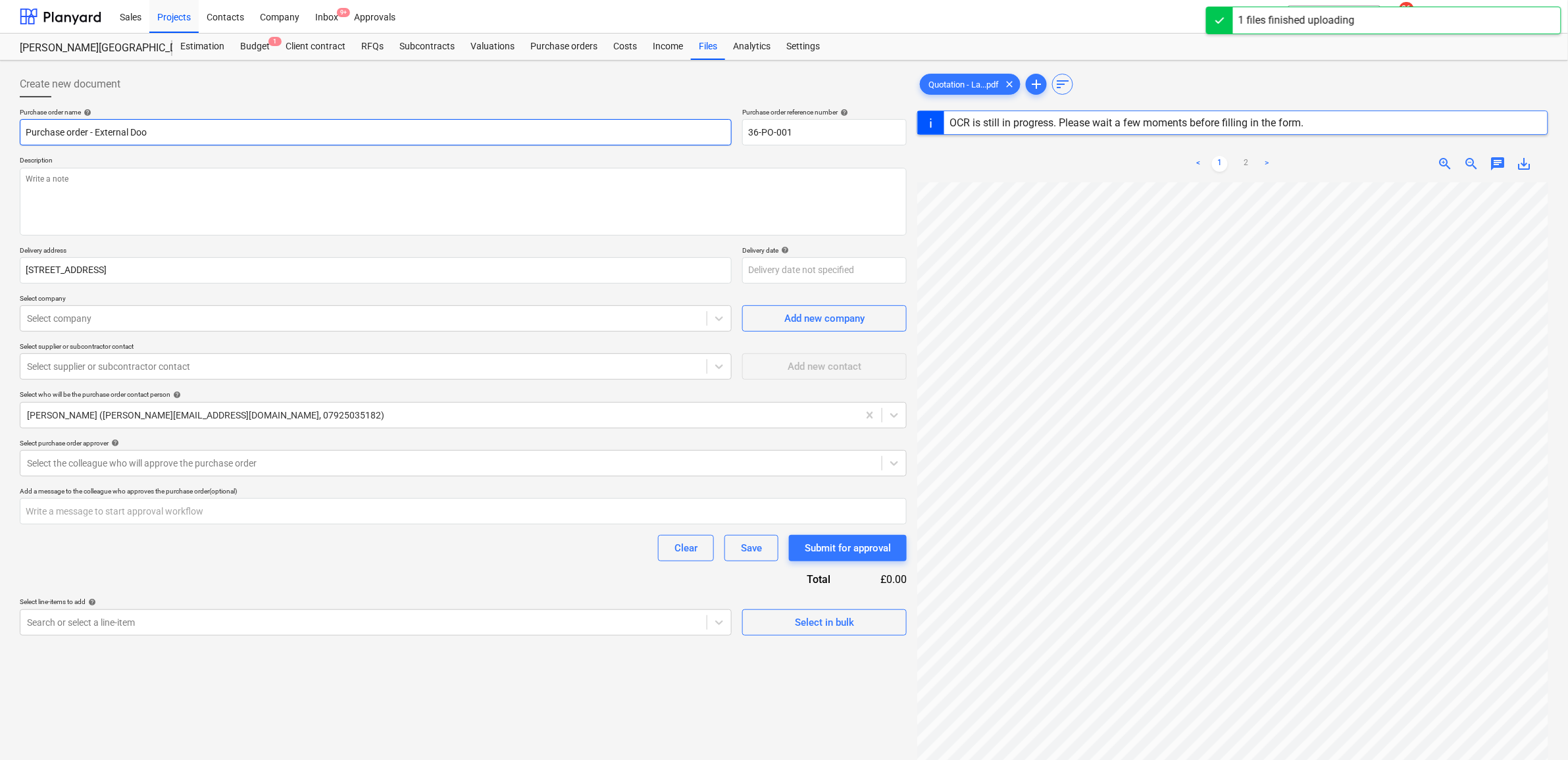
type textarea "x"
type input "Purchase order - External Door"
type textarea "x"
type input "Purchase order - External Door"
type textarea "x"
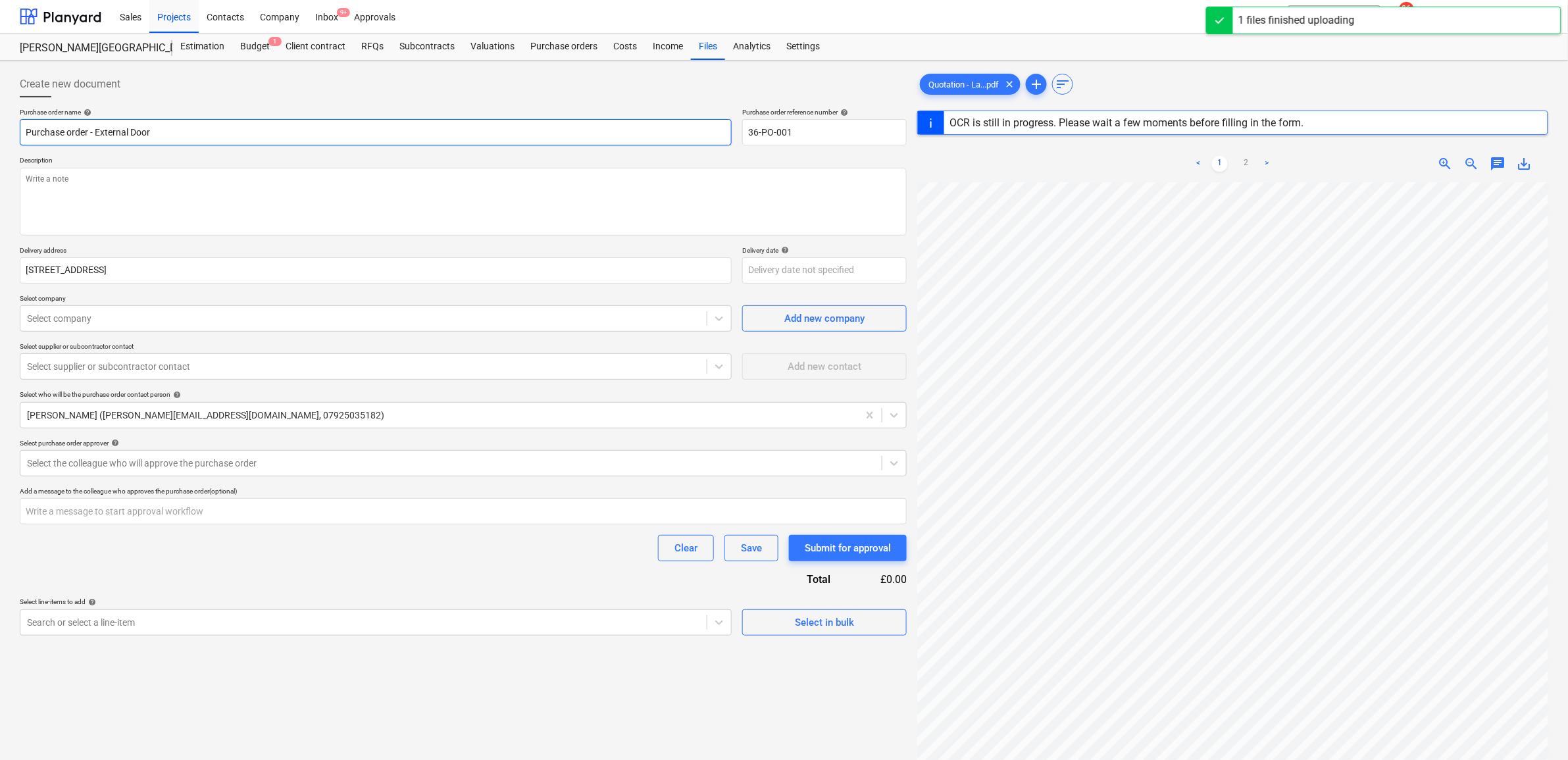
type input "Purchase order - External Door a"
type textarea "x"
type input "Purchase order - External Door an"
type textarea "x"
type input "Purchase order - External Door and"
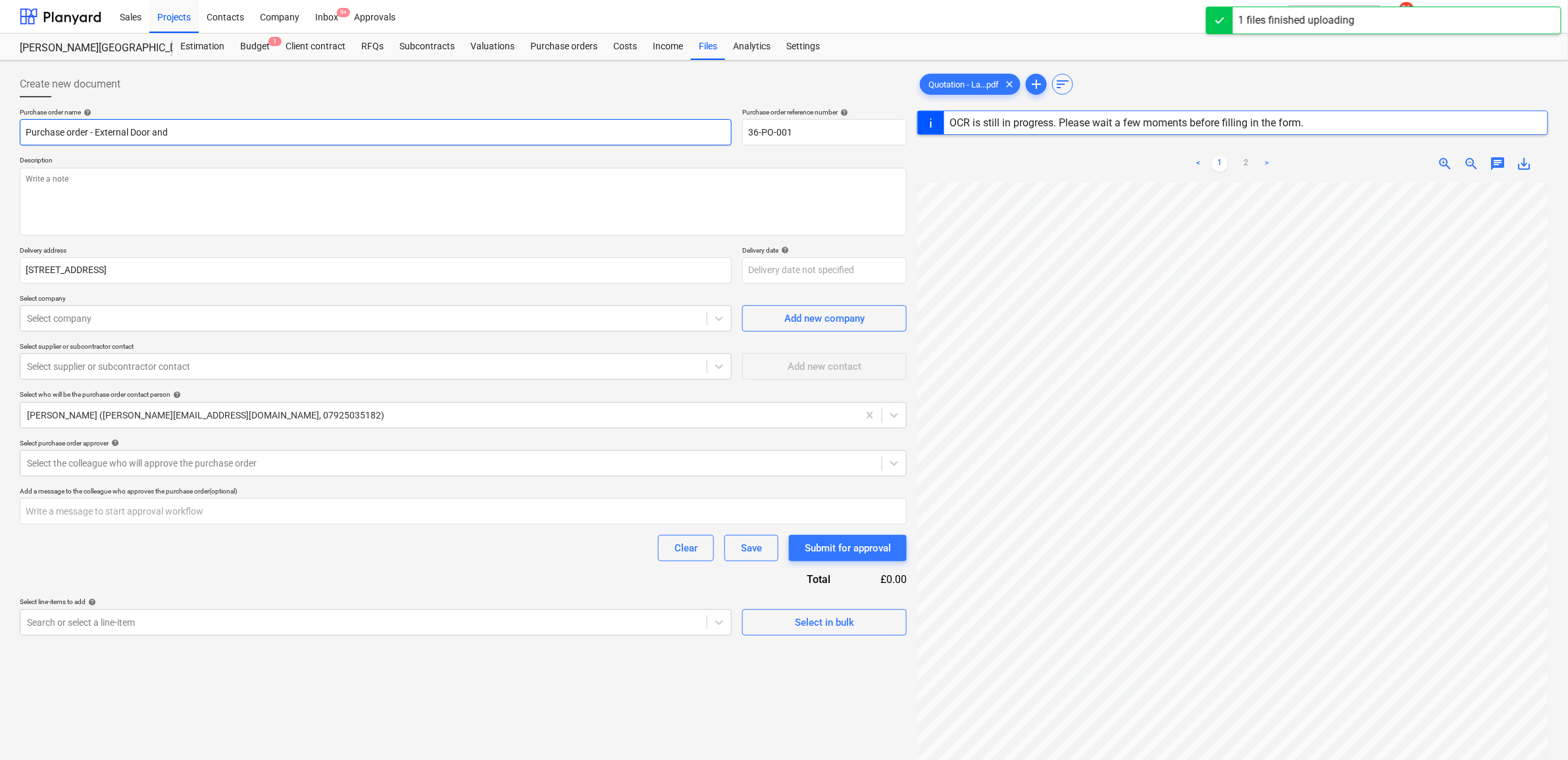
type textarea "x"
type input "Purchase order - External Door and"
type textarea "x"
type input "Purchase order - External Door and C"
type textarea "x"
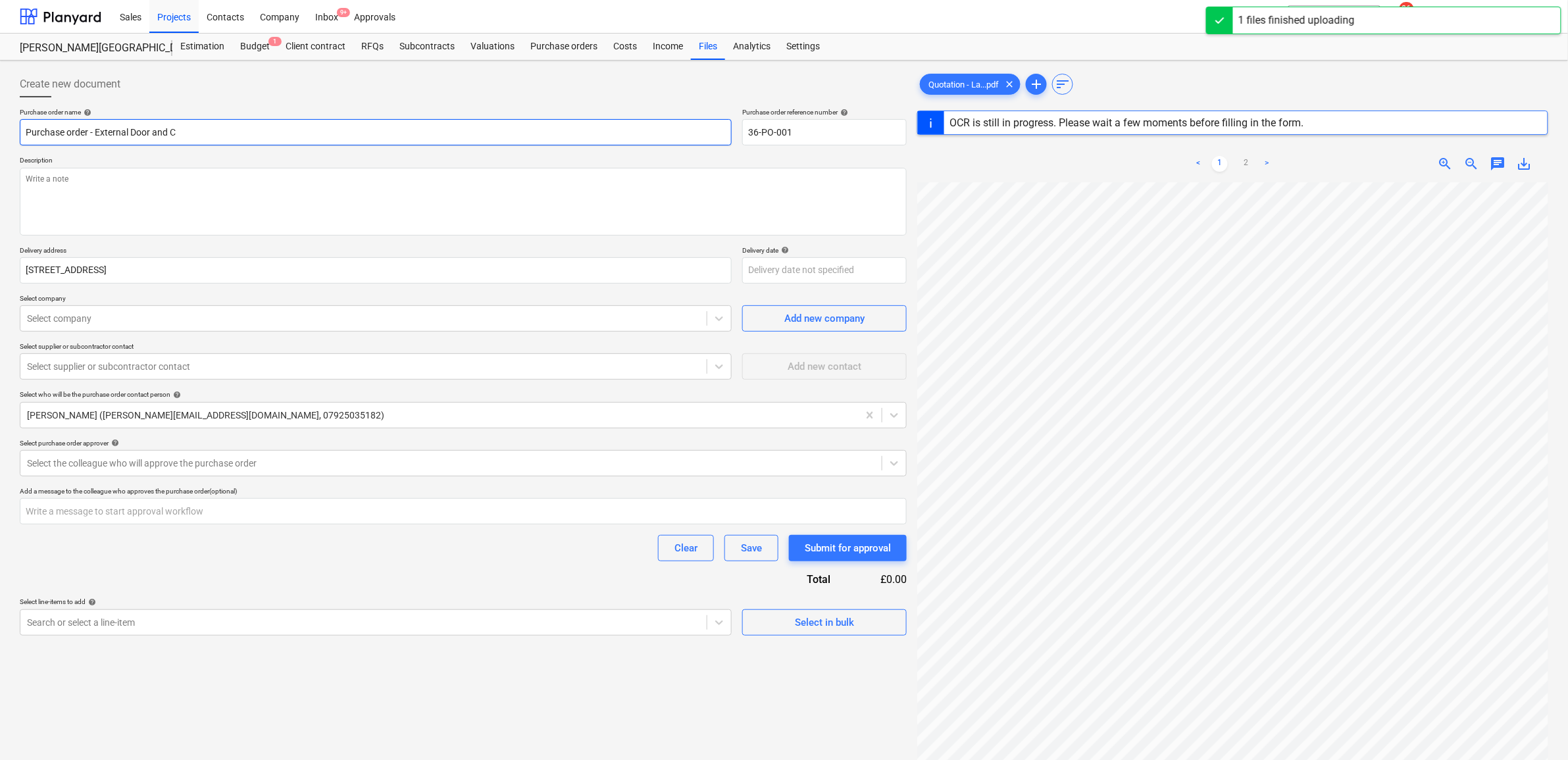
type input "Purchase order - External Door and Ca"
type textarea "x"
type input "Purchase order - External Door and Can"
type textarea "x"
type input "Purchase order - External Door and [PERSON_NAME]"
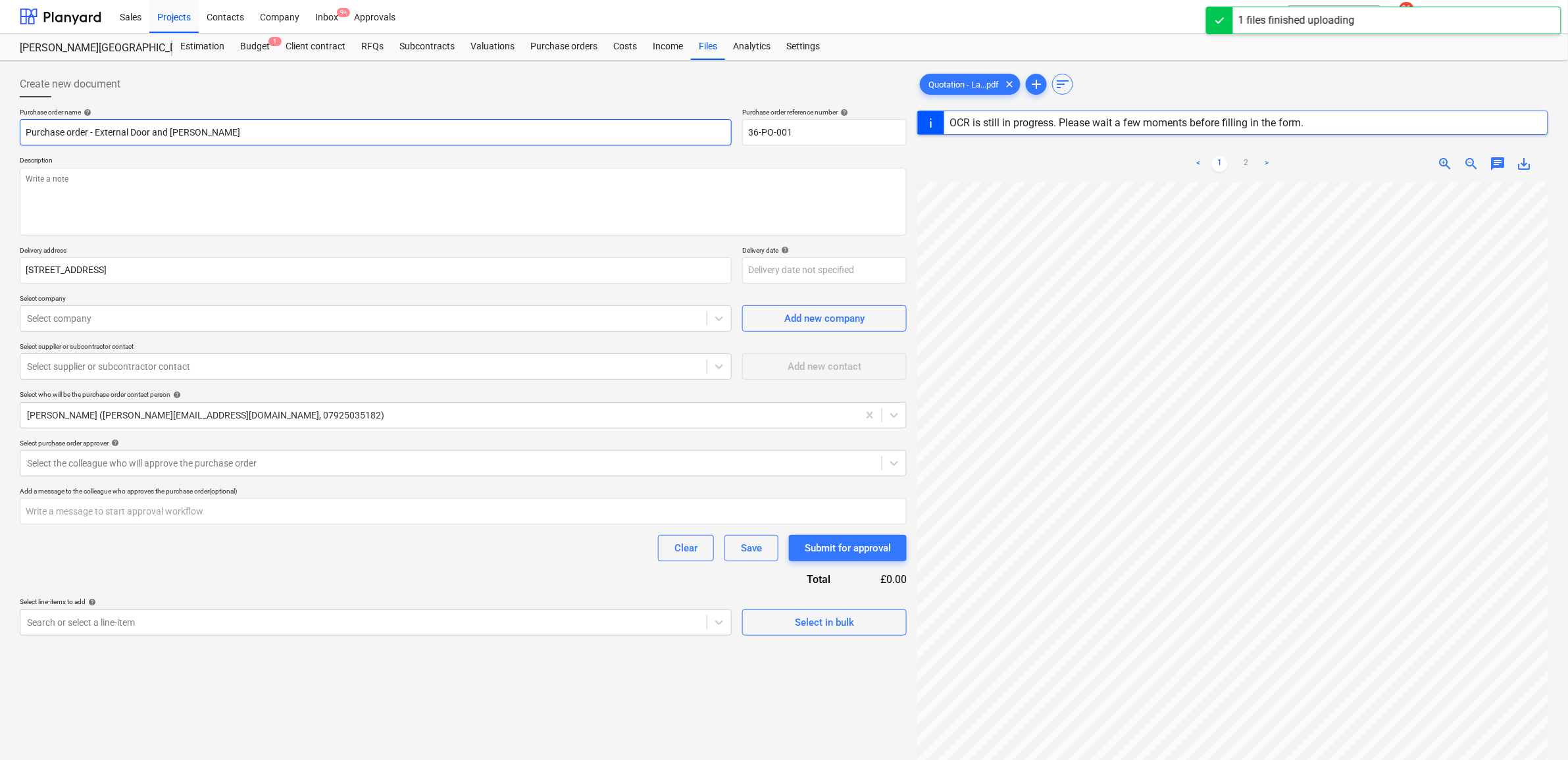
type textarea "x"
type input "Purchase order - External Door and Canop"
type textarea "x"
type input "Purchase order - External Door and Canopy"
type textarea "x"
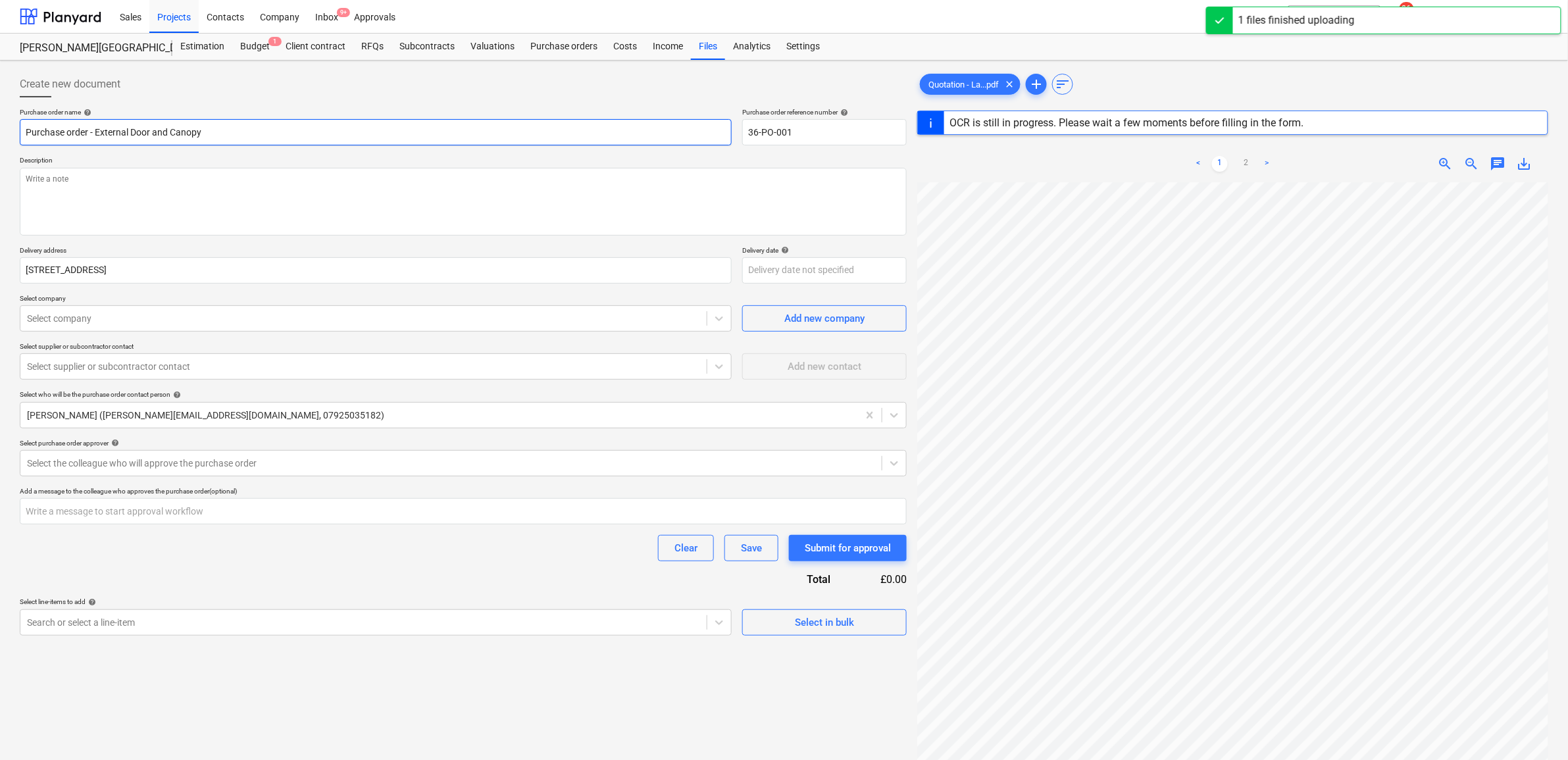
type input "Purchase order - External Door and Canopy"
type textarea "x"
type input "Purchase order - External Door and Canopy E"
type textarea "x"
type input "Purchase order - External Door and Canopy El"
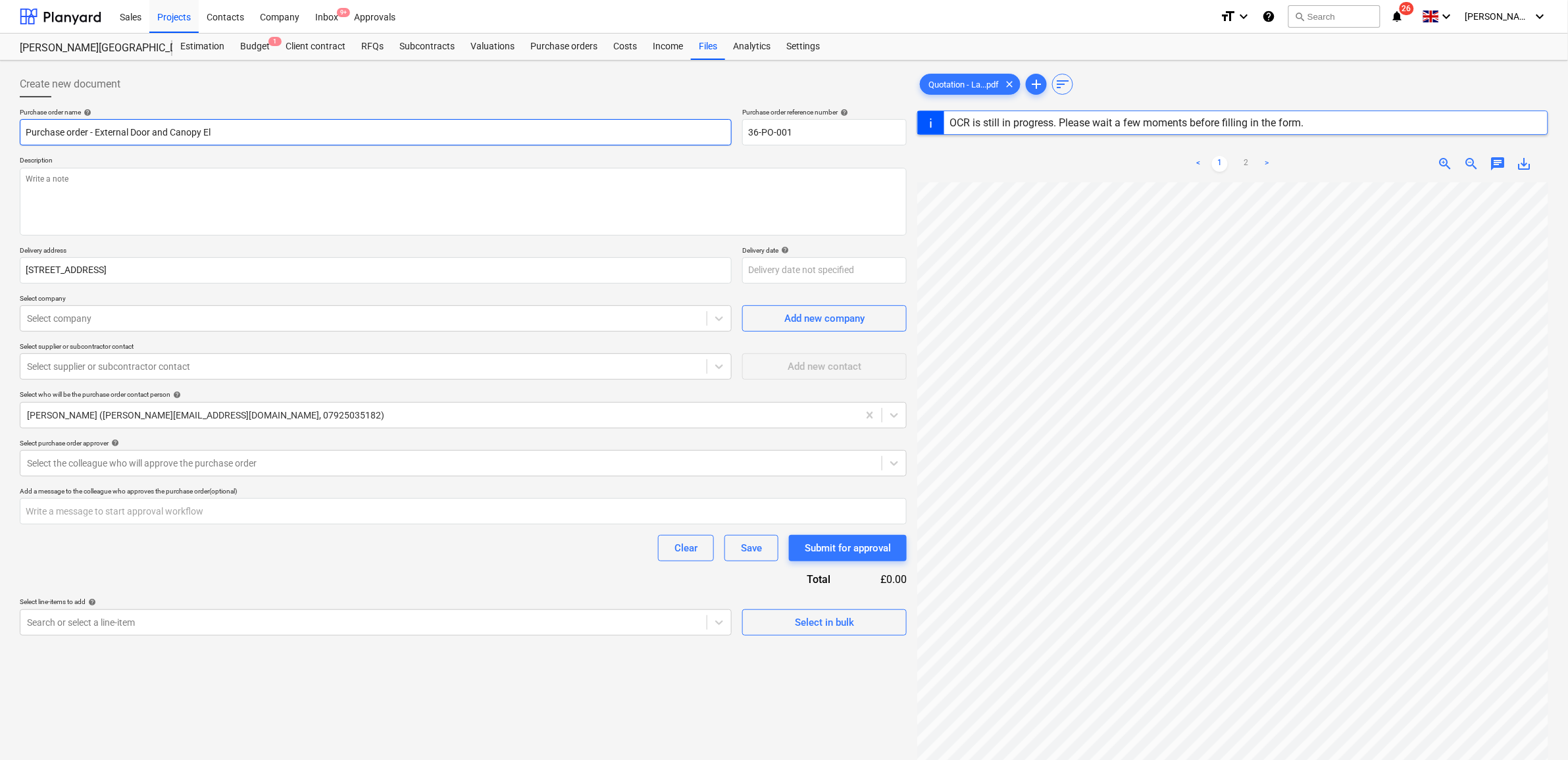
type textarea "x"
type input "Purchase order - External Door and Canopy Ele"
type textarea "x"
type input "Purchase order - External Door and Canopy Elem"
type textarea "x"
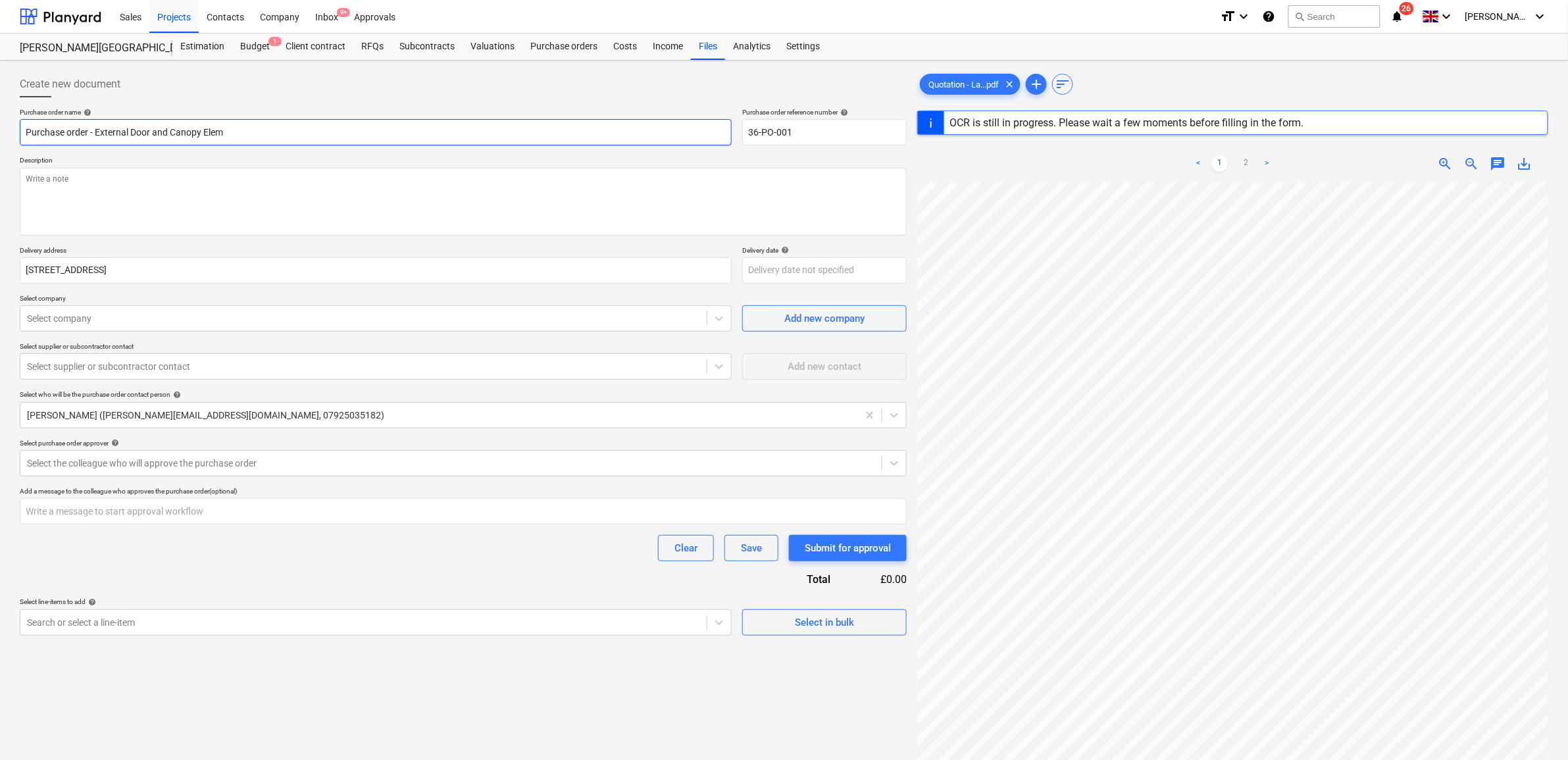
type input "Purchase order - External Door and Canopy Eleme"
type textarea "x"
type input "Purchase order - External Door and Canopy Elemen"
type textarea "x"
type input "Purchase order - External Door and Canopy Element"
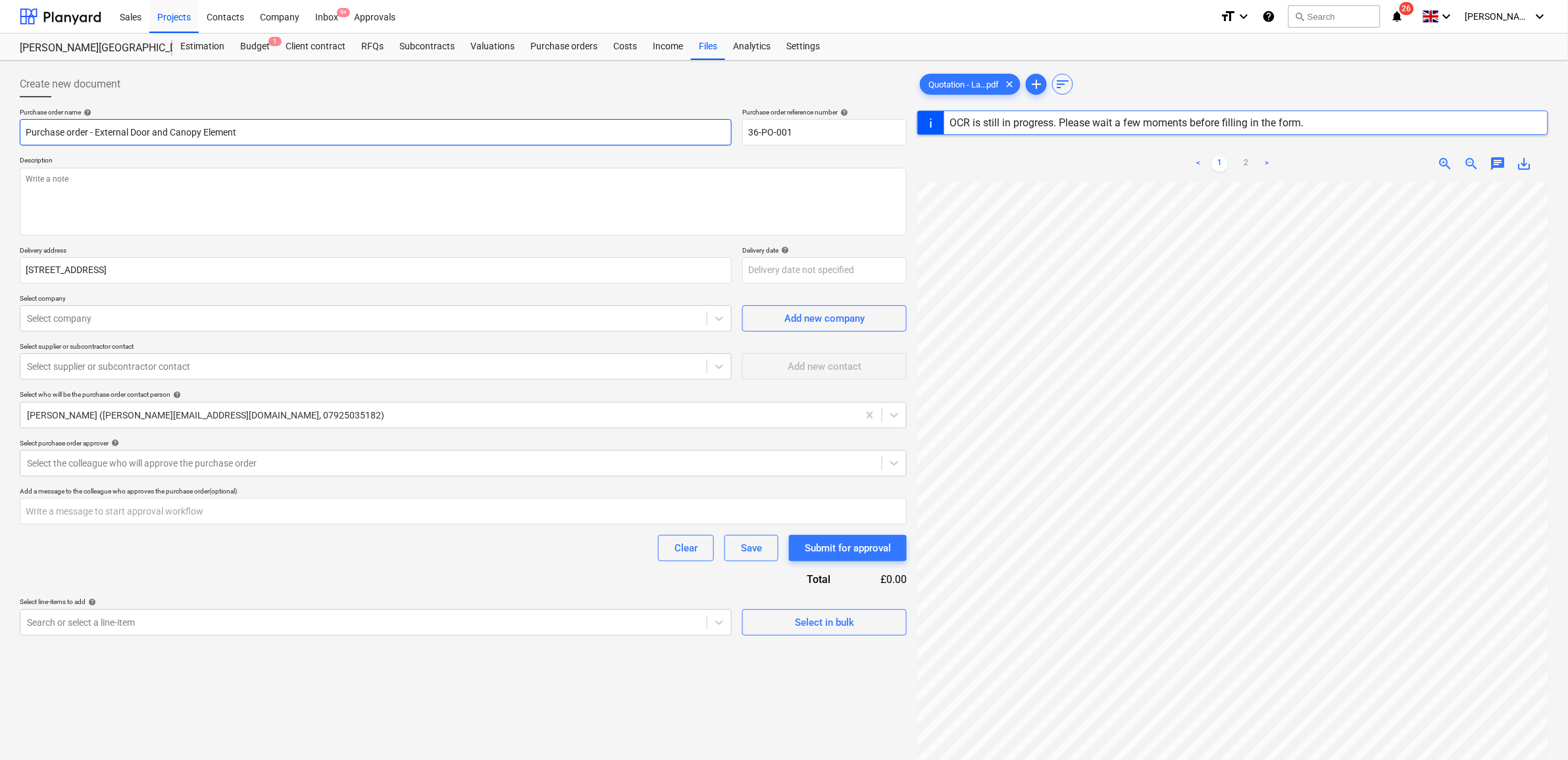
type textarea "x"
type input "Purchase order - External Door and Canopy Elements"
click at [810, 131] on input "36-PO-001" at bounding box center [824, 132] width 165 height 26
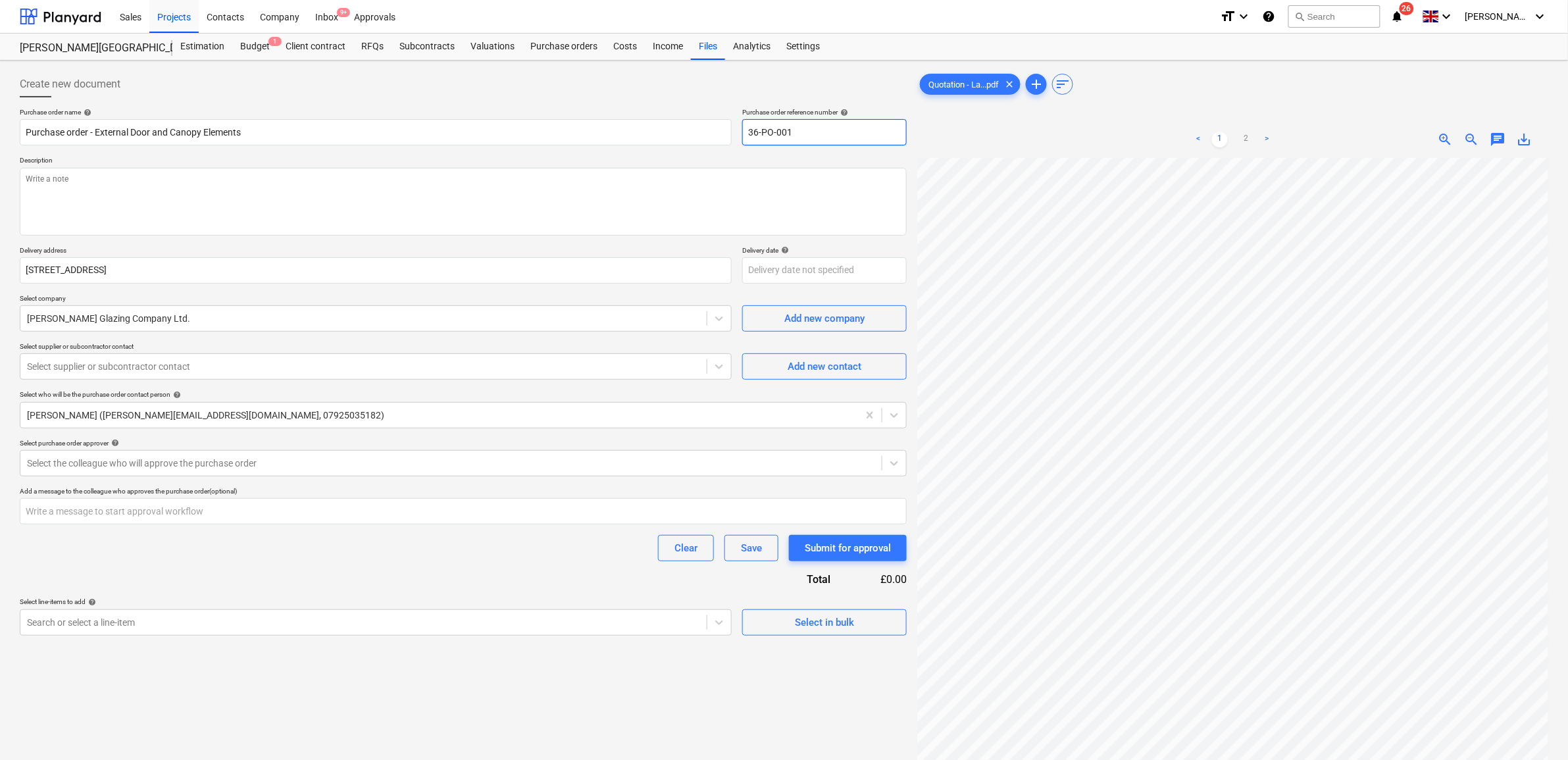
type textarea "x"
type input "36-PO-00"
type textarea "x"
type input "36-PO-002"
click at [363, 155] on div "Purchase order name help Purchase order - External Door and Canopy Elements Pur…" at bounding box center [463, 372] width 887 height 528
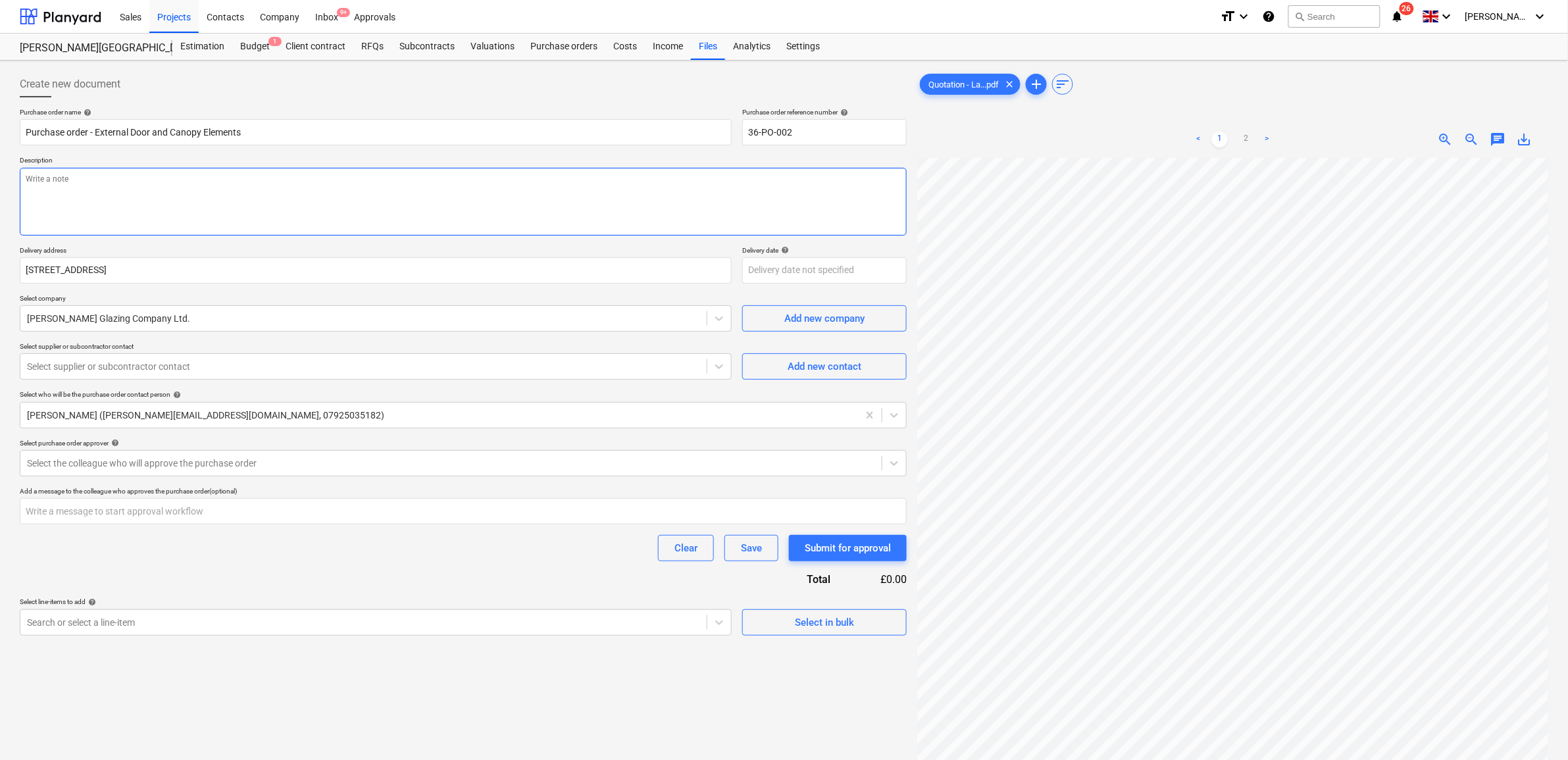
click at [149, 203] on textarea at bounding box center [463, 202] width 887 height 68
paste textarea "Extension of existing canopy structure and replace with polycarbonate canopy ar…"
type textarea "x"
type textarea "Extension of existing canopy structure and replace with polycarbonate canopy ar…"
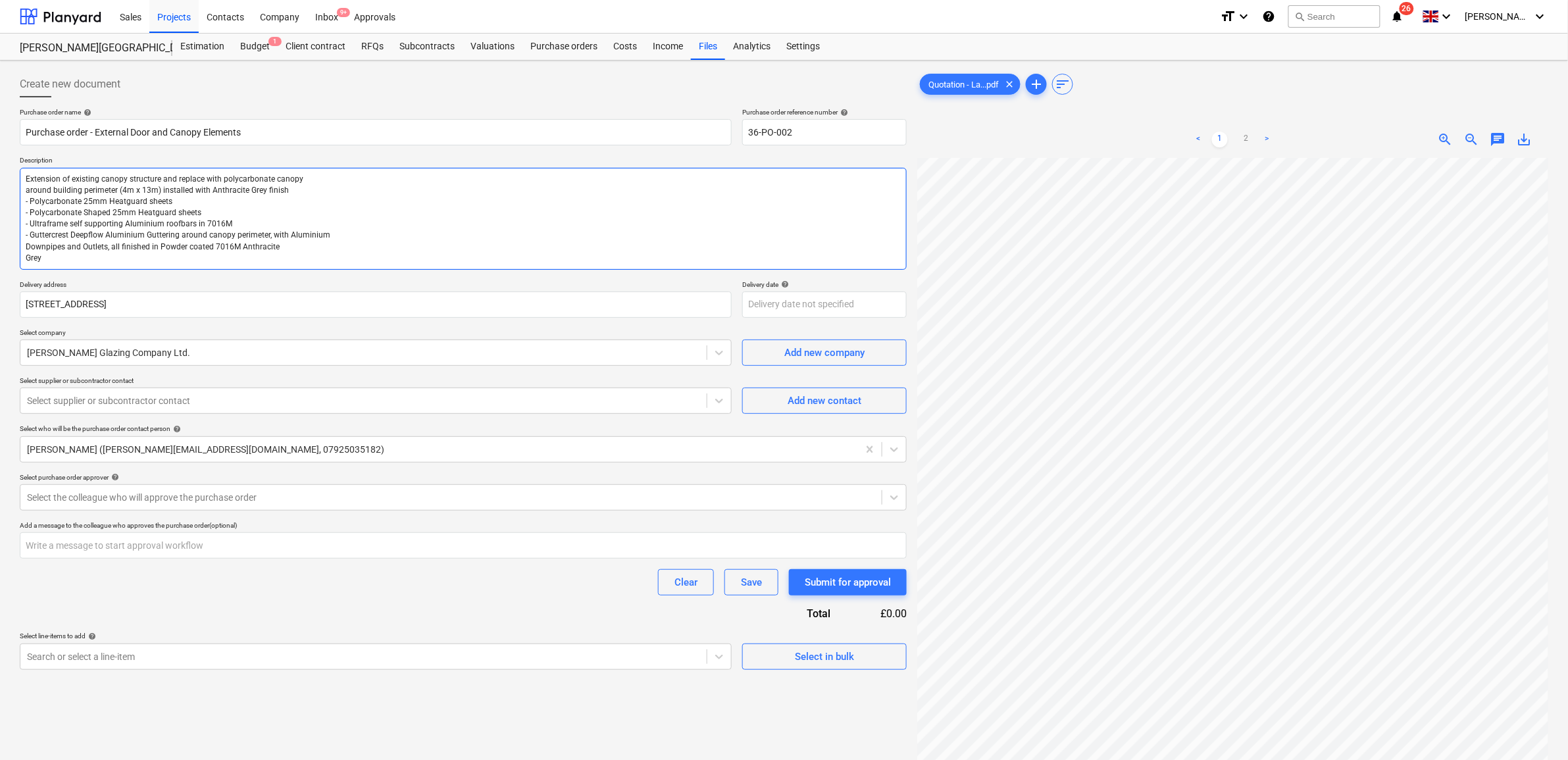
type textarea "x"
type textarea "Extension of existing canopy structure and replace with polycarbonate canopy ar…"
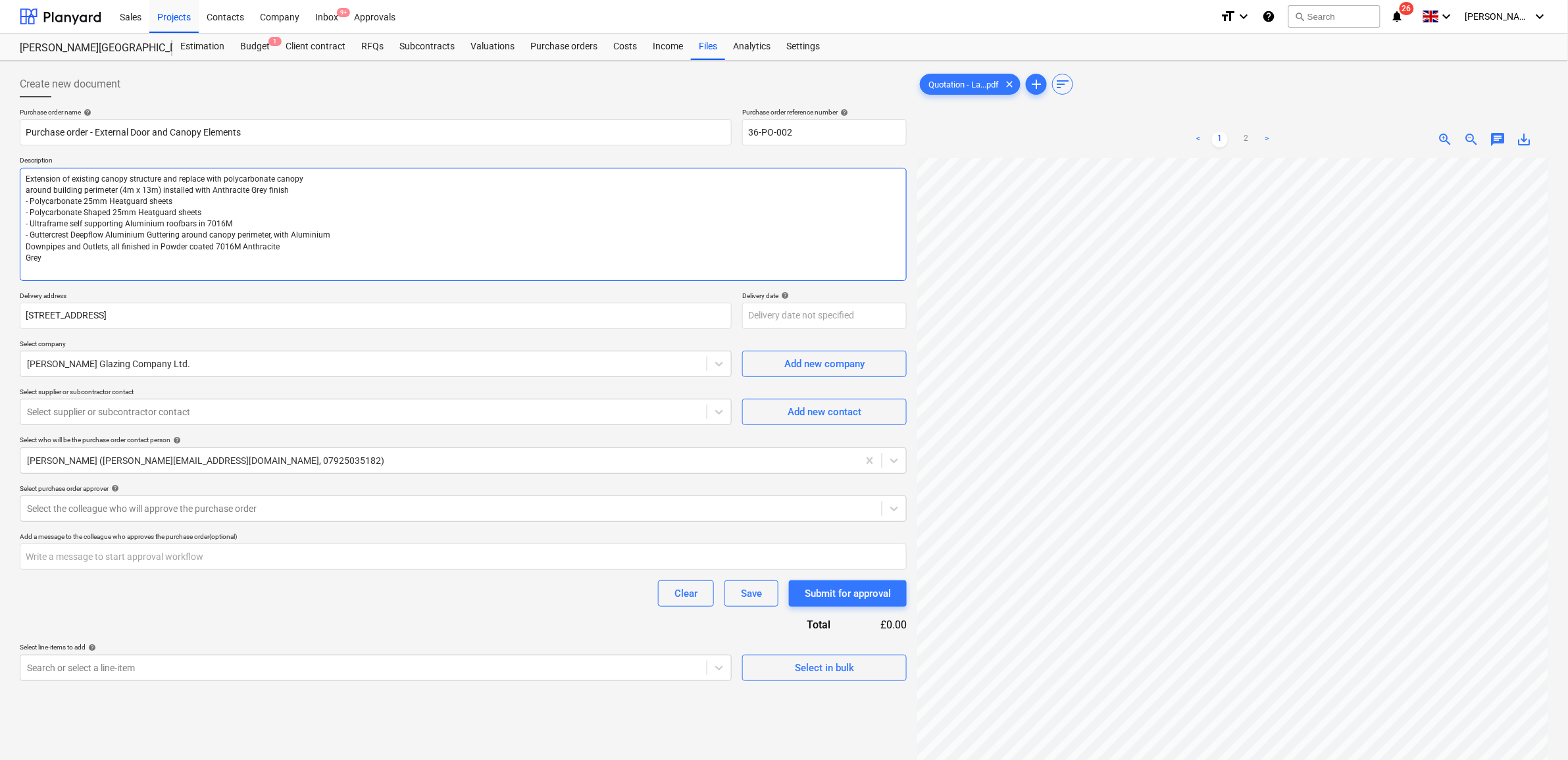
type textarea "x"
type textarea "Extension of existing canopy structure and replace with polycarbonate canopy ar…"
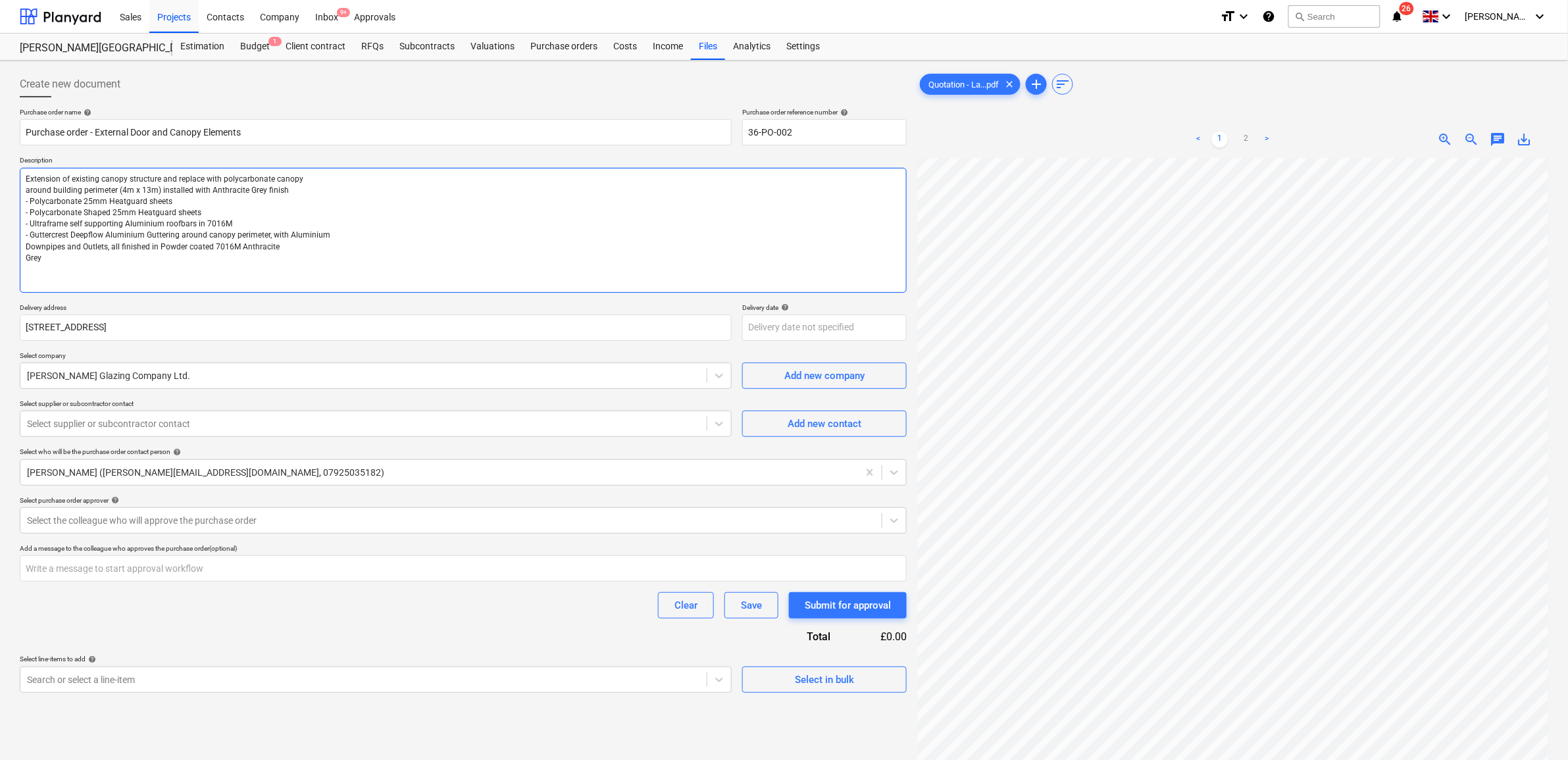
click at [22, 259] on textarea "Extension of existing canopy structure and replace with polycarbonate canopy ar…" at bounding box center [463, 231] width 887 height 125
type textarea "x"
type textarea "Extension of existing canopy structure and replace with polycarbonate canopy ar…"
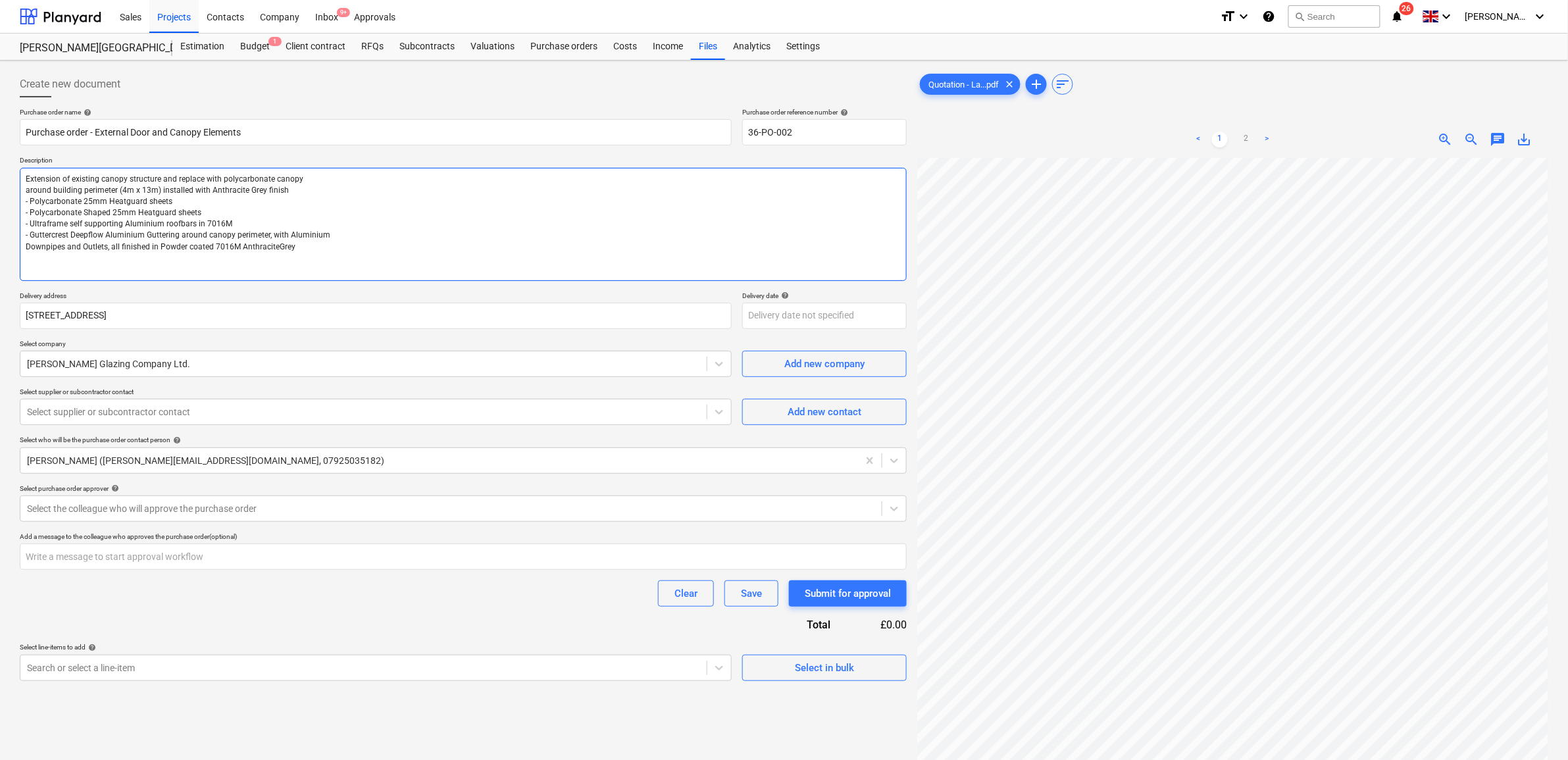
type textarea "x"
type textarea "Extension of existing canopy structure and replace with polycarbonate canopy ar…"
click at [25, 250] on textarea "Extension of existing canopy structure and replace with polycarbonate canopy ar…" at bounding box center [463, 225] width 887 height 113
type textarea "x"
type textarea "Extension of existing canopy structure and replace with polycarbonate canopy ar…"
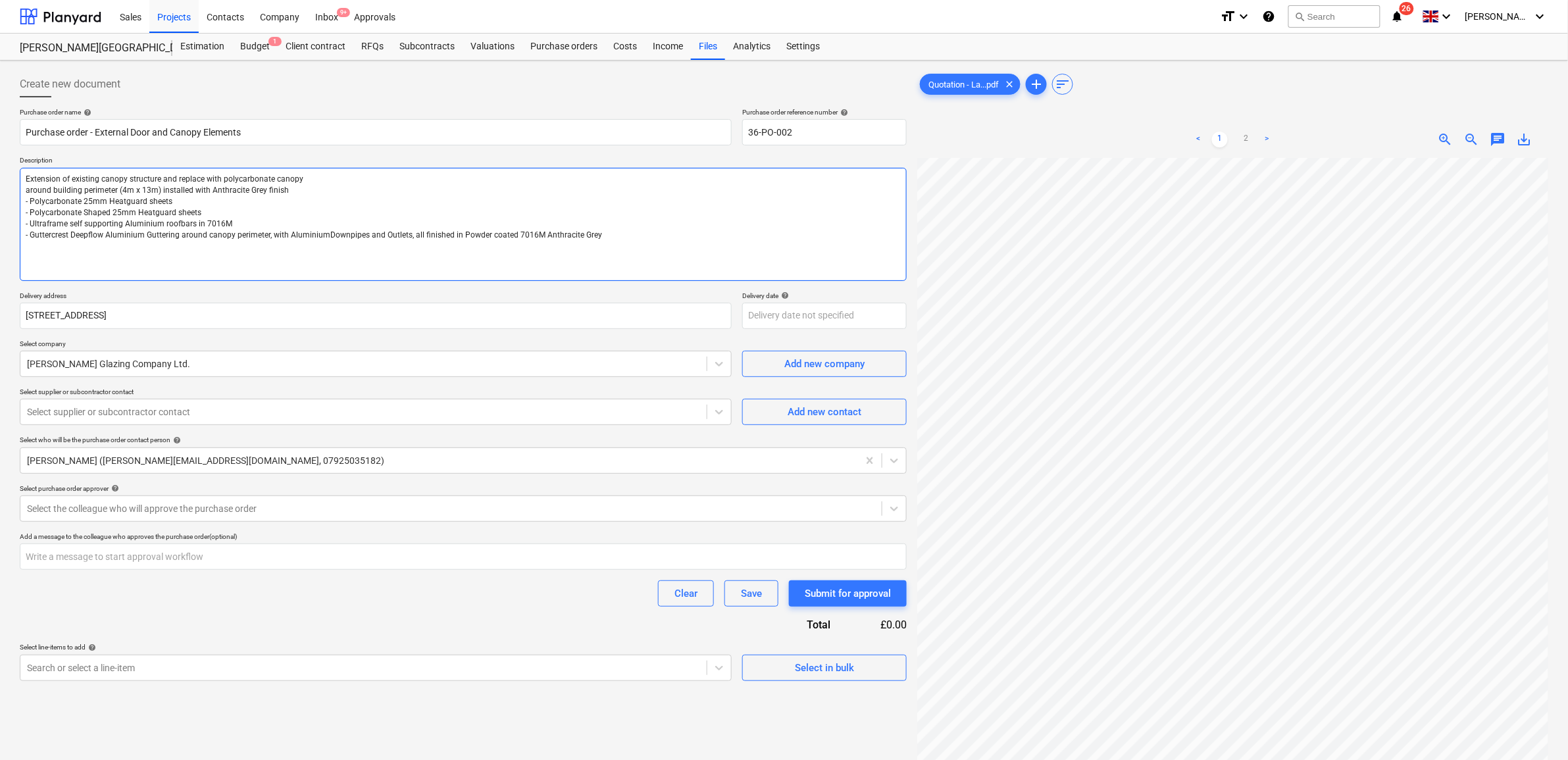
type textarea "x"
type textarea "Extension of existing canopy structure and replace with polycarbonate canopy ar…"
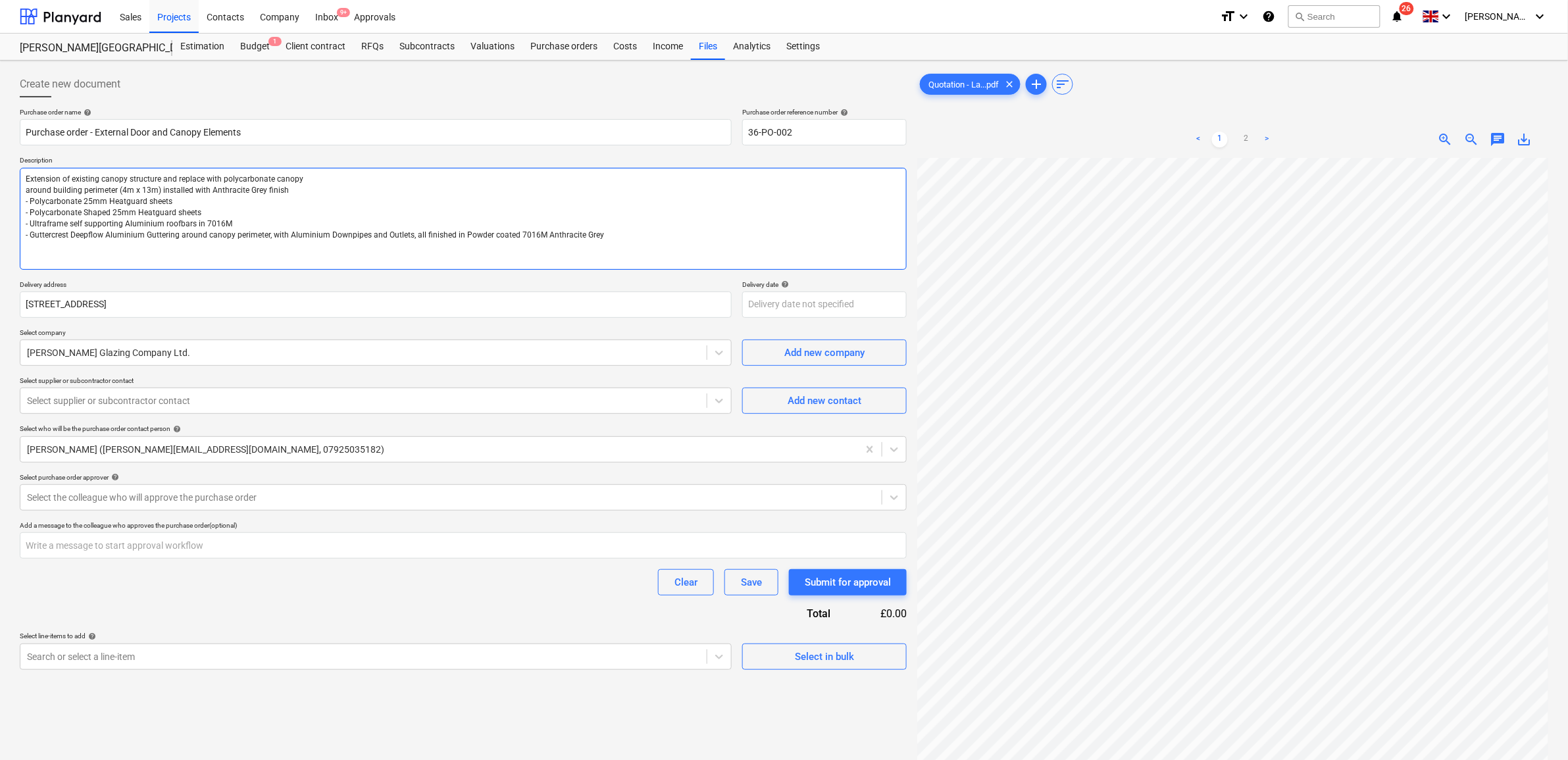
click at [26, 191] on textarea "Extension of existing canopy structure and replace with polycarbonate canopy ar…" at bounding box center [463, 219] width 887 height 102
type textarea "x"
type textarea "Extension of existing canopy structure and replace with polycarbonate canopyaro…"
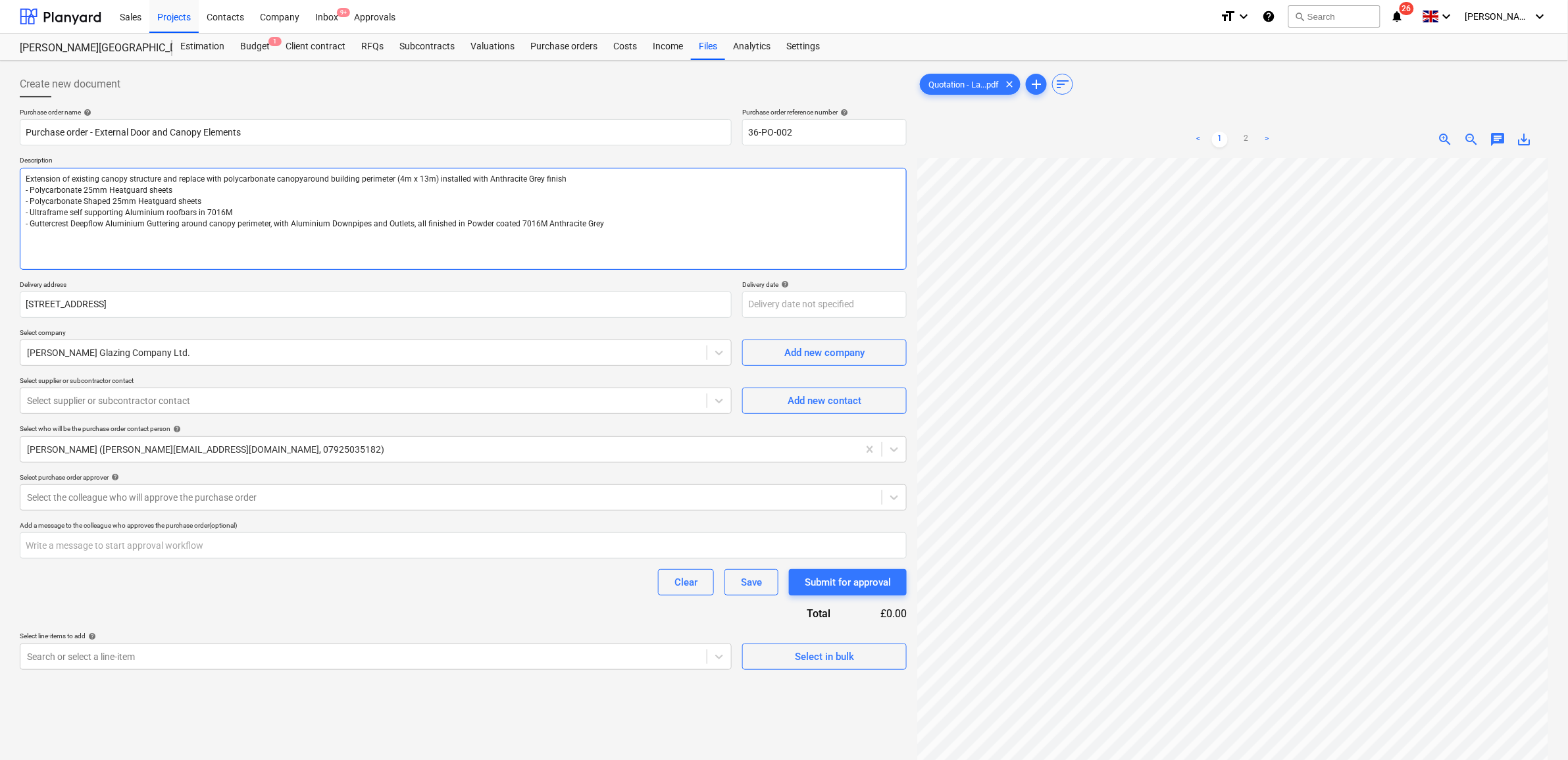
type textarea "x"
type textarea "Extension of existing canopy structure and replace with polycarbonate canopy ar…"
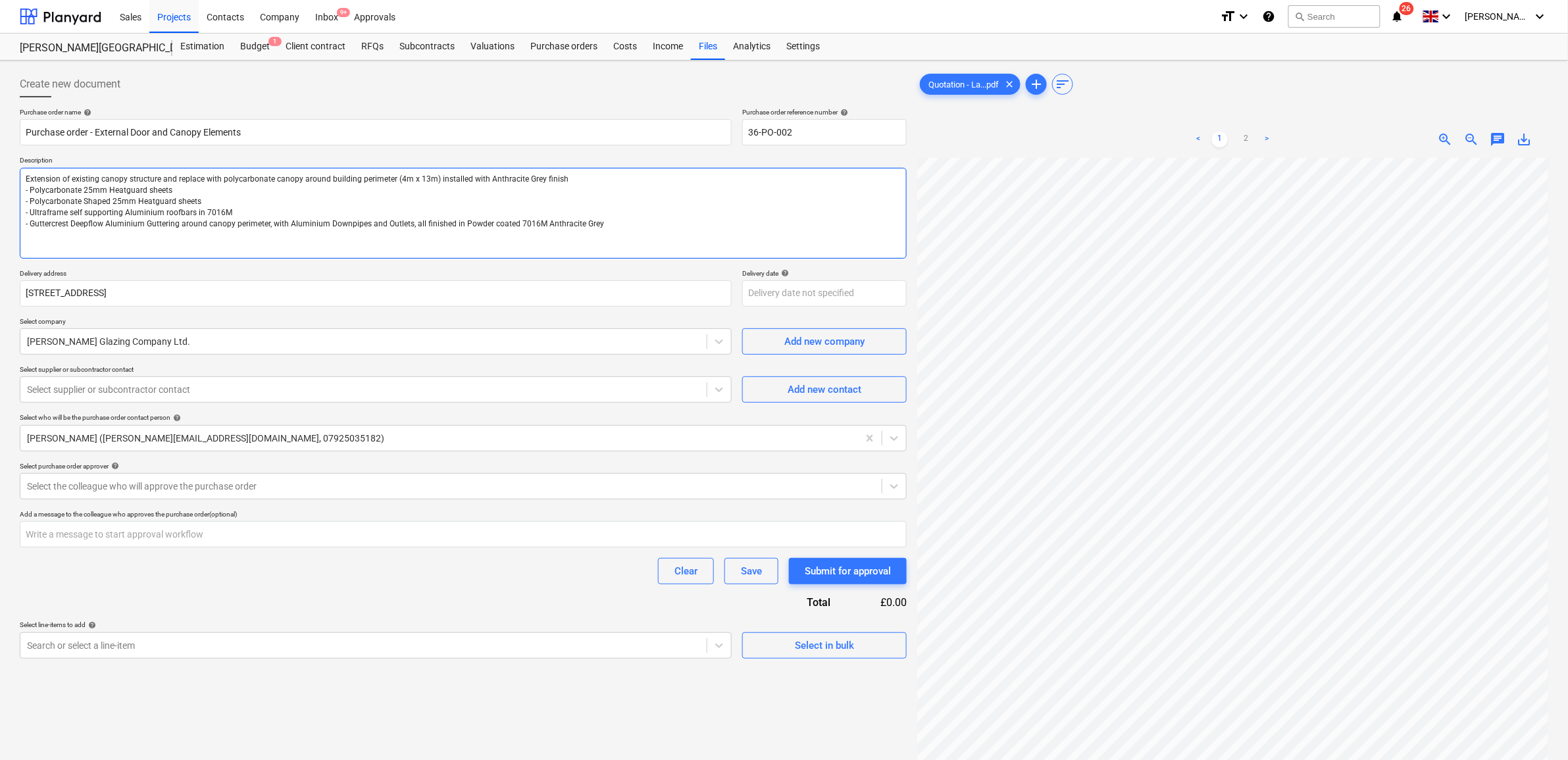
click at [612, 232] on textarea "Extension of existing canopy structure and replace with polycarbonate canopy ar…" at bounding box center [463, 213] width 887 height 91
click at [626, 227] on textarea "Extension of existing canopy structure and replace with polycarbonate canopy ar…" at bounding box center [463, 213] width 887 height 91
type textarea "x"
type textarea "Extension of existing canopy structure and replace with polycarbonate canopy ar…"
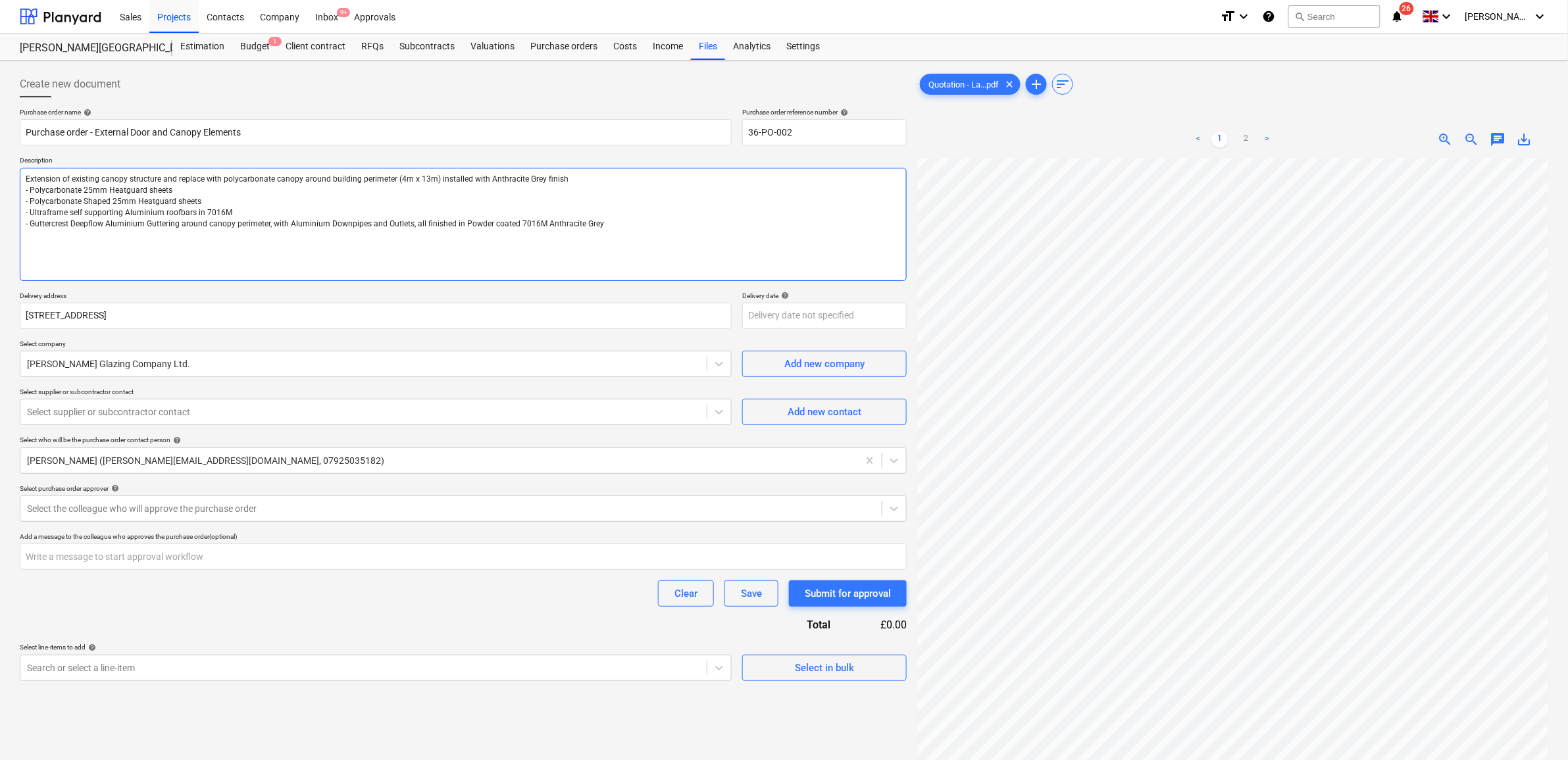
scroll to position [255, 0]
click at [1243, 133] on link "2" at bounding box center [1246, 139] width 16 height 16
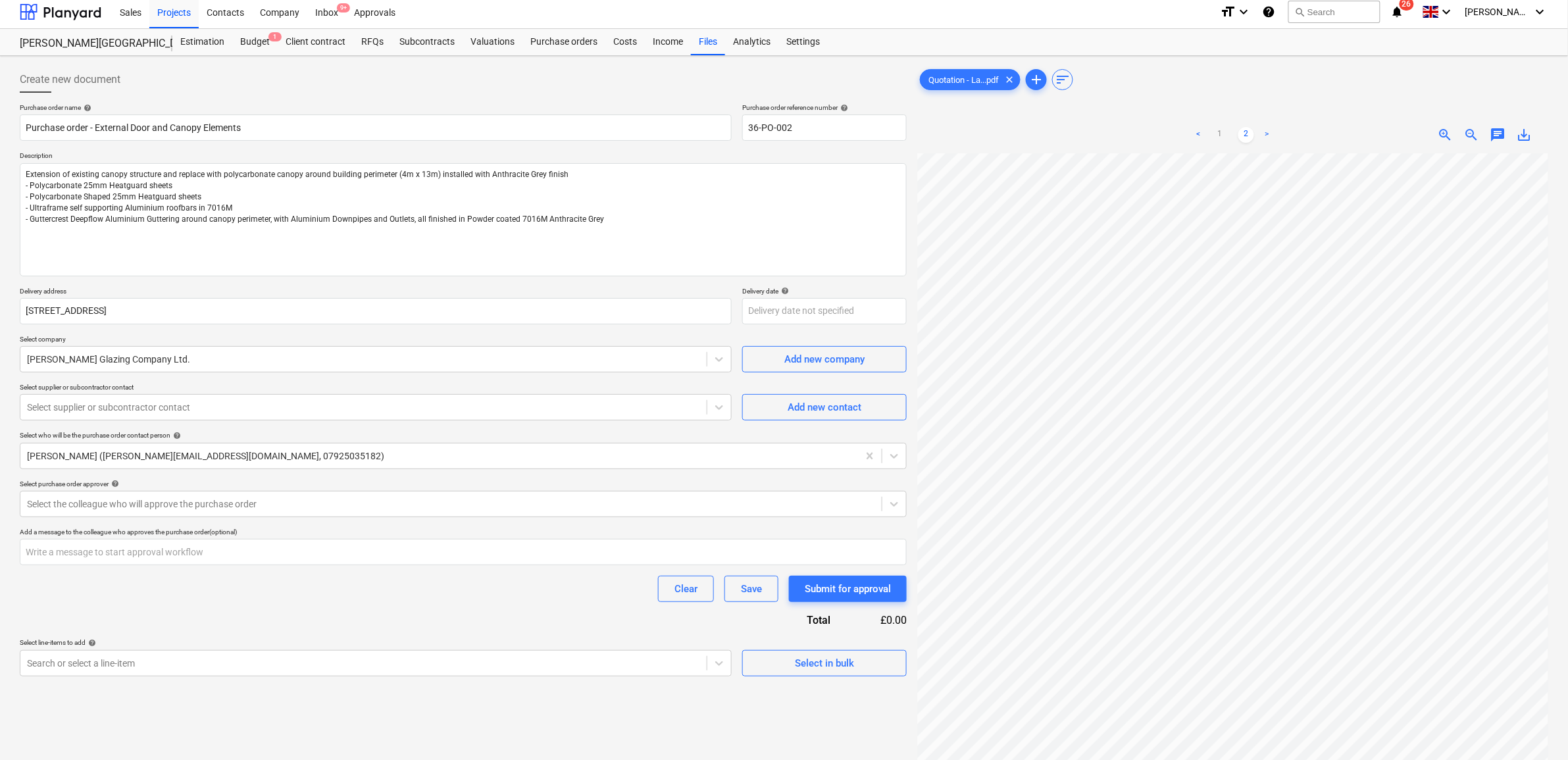
scroll to position [0, 0]
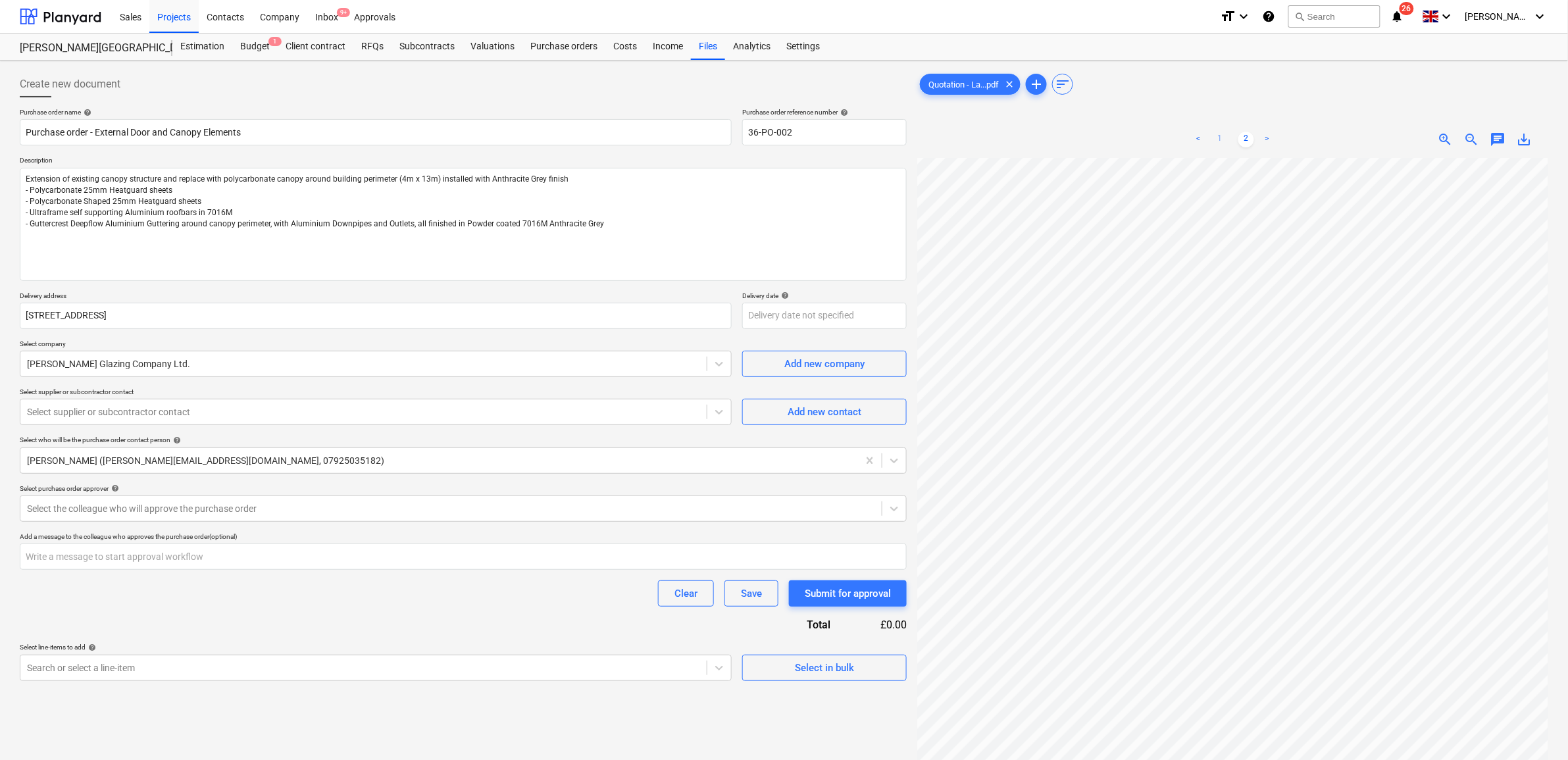
click at [1215, 139] on link "1" at bounding box center [1220, 139] width 16 height 16
click at [119, 252] on textarea "Extension of existing canopy structure and replace with polycarbonate canopy ar…" at bounding box center [463, 225] width 887 height 113
paste textarea "- RAL 7016 Aluminium PPC Door certified to meet AD Q and PAS24 - 2 Way, DDA Clo…"
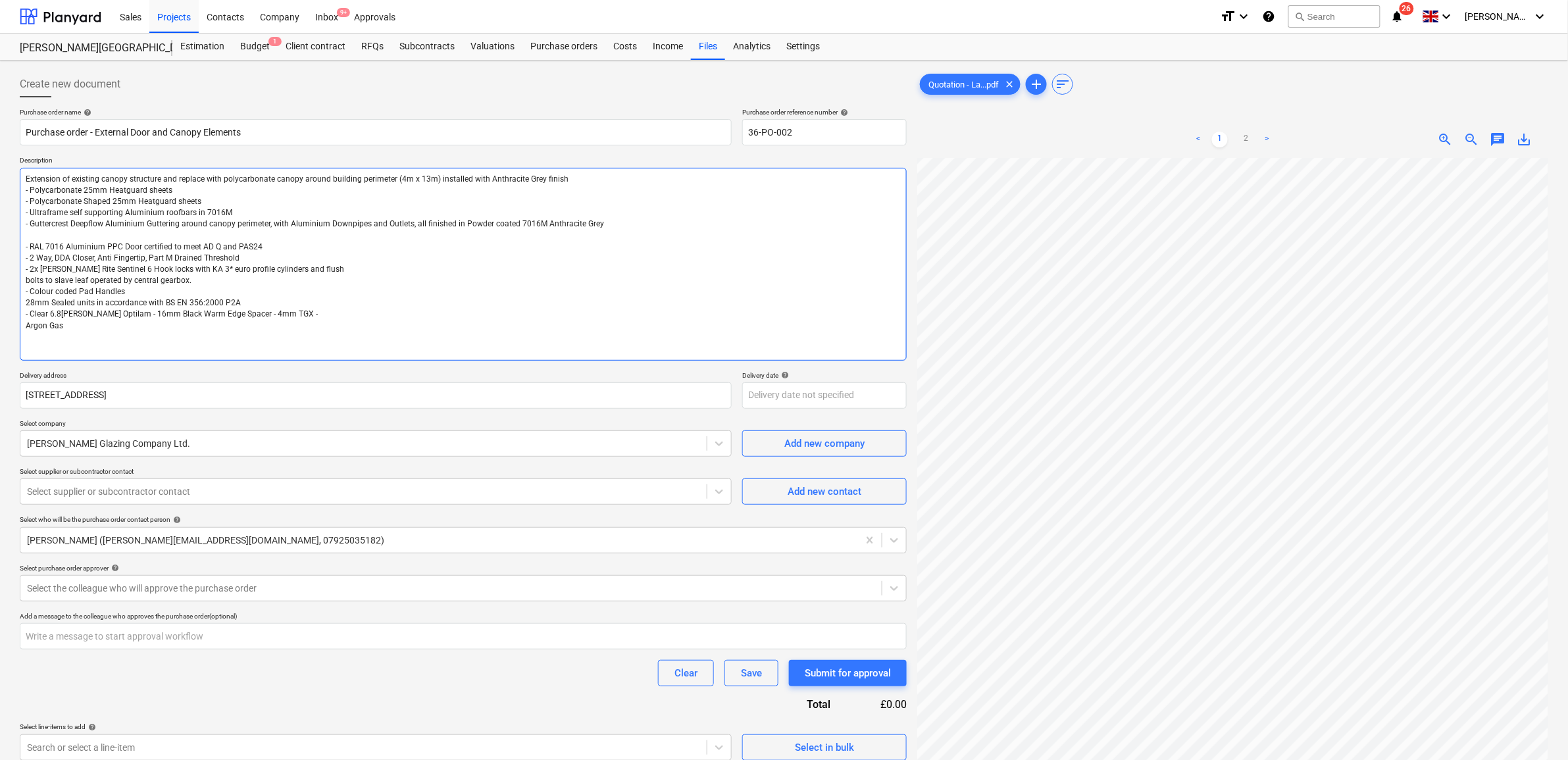
click at [23, 283] on textarea "Extension of existing canopy structure and replace with polycarbonate canopy ar…" at bounding box center [463, 264] width 887 height 192
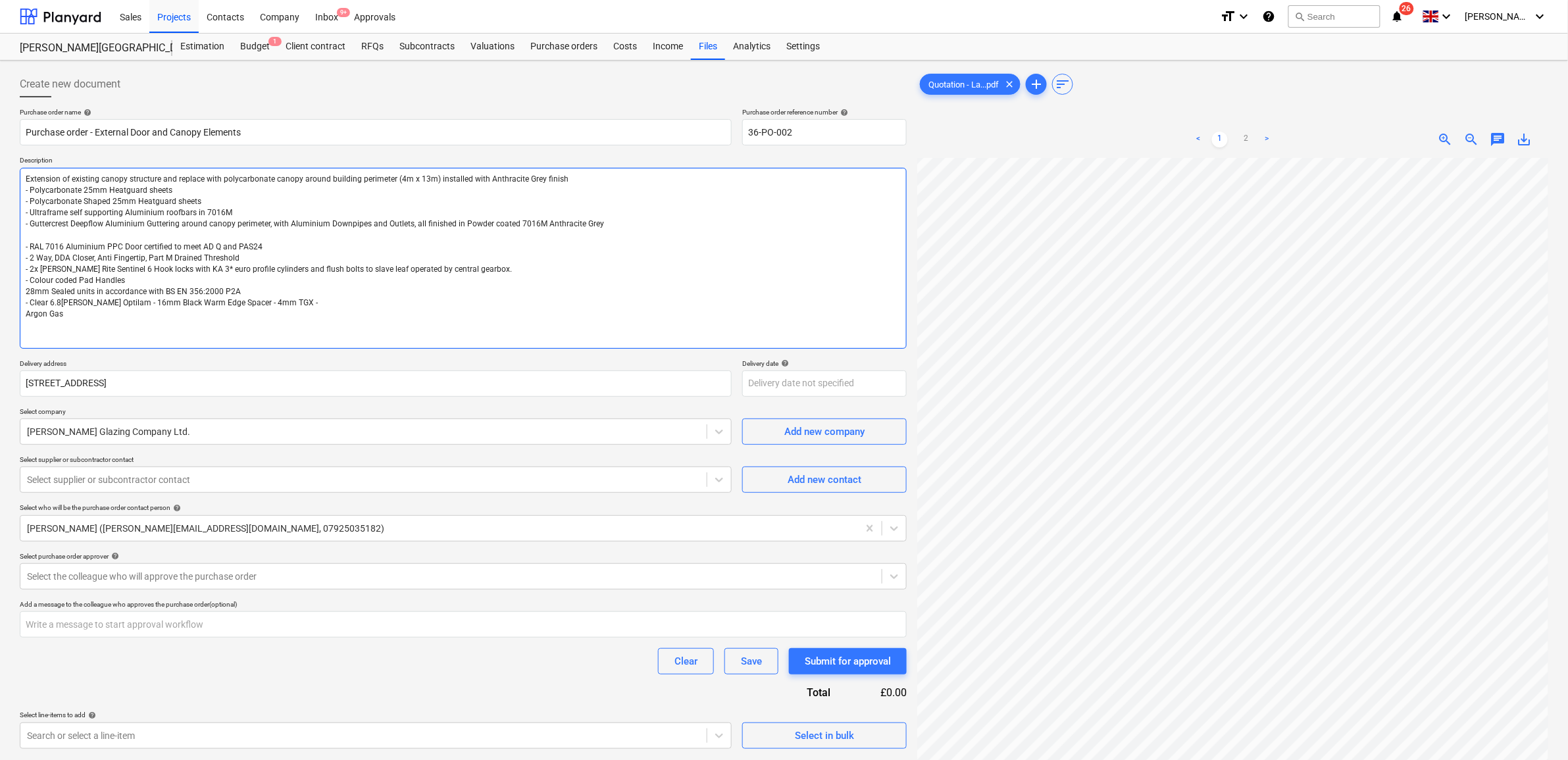
click at [21, 293] on textarea "Extension of existing canopy structure and replace with polycarbonate canopy ar…" at bounding box center [463, 259] width 887 height 181
click at [22, 316] on textarea "Extension of existing canopy structure and replace with polycarbonate canopy ar…" at bounding box center [463, 259] width 887 height 181
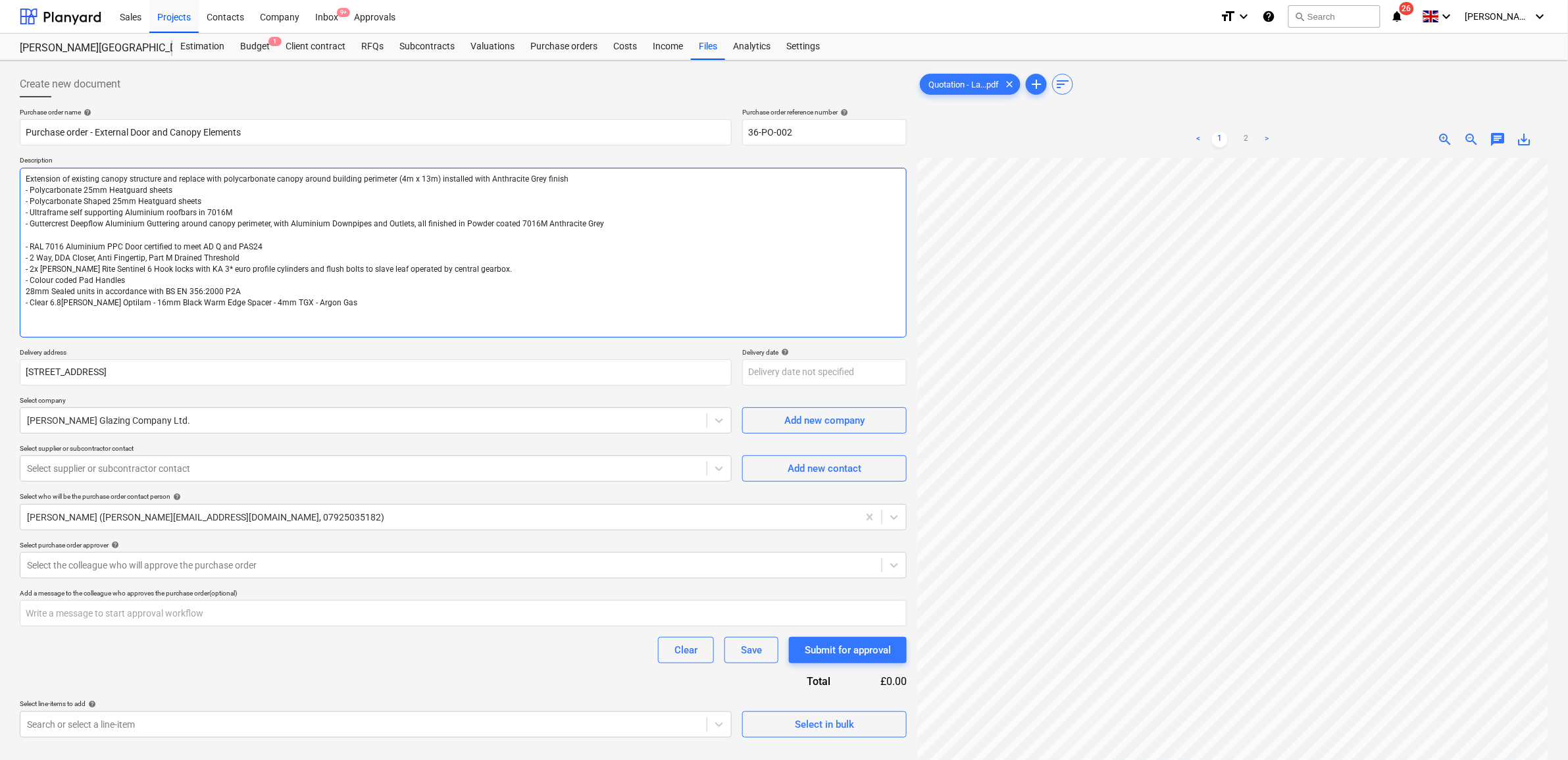
click at [432, 309] on textarea "Extension of existing canopy structure and replace with polycarbonate canopy ar…" at bounding box center [463, 252] width 887 height 170
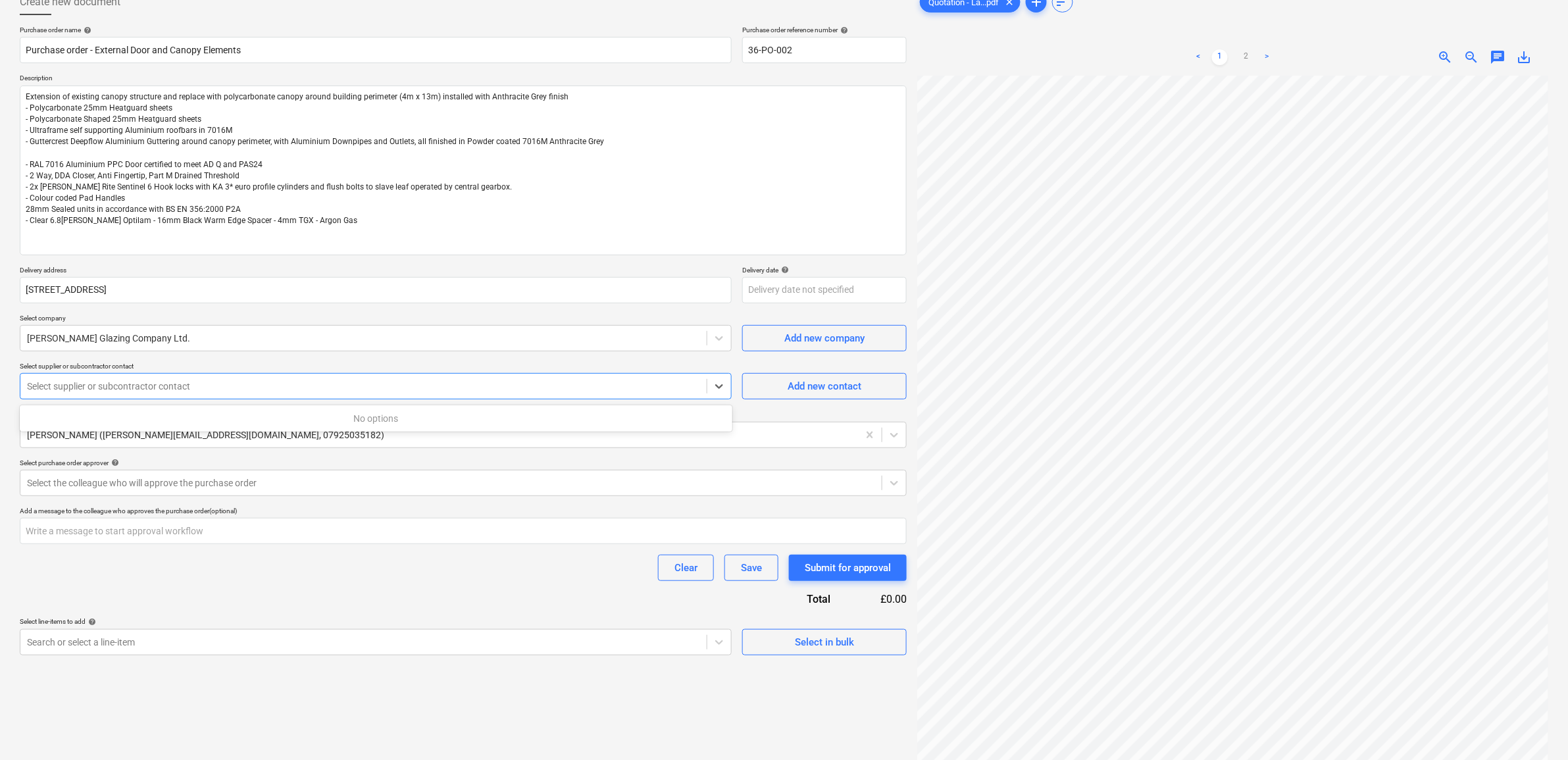
click at [523, 394] on div "Select supplier or subcontractor contact" at bounding box center [363, 386] width 686 height 18
click at [859, 388] on div "Add new contact" at bounding box center [824, 387] width 74 height 17
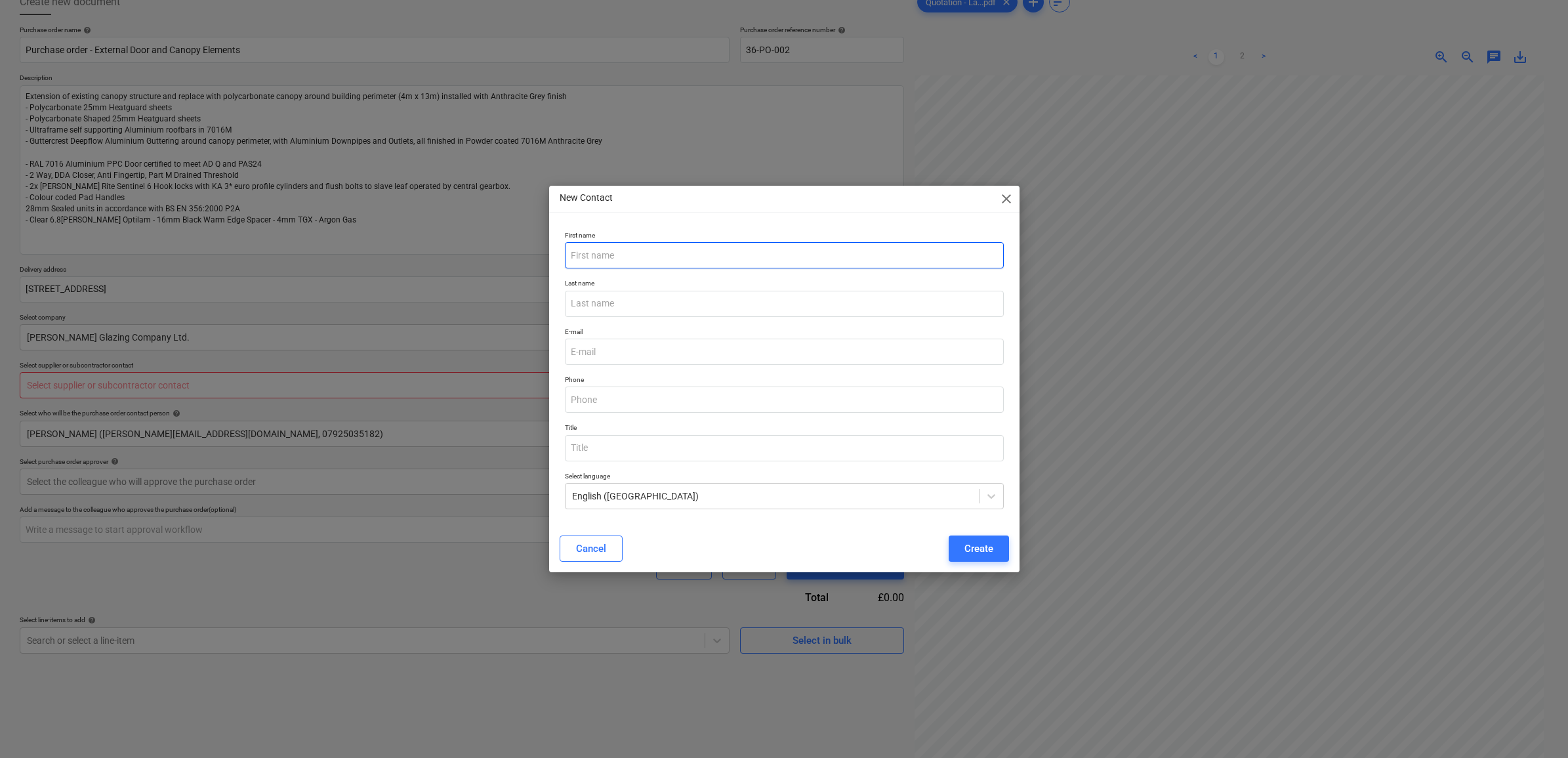
click at [727, 259] on input "text" at bounding box center [784, 255] width 438 height 26
click at [688, 350] on input "email" at bounding box center [784, 352] width 438 height 26
paste input "[EMAIL_ADDRESS][DOMAIN_NAME]"
click at [743, 330] on p "E-mail" at bounding box center [784, 333] width 438 height 11
click at [978, 551] on div "Create" at bounding box center [978, 549] width 29 height 17
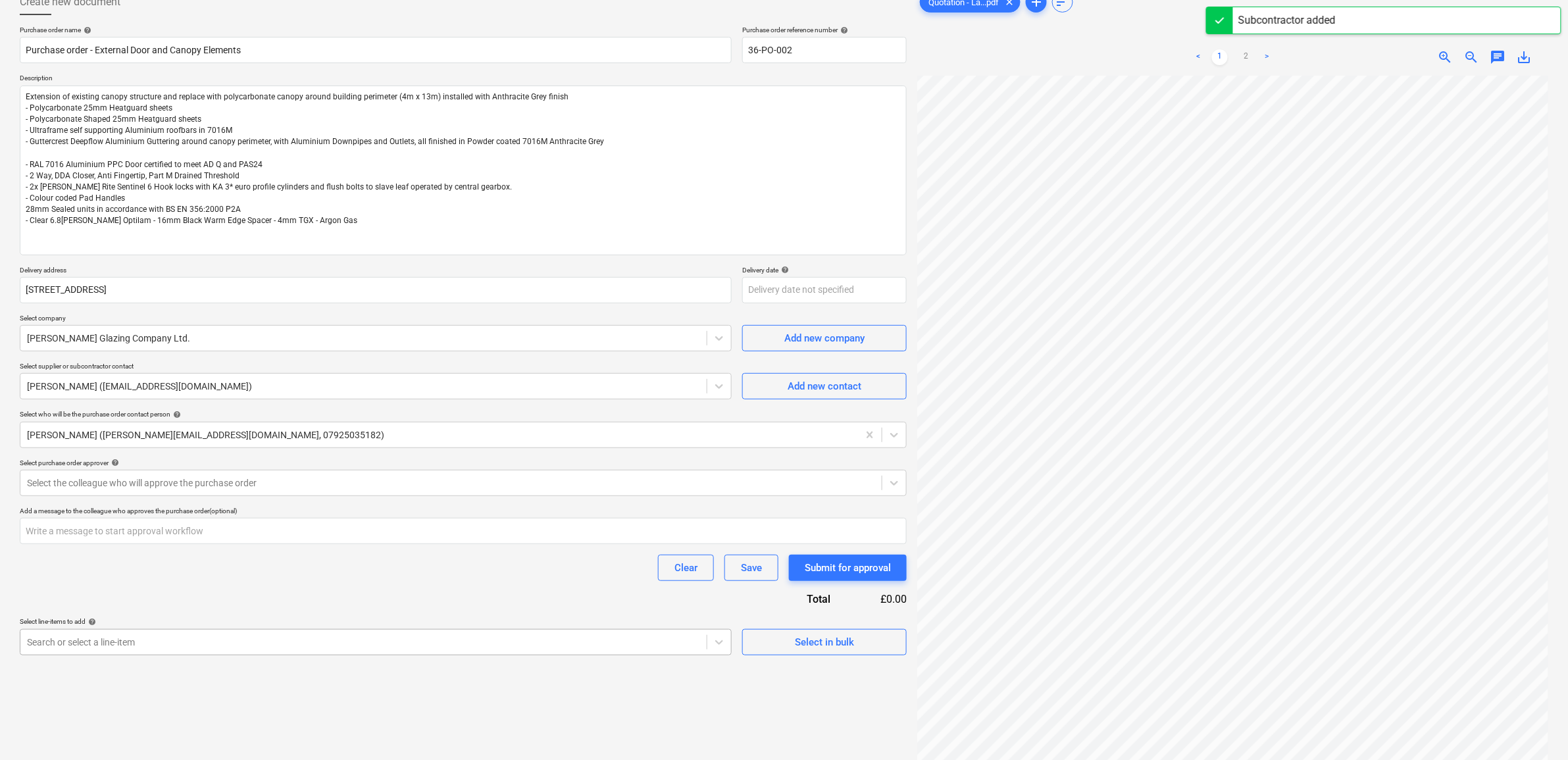
click at [192, 602] on div "Purchase order name help Purchase order - External Door and Canopy Elements Pur…" at bounding box center [463, 340] width 887 height 629
click at [275, 636] on body "Sales Projects Contacts Company Inbox 9+ Approvals format_size keyboard_arrow_d…" at bounding box center [784, 298] width 1568 height 760
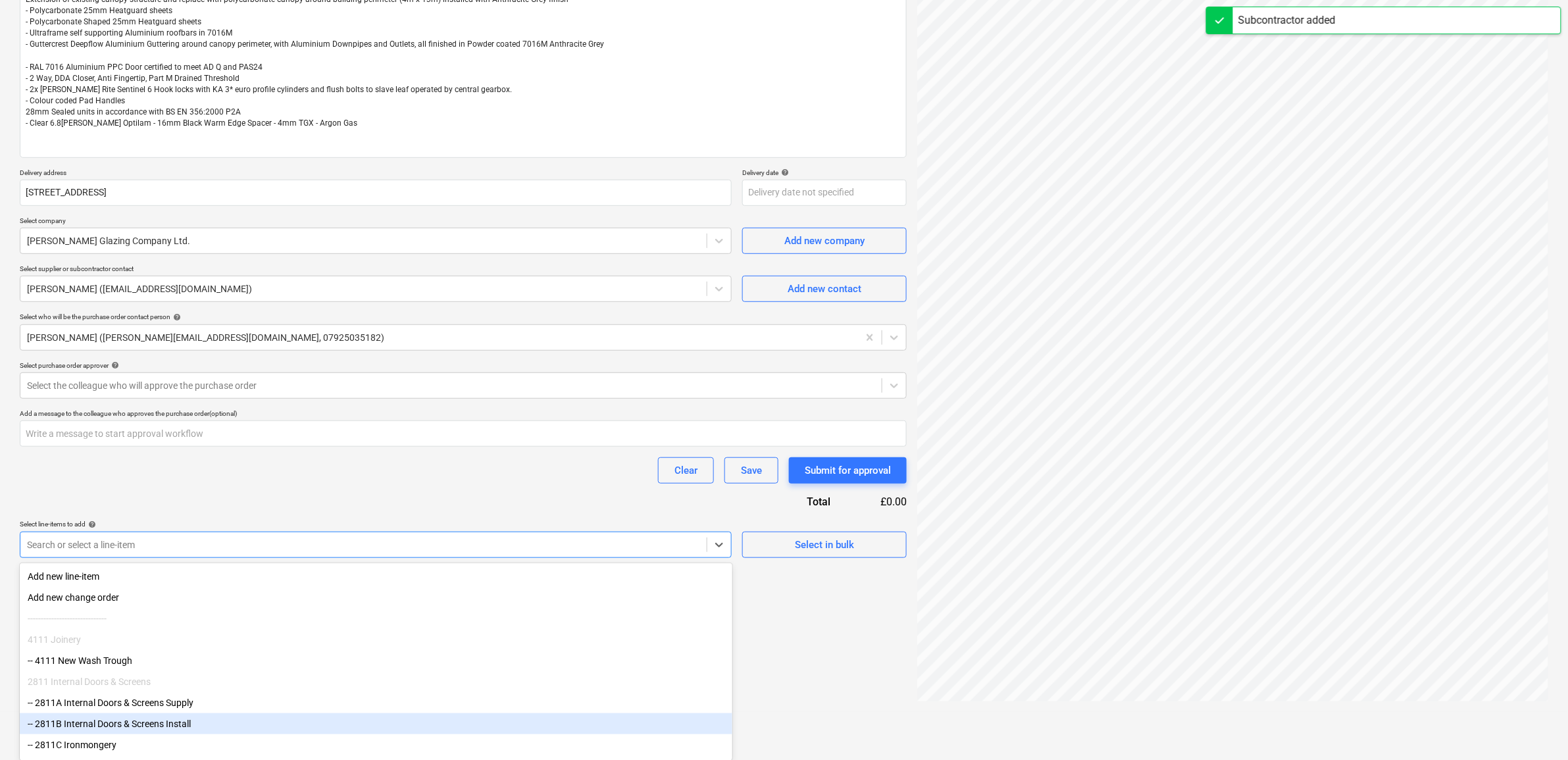
click at [440, 713] on div "-- 2811B Internal Doors & Screens Install" at bounding box center [376, 723] width 712 height 21
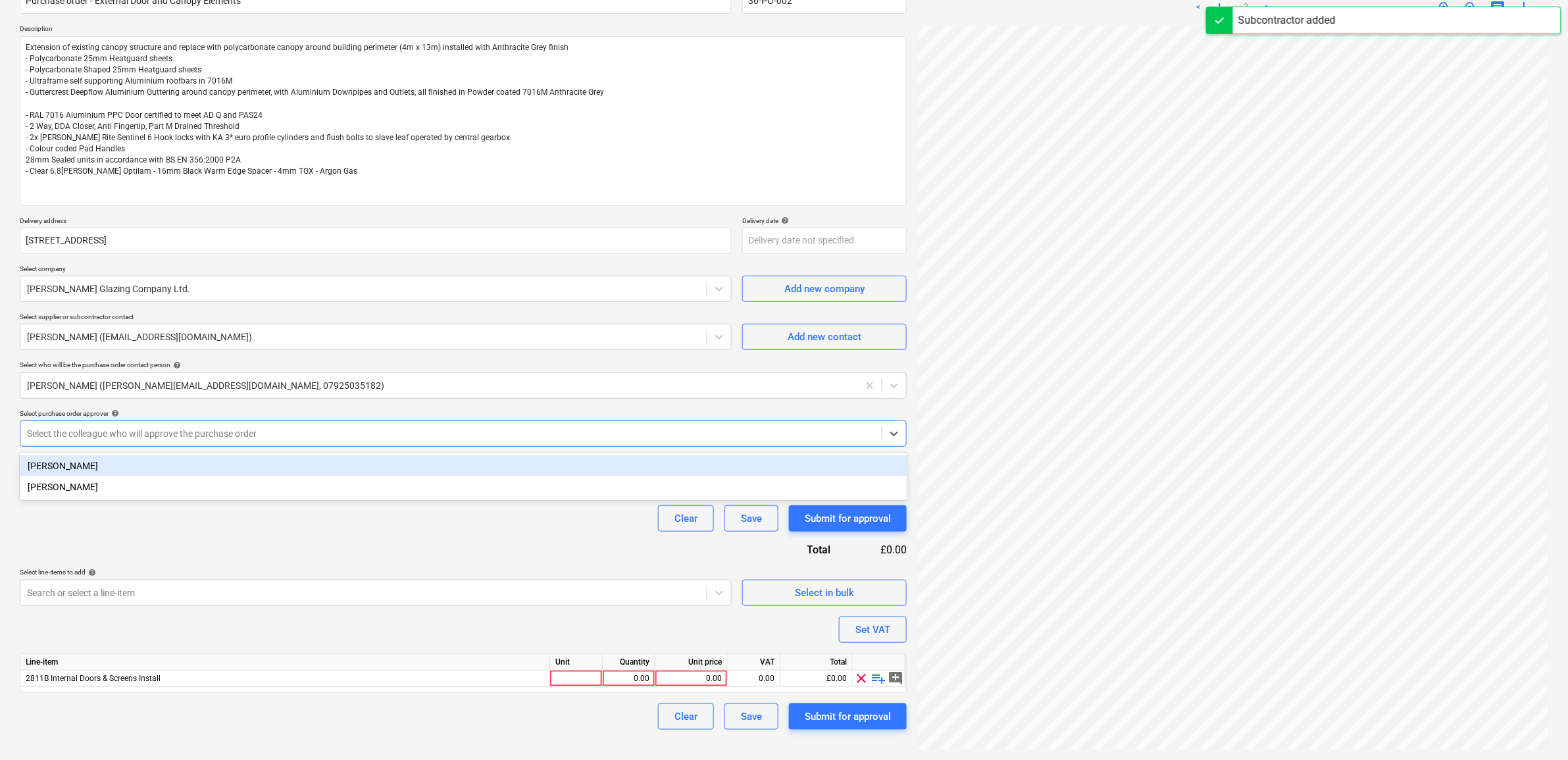
click at [294, 433] on div at bounding box center [451, 433] width 848 height 13
click at [227, 466] on div "[PERSON_NAME]" at bounding box center [463, 466] width 887 height 21
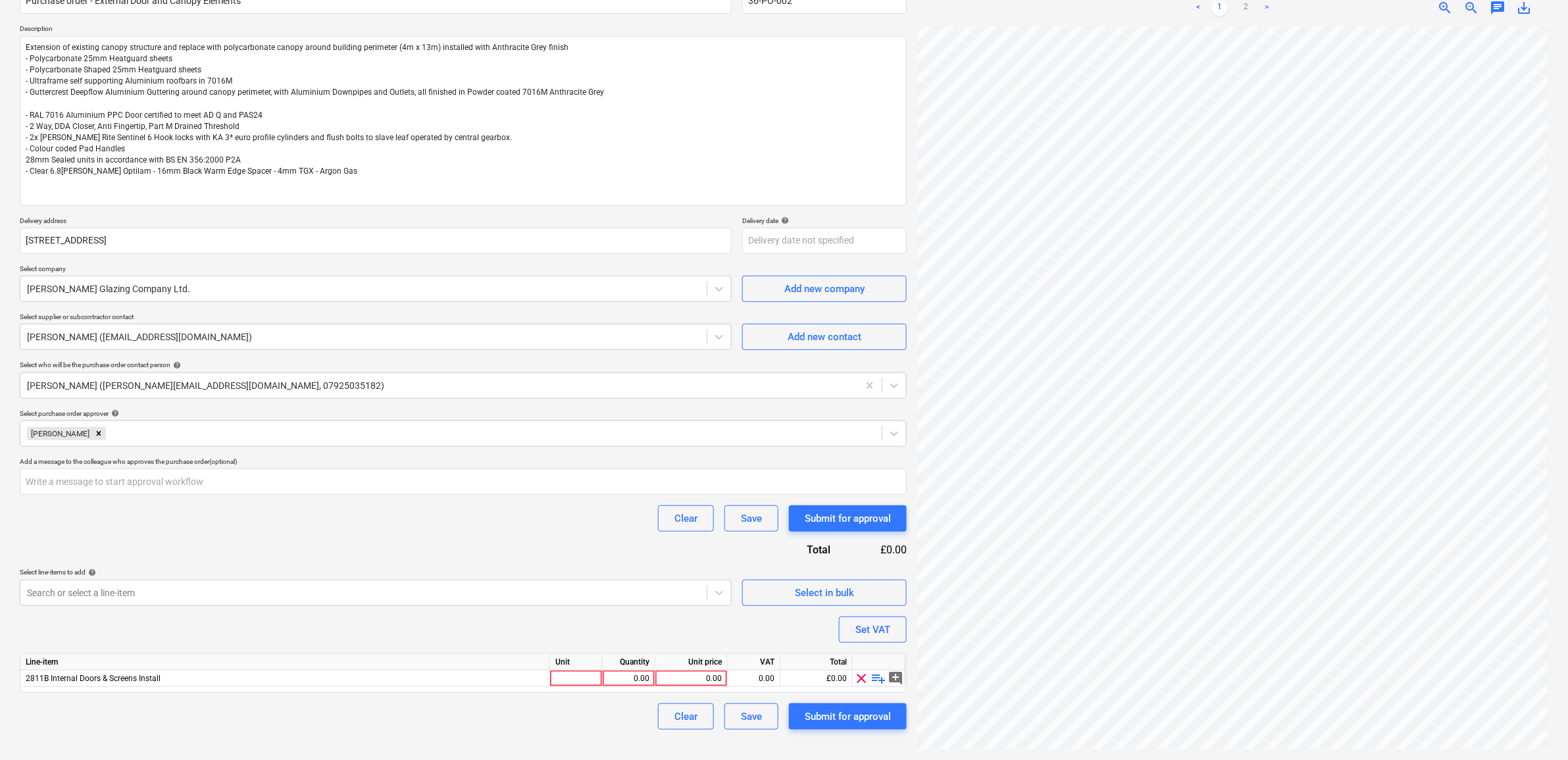
click at [196, 517] on div "Clear Save Submit for approval" at bounding box center [463, 518] width 887 height 26
click at [854, 675] on span "clear" at bounding box center [862, 678] width 16 height 16
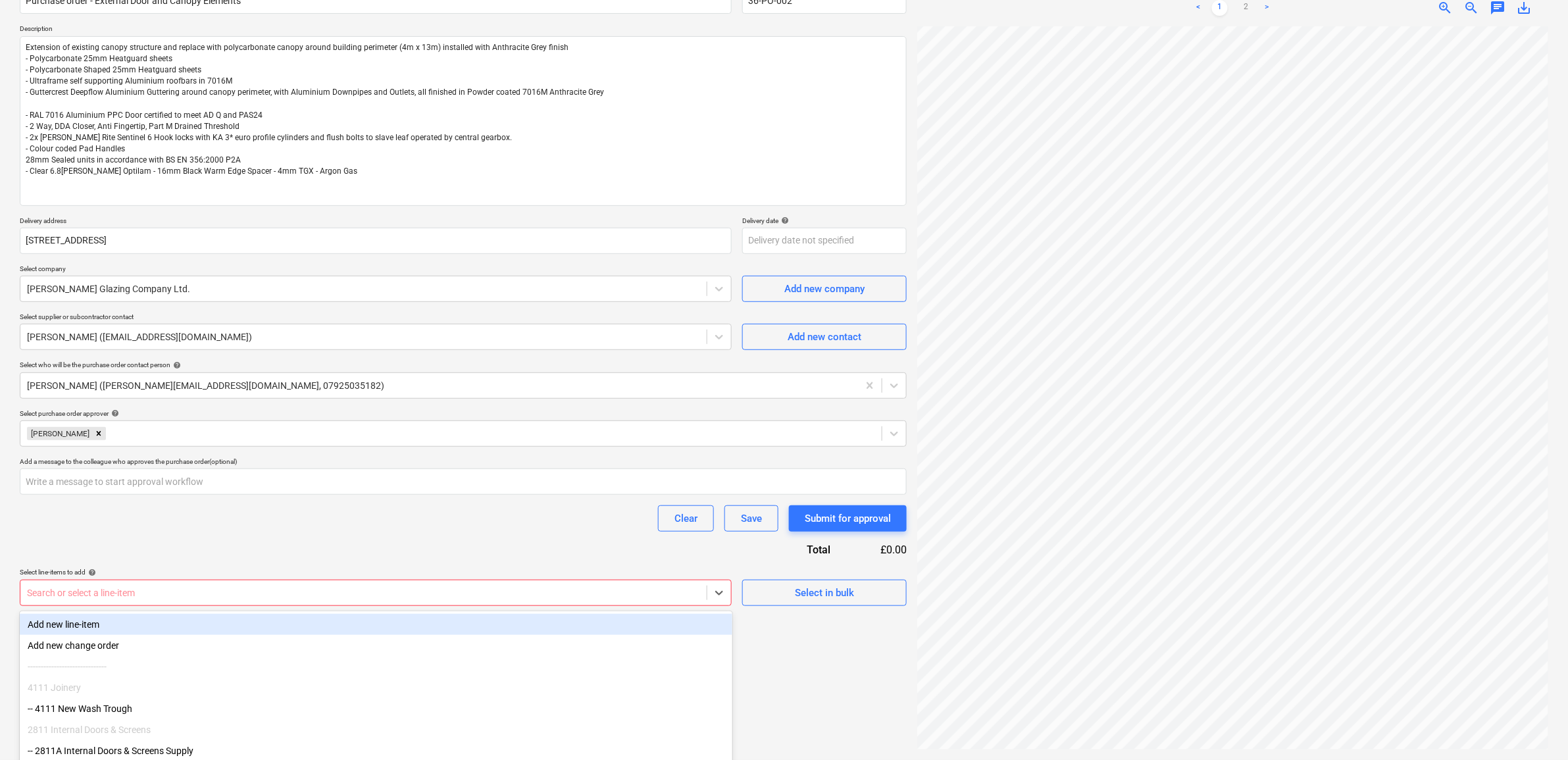
scroll to position [179, 0]
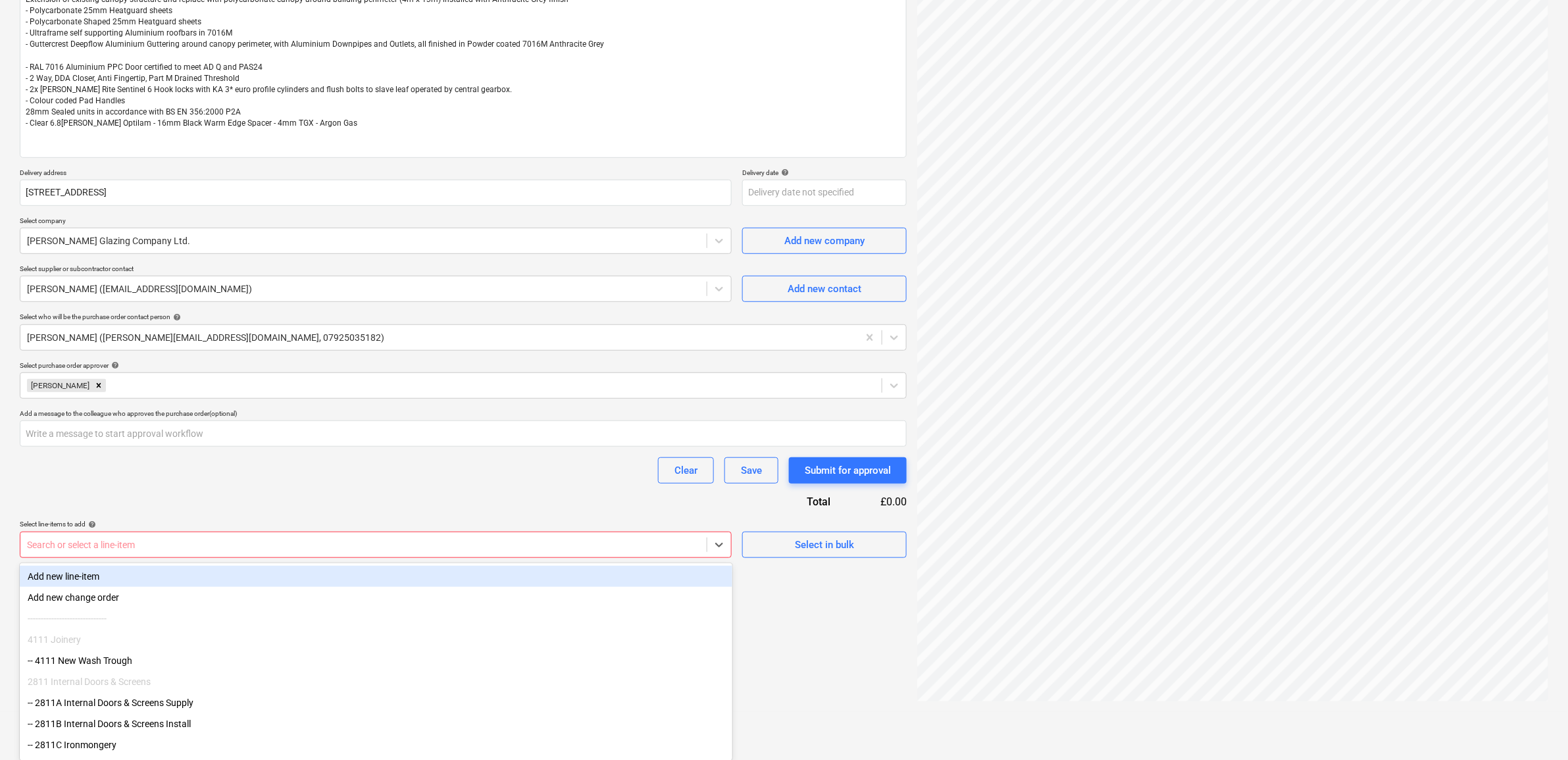
click at [672, 580] on body "Sales Projects Contacts Company Inbox 9+ Approvals format_size keyboard_arrow_d…" at bounding box center [784, 200] width 1568 height 760
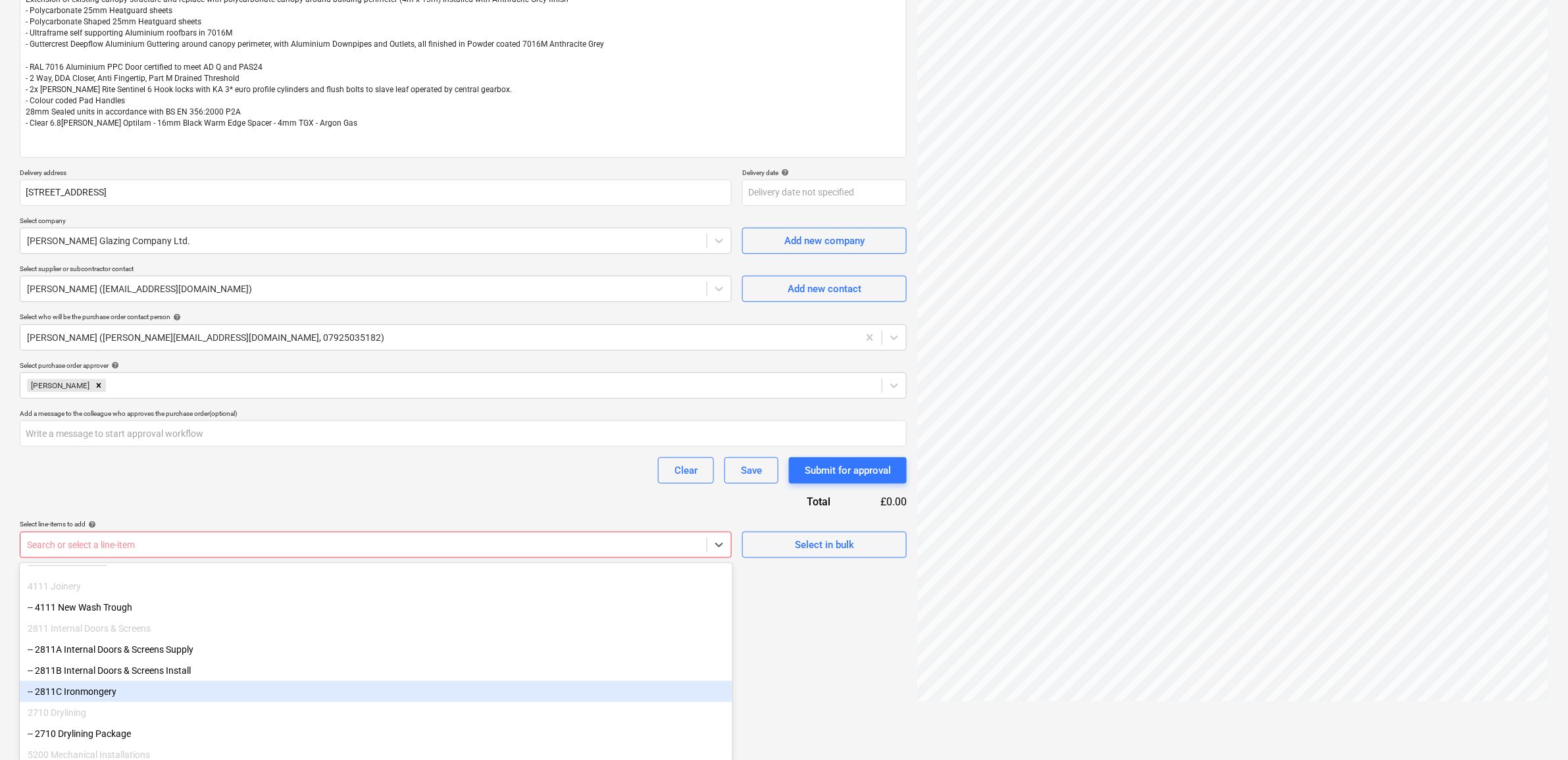
scroll to position [82, 0]
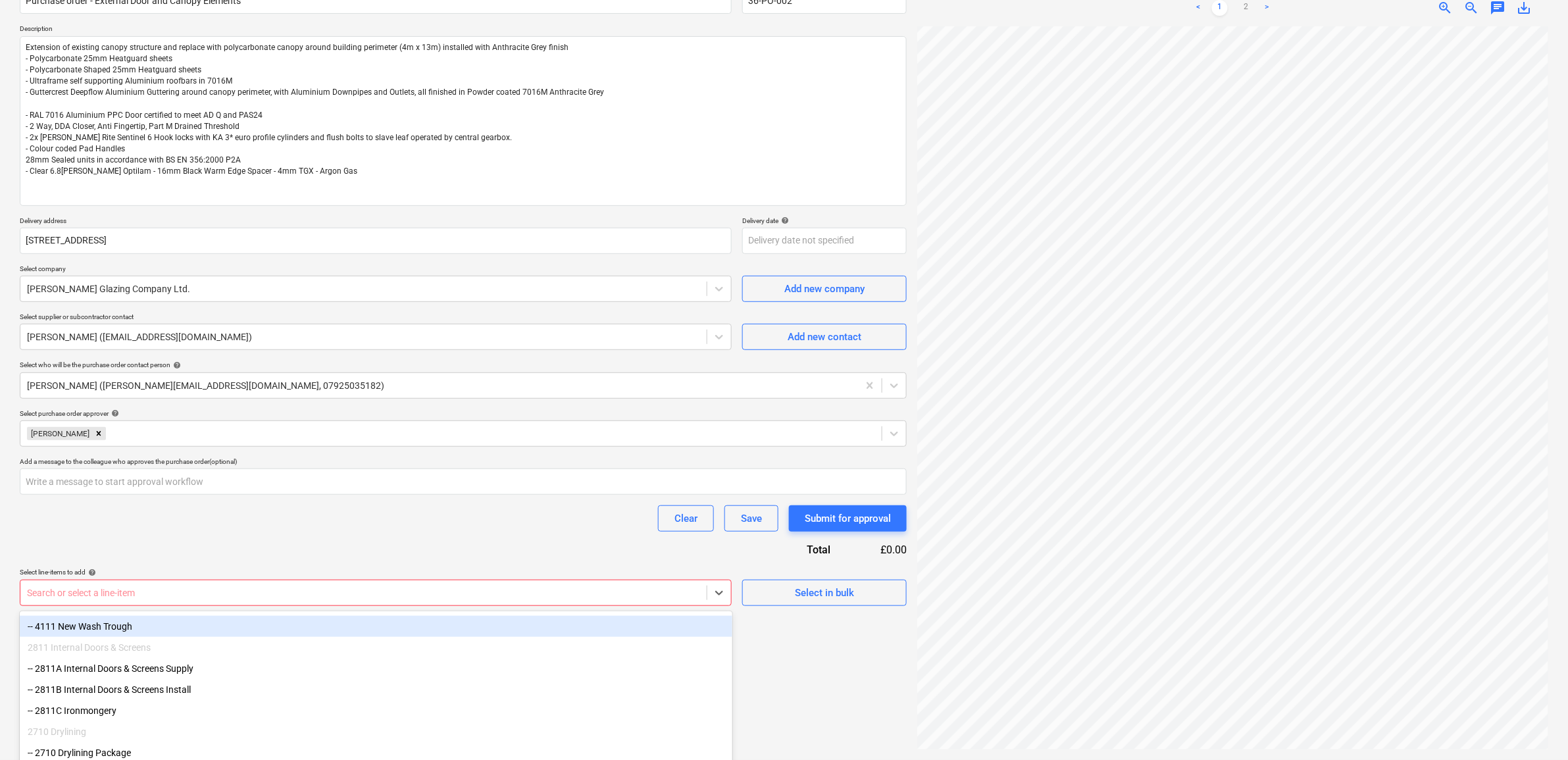
click at [274, 484] on div "Purchase order name help Purchase order - External Door and Canopy Elements Pur…" at bounding box center [463, 291] width 887 height 629
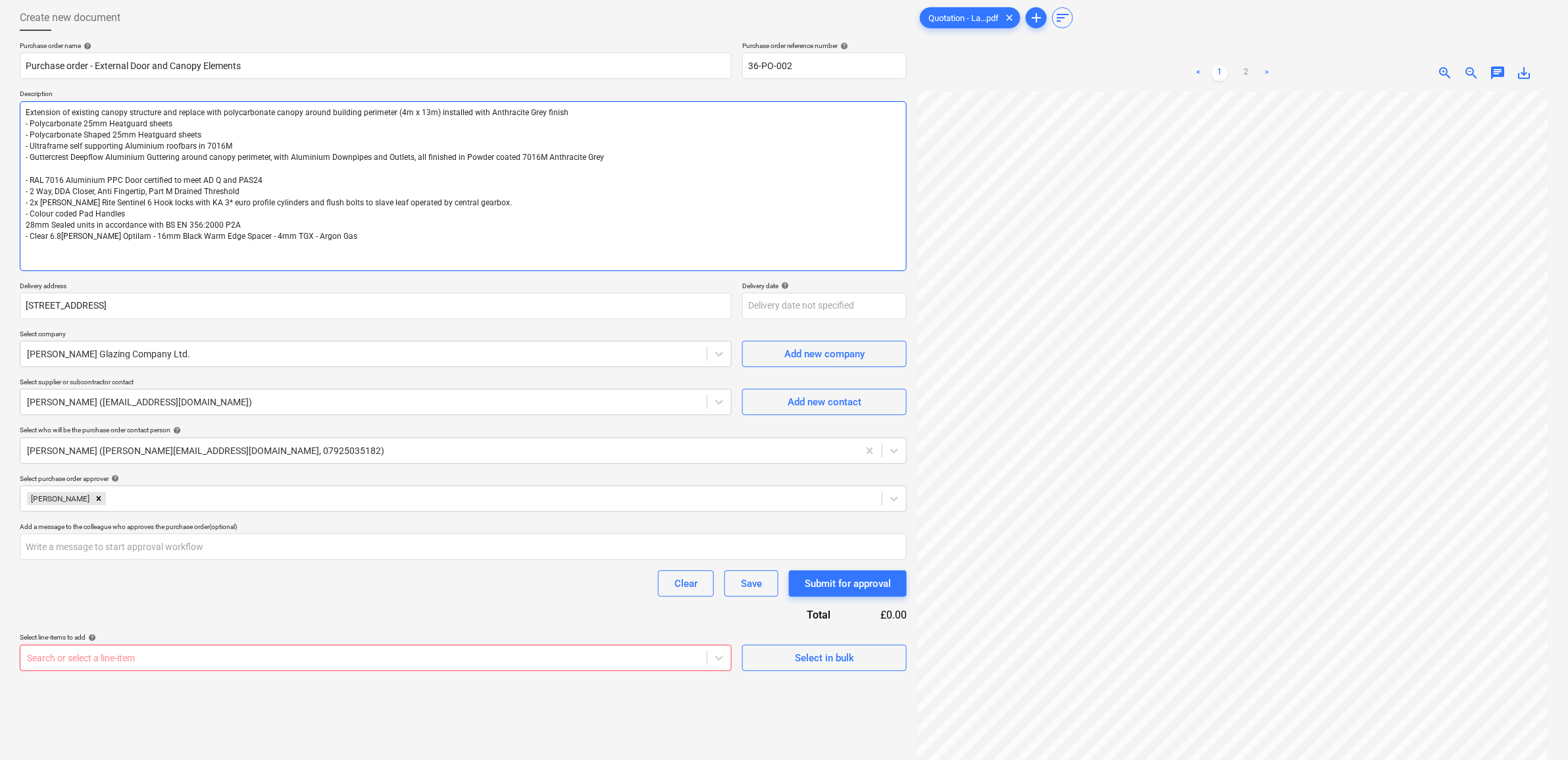
scroll to position [0, 0]
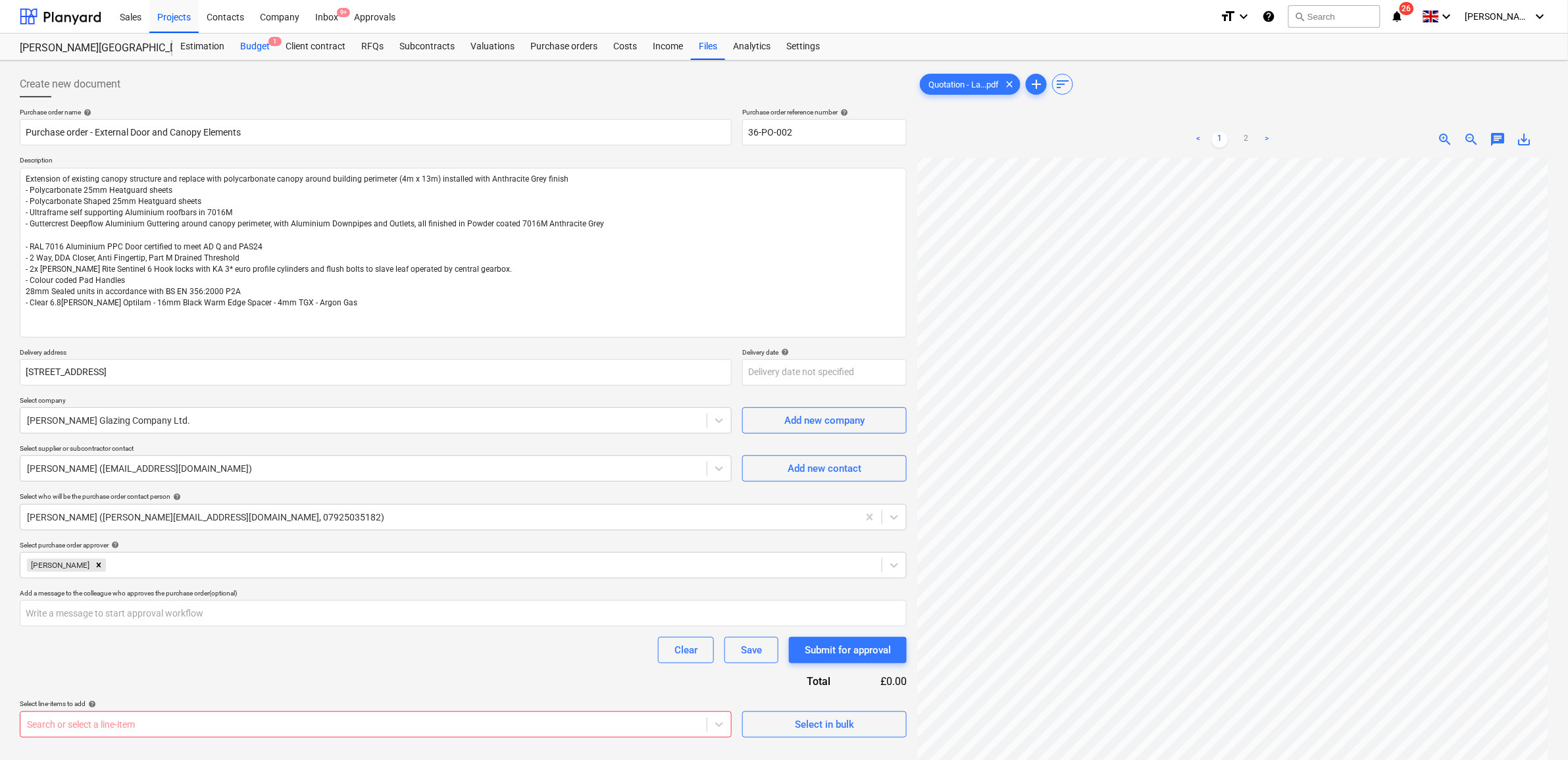
click at [277, 40] on span "1" at bounding box center [274, 41] width 13 height 10
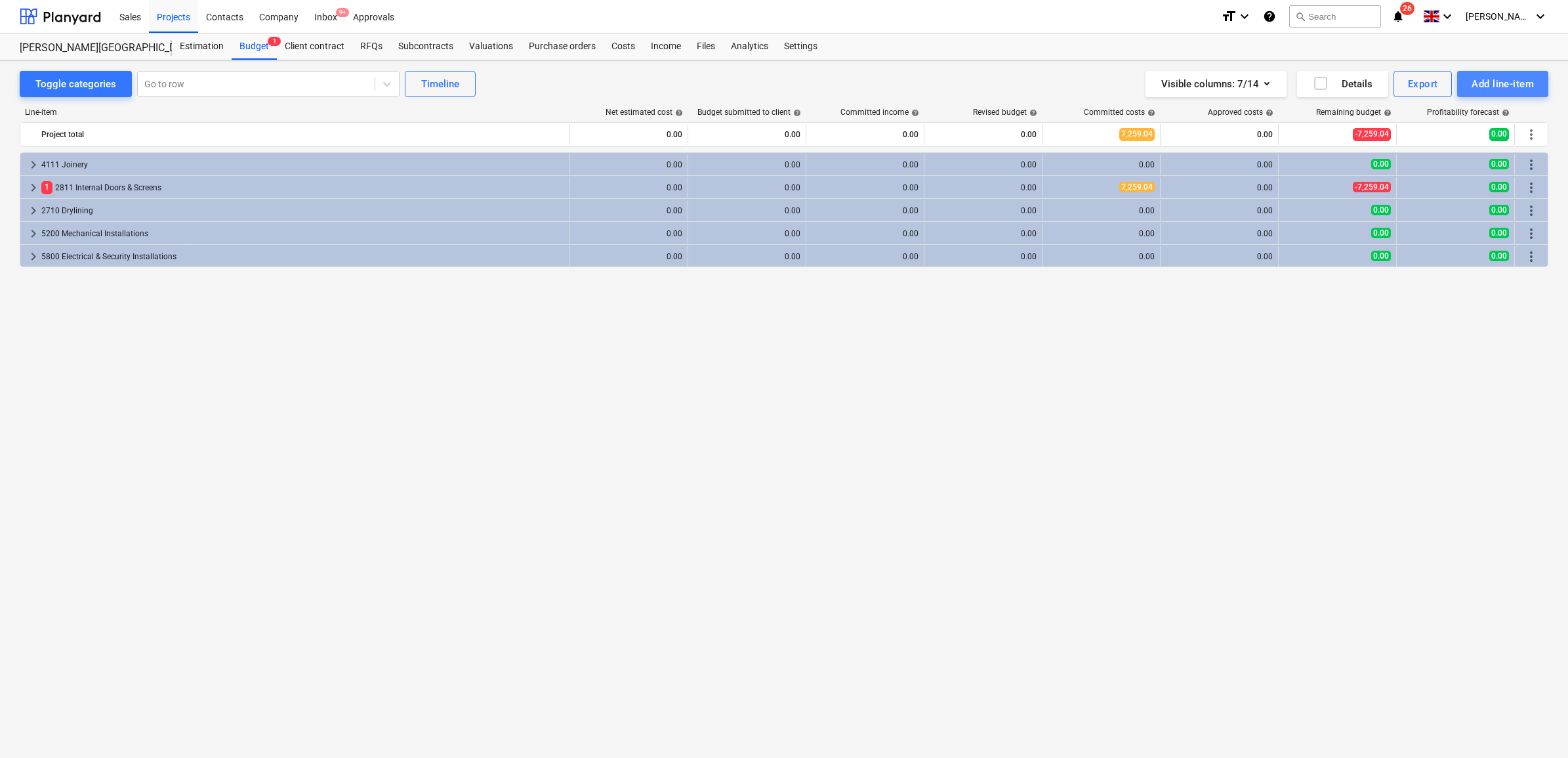
click at [1484, 82] on div "Add line-item" at bounding box center [1503, 84] width 63 height 17
click at [1446, 145] on div "Add custom" at bounding box center [1479, 139] width 136 height 23
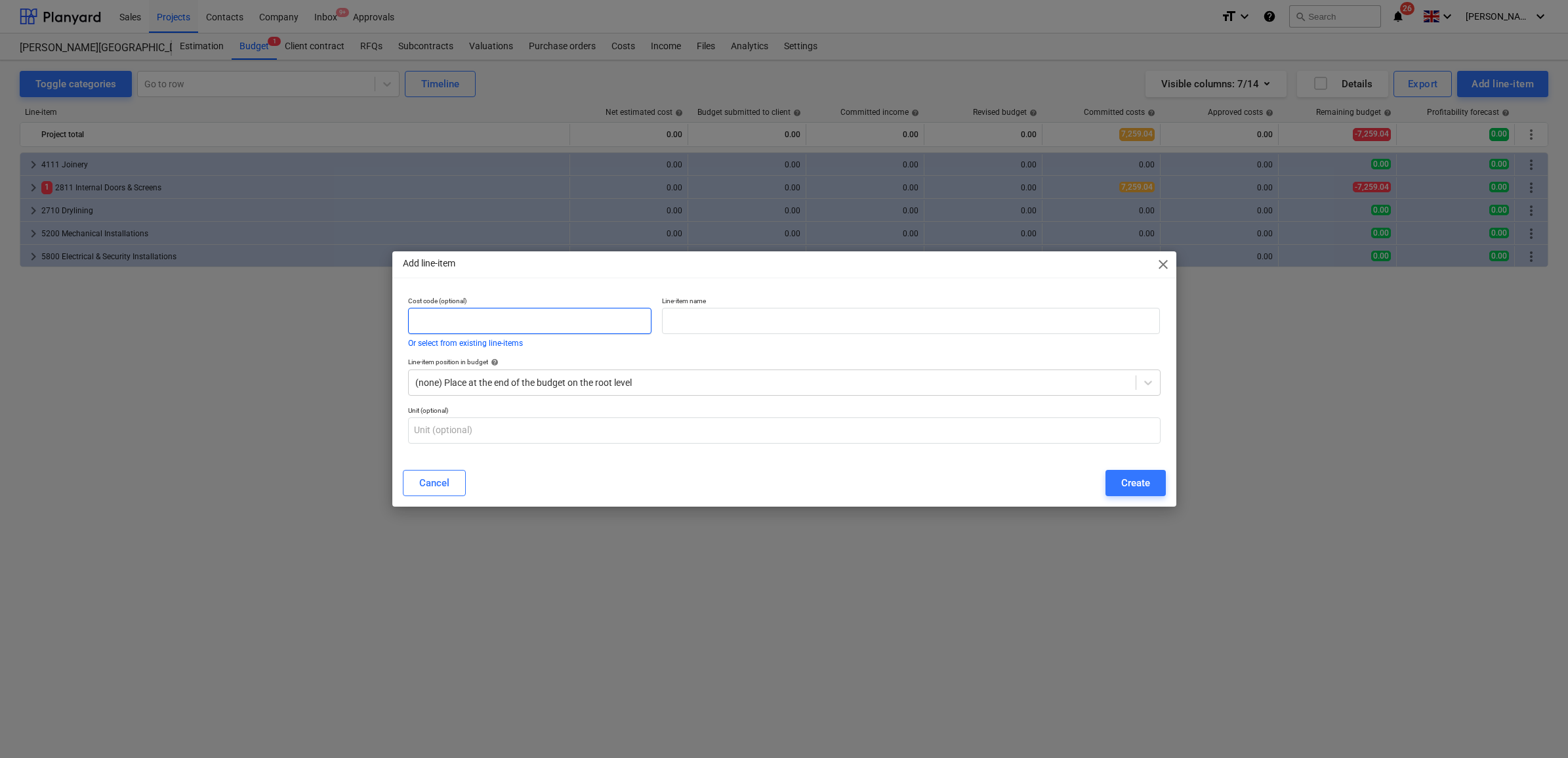
click at [605, 307] on input "text" at bounding box center [530, 320] width 244 height 26
click at [696, 315] on input "text" at bounding box center [910, 320] width 497 height 26
click at [1129, 484] on div "Create" at bounding box center [1135, 483] width 29 height 17
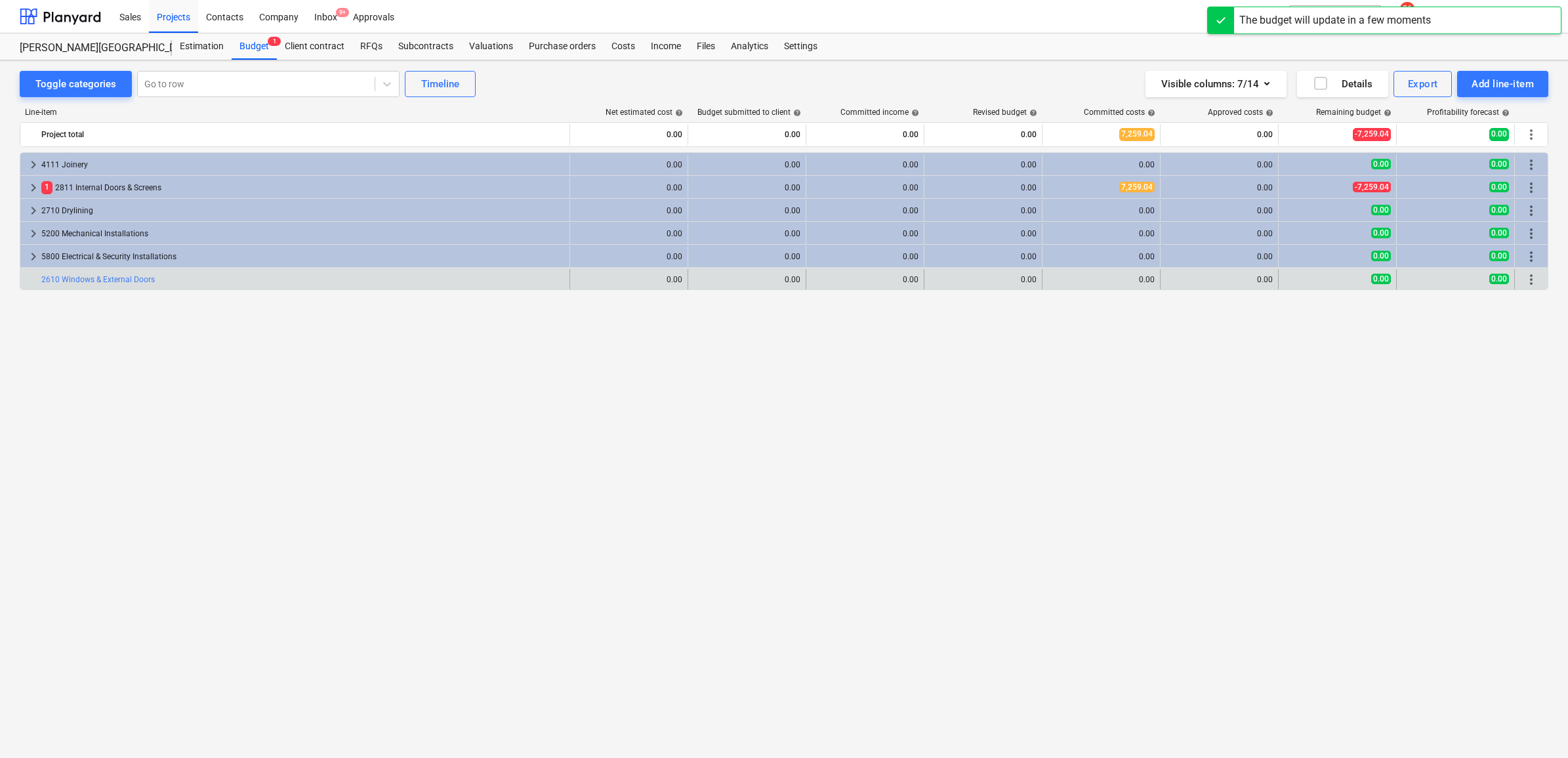
click at [1536, 280] on span "more_vert" at bounding box center [1531, 280] width 16 height 16
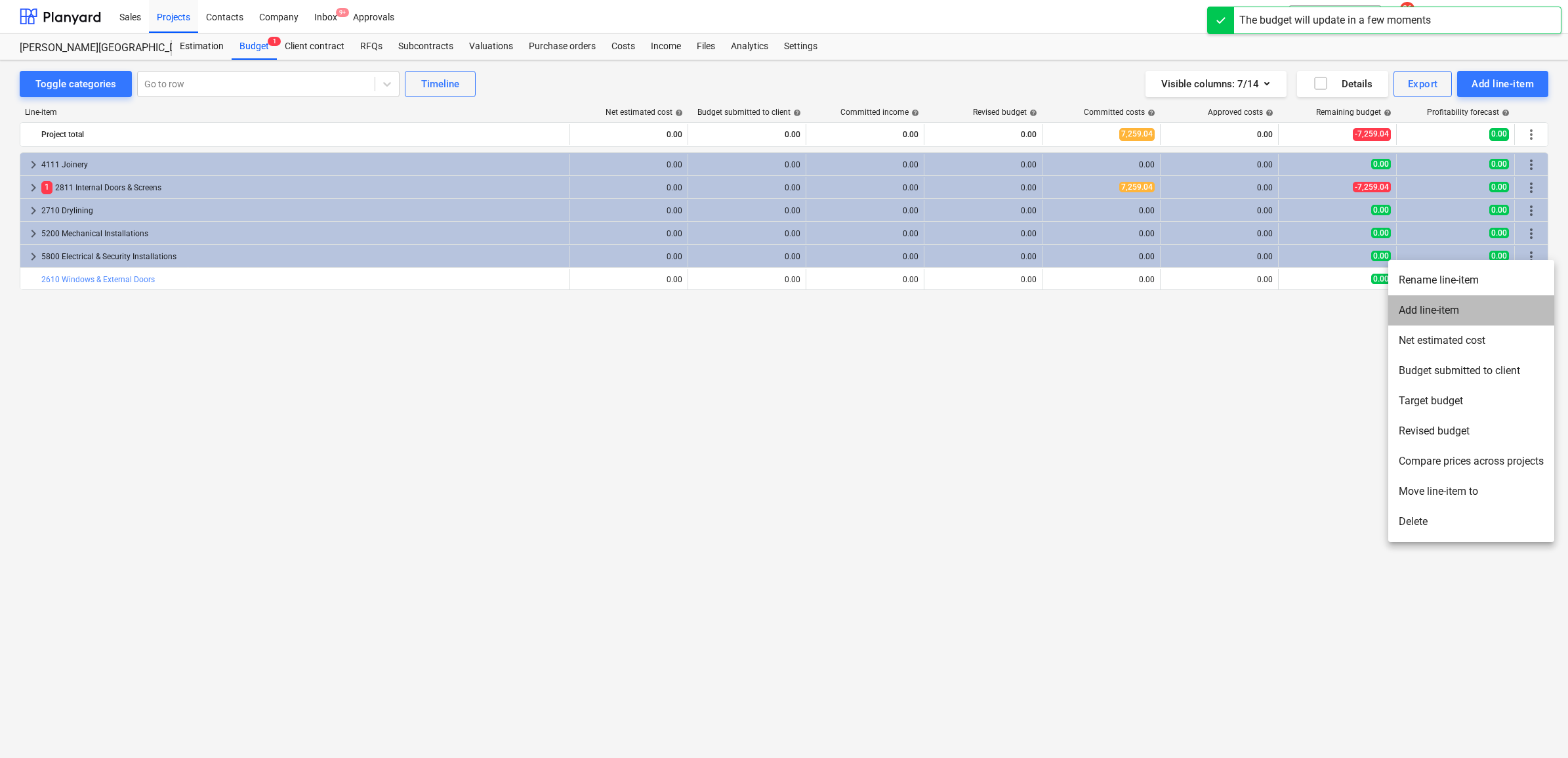
click at [1447, 302] on li "Add line-item" at bounding box center [1471, 310] width 166 height 30
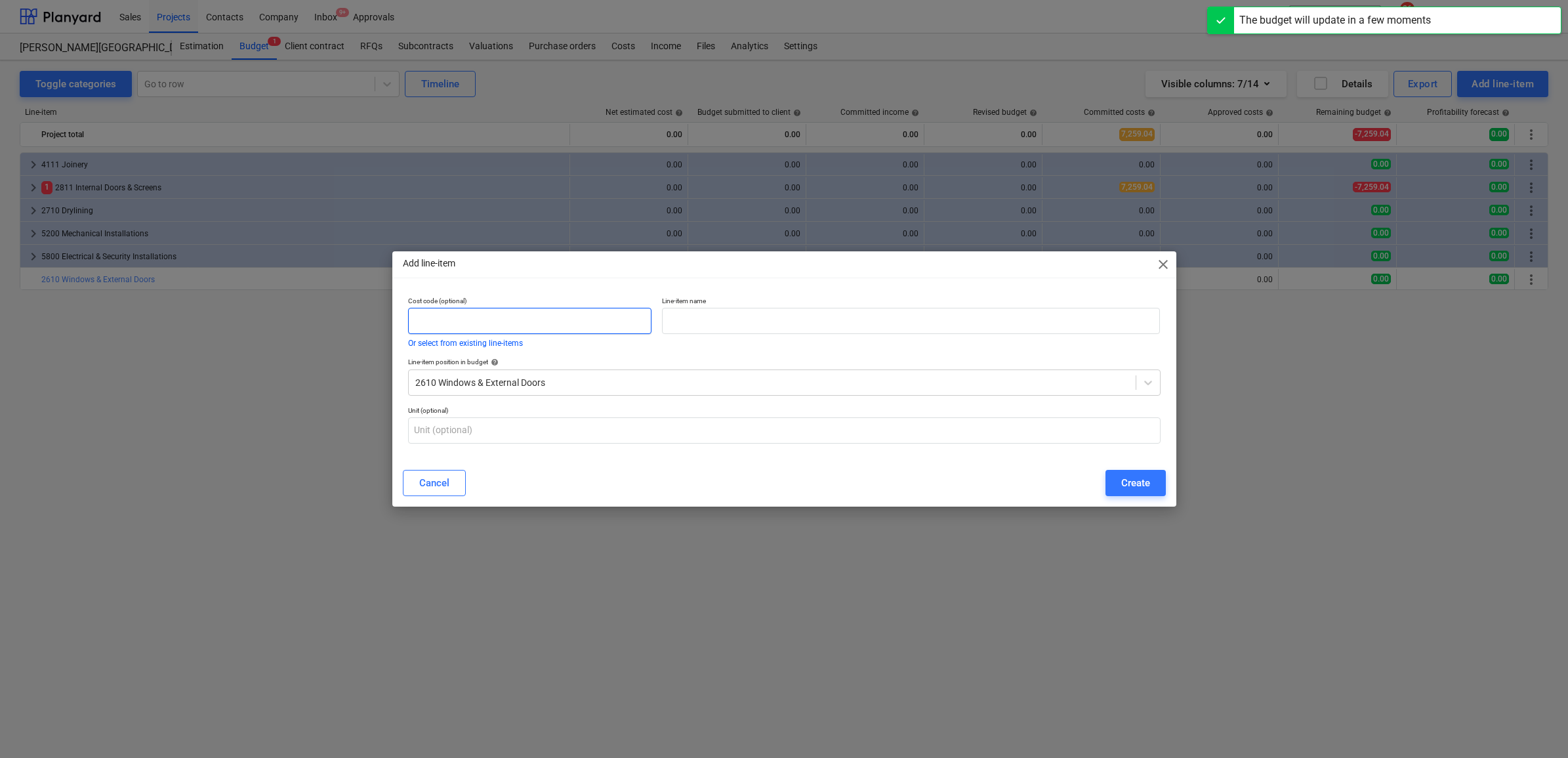
click at [635, 320] on input "text" at bounding box center [530, 320] width 244 height 26
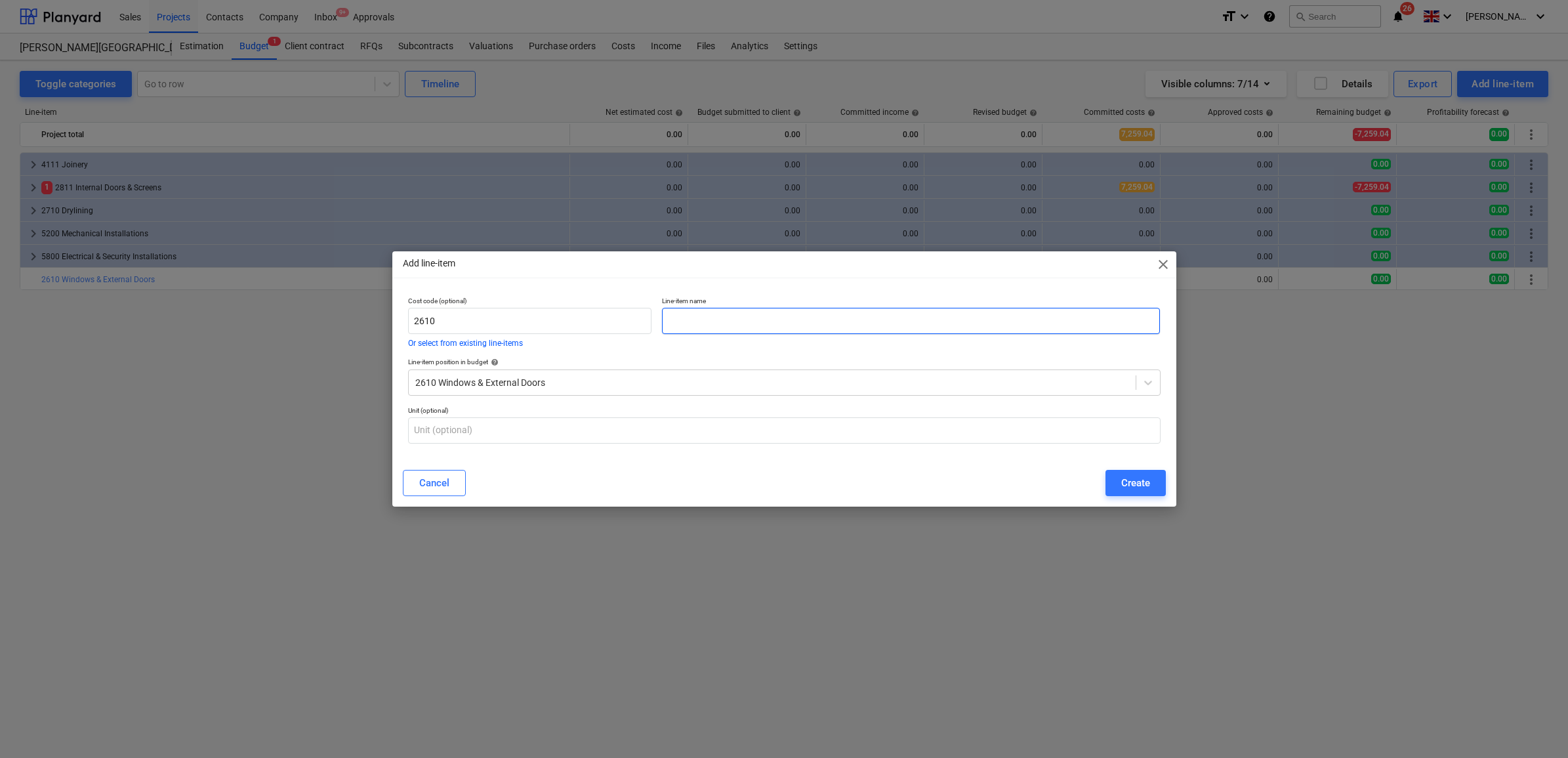
click at [790, 326] on input "text" at bounding box center [910, 320] width 497 height 26
click at [1130, 477] on div "Create" at bounding box center [1135, 483] width 29 height 17
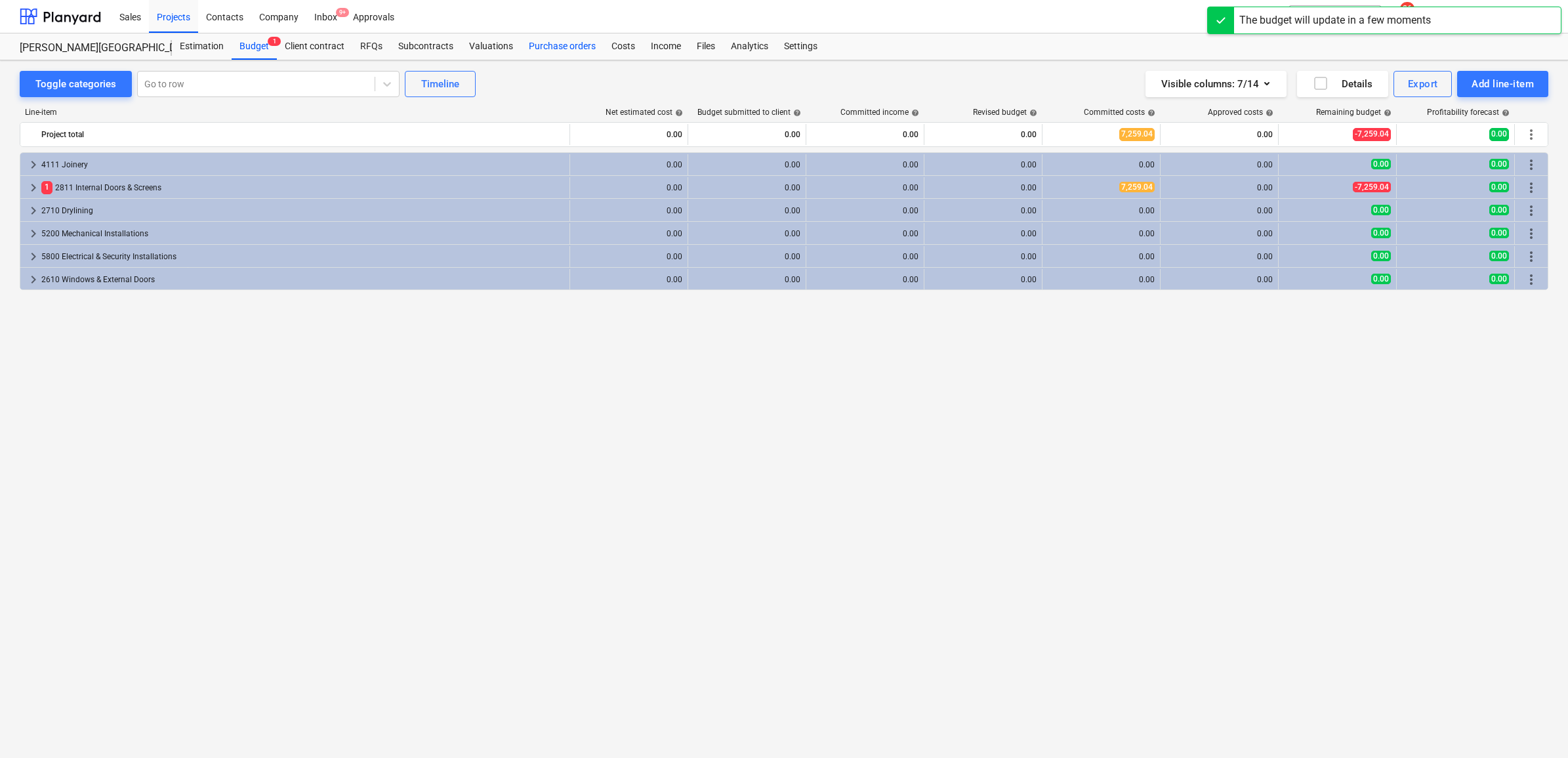
click at [551, 44] on div "Purchase orders" at bounding box center [562, 47] width 82 height 26
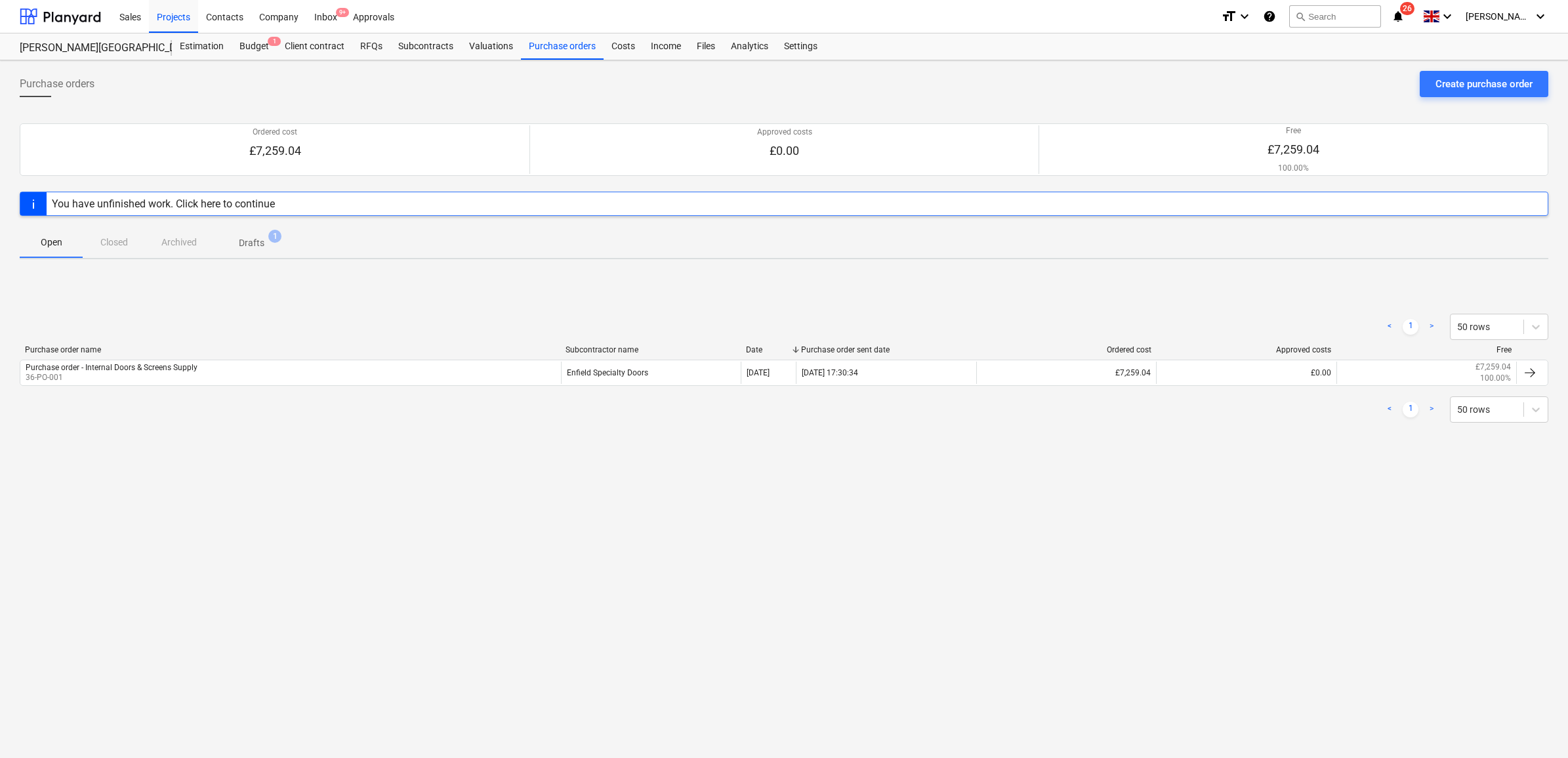
click at [243, 246] on p "Drafts" at bounding box center [251, 243] width 25 height 14
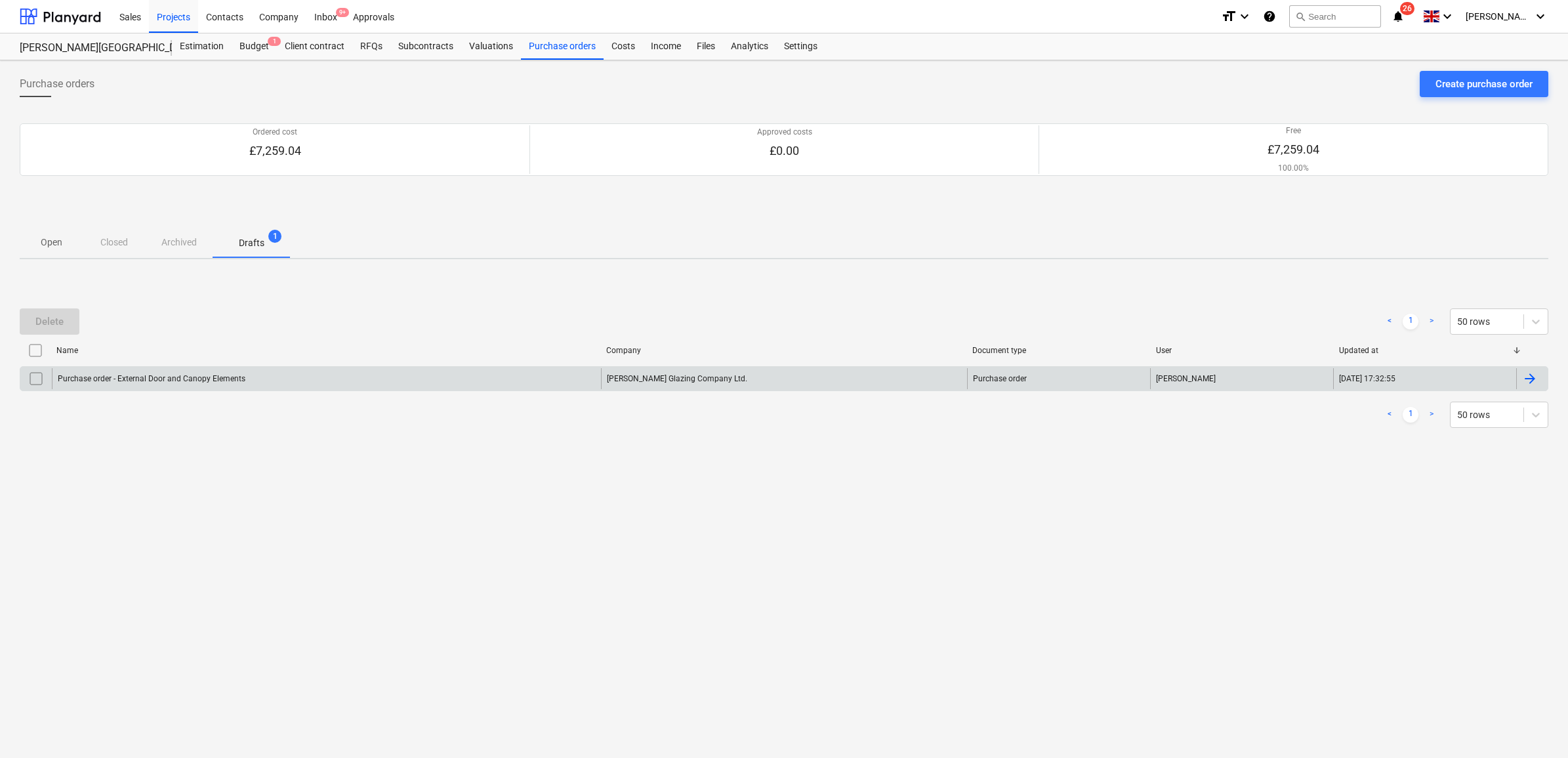
click at [538, 379] on div "Purchase order - External Door and Canopy Elements" at bounding box center [326, 379] width 549 height 21
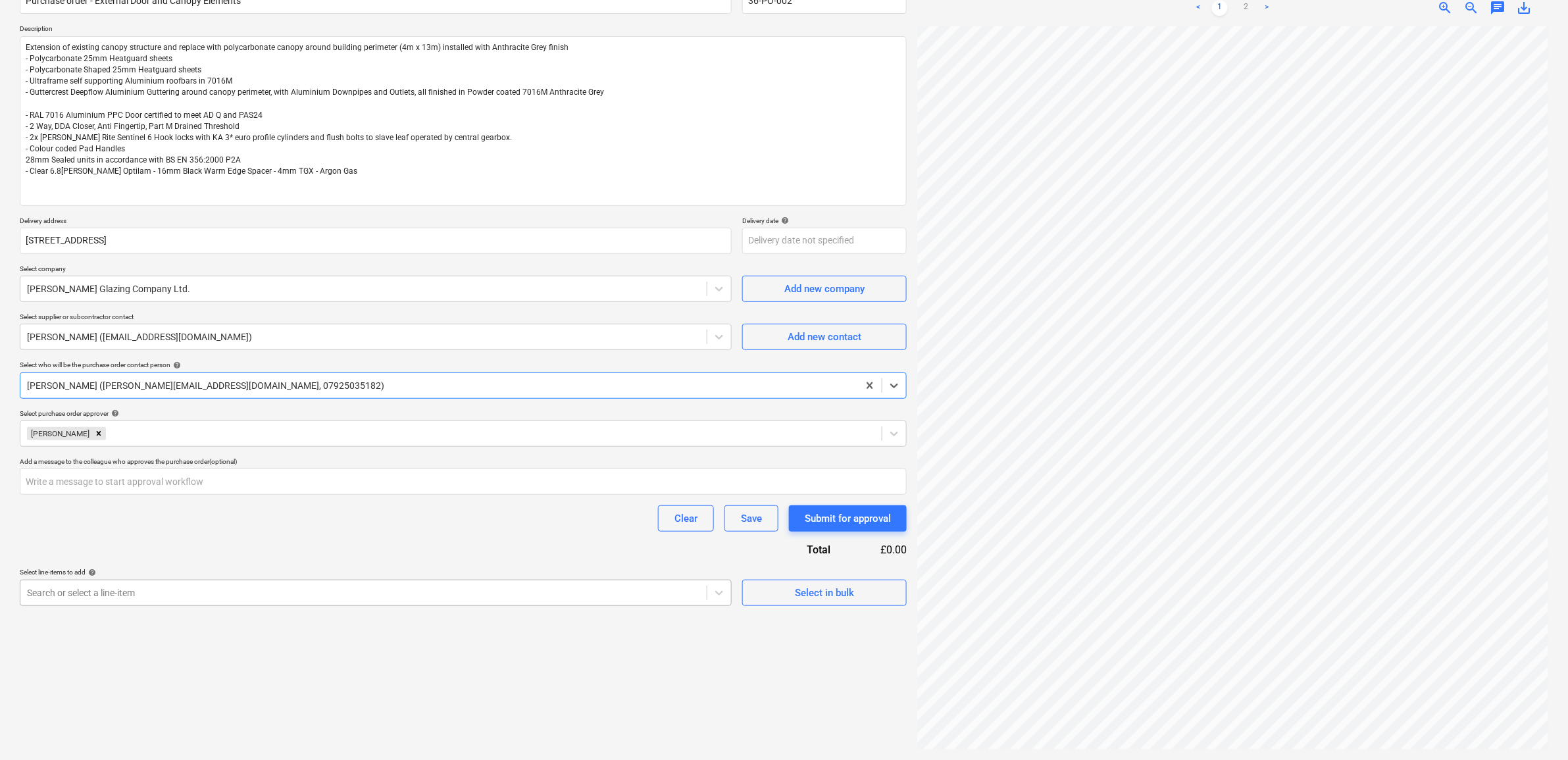
scroll to position [179, 0]
click at [477, 596] on body "Sales Projects Contacts Company Inbox 9+ Approvals format_size keyboard_arrow_d…" at bounding box center [784, 248] width 1568 height 760
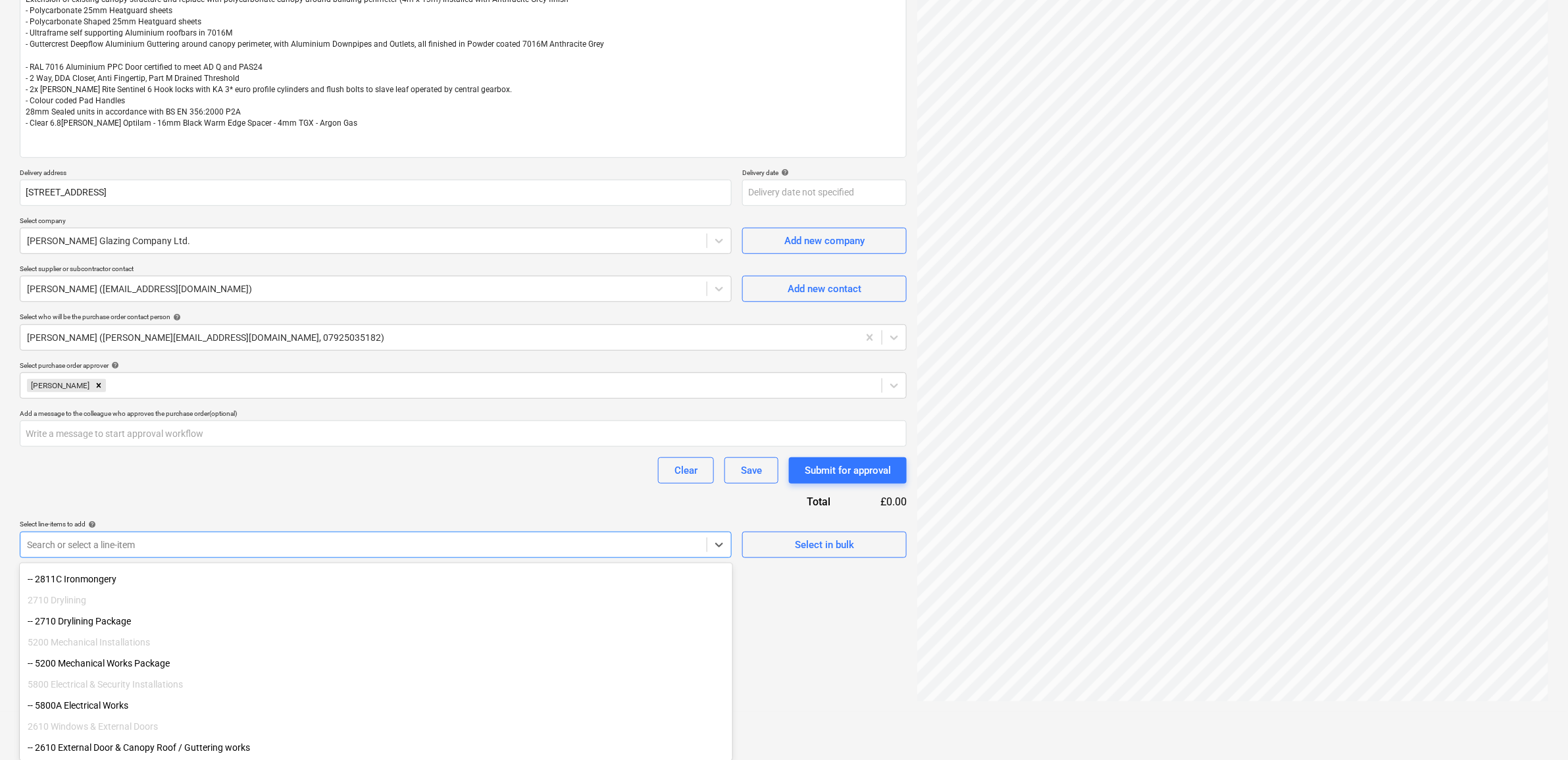
scroll to position [182, 0]
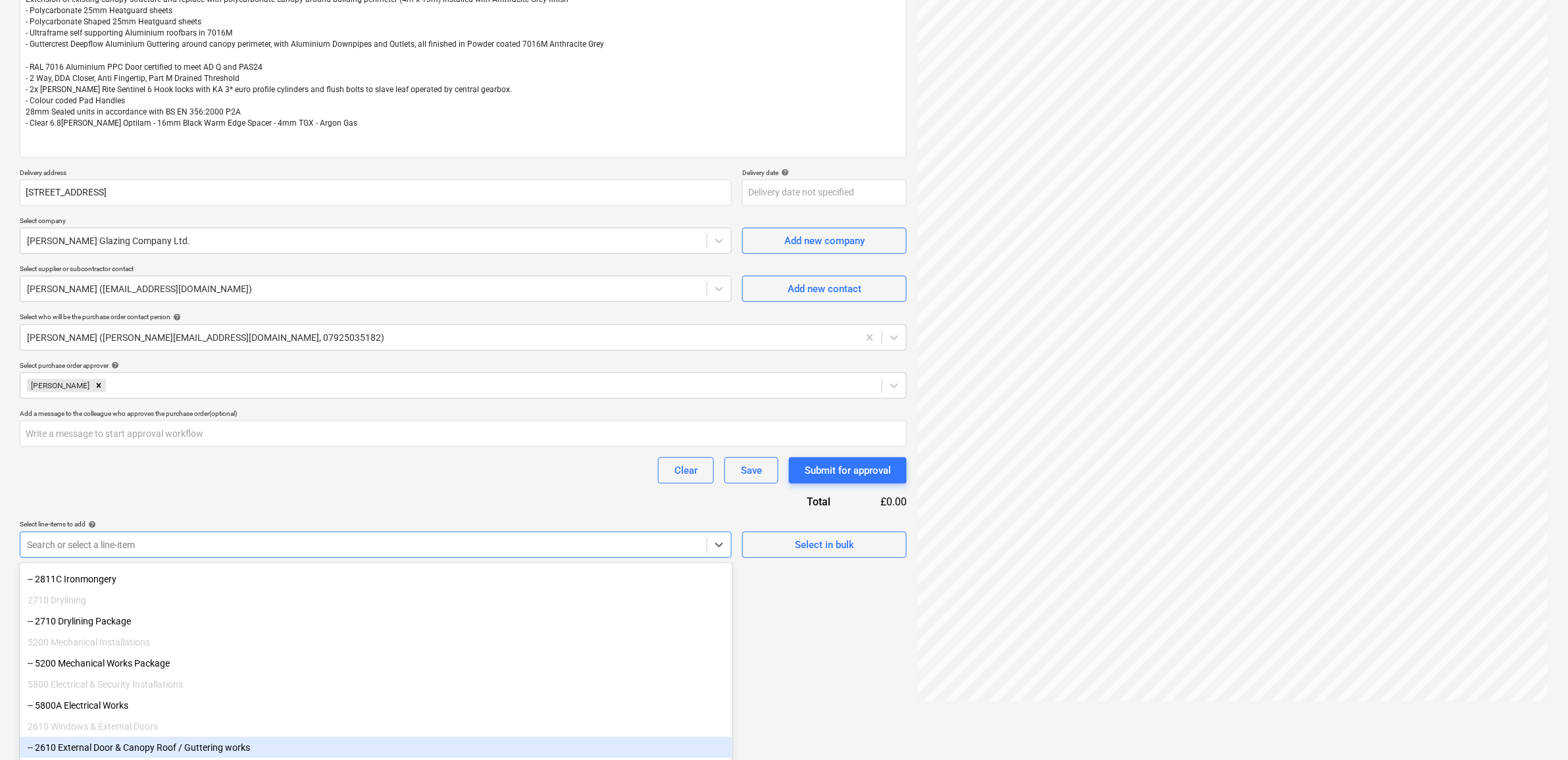
click at [294, 745] on div "-- 2610 External Door & Canopy Roof / Guttering works" at bounding box center [376, 747] width 712 height 21
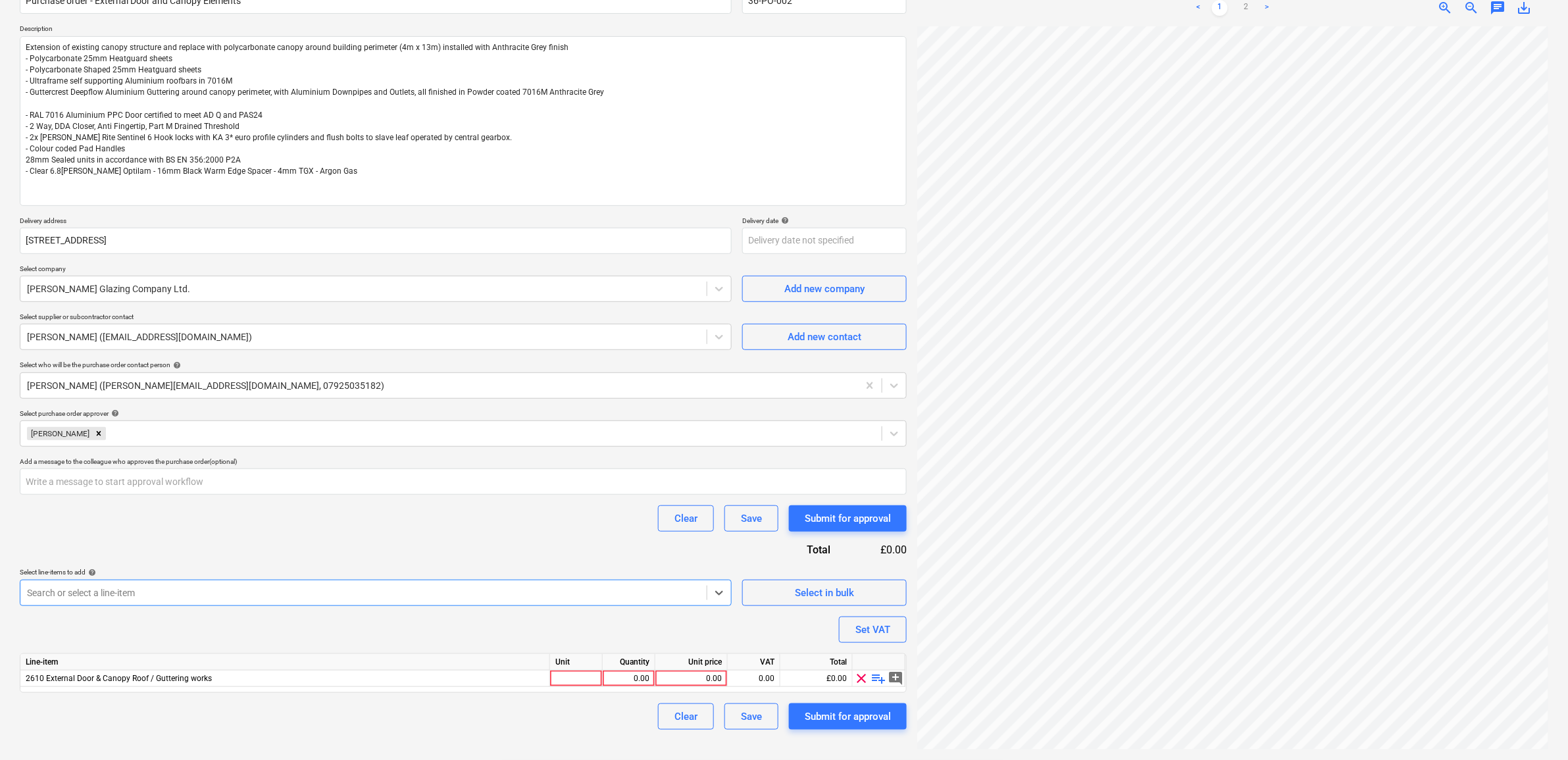
click at [330, 533] on div "Purchase order name help Purchase order - External Door and Canopy Elements Pur…" at bounding box center [463, 353] width 887 height 753
click at [685, 675] on div "0.00" at bounding box center [691, 678] width 61 height 17
click at [643, 617] on div "Purchase order name help Purchase order - External Door and Canopy Elements Pur…" at bounding box center [463, 353] width 887 height 753
click at [744, 672] on div "0.00" at bounding box center [754, 678] width 42 height 17
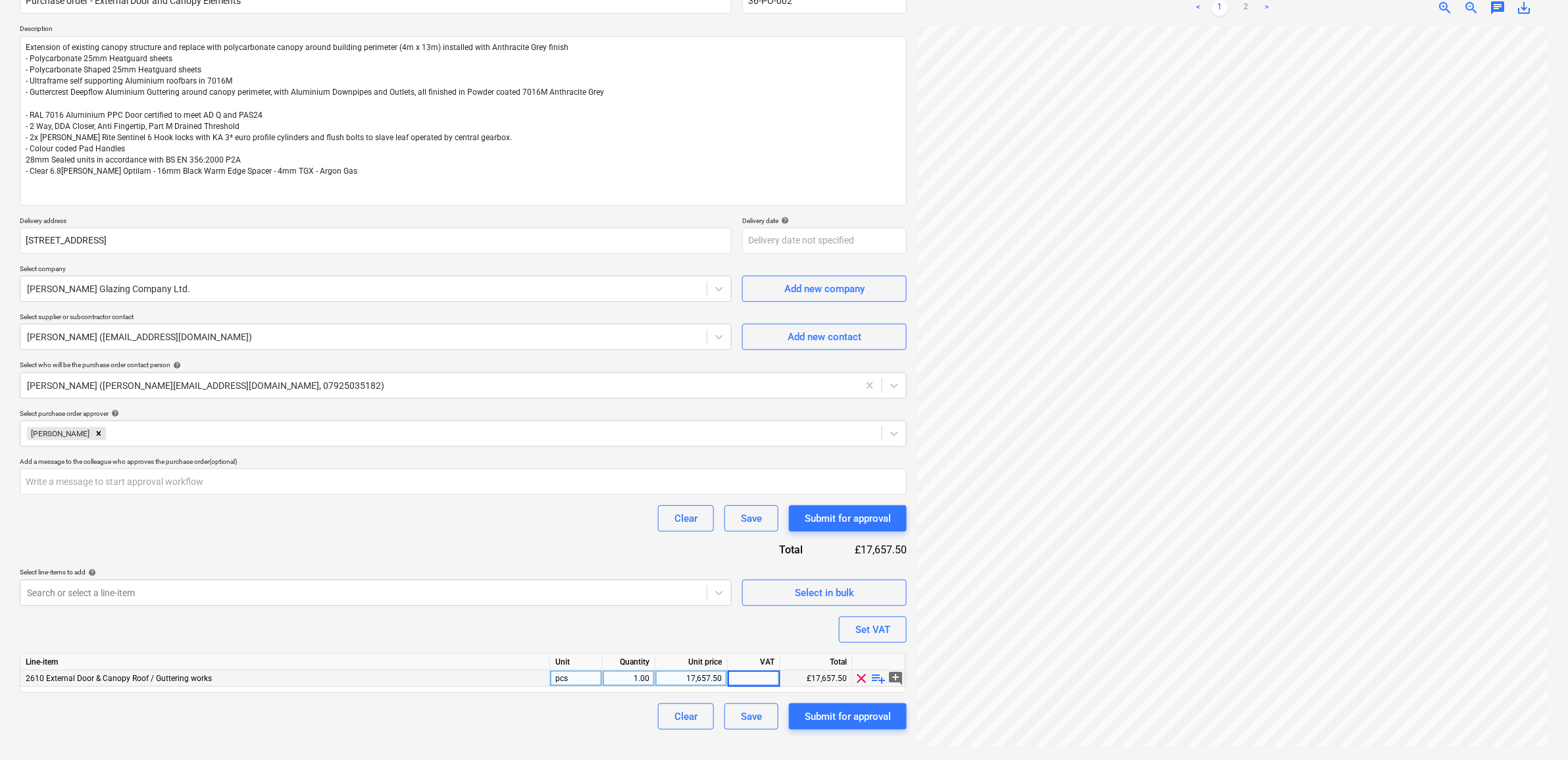
click at [777, 676] on input at bounding box center [754, 678] width 52 height 16
click at [625, 636] on div "Purchase order name help Purchase order - External Door and Canopy Elements Pur…" at bounding box center [463, 353] width 887 height 753
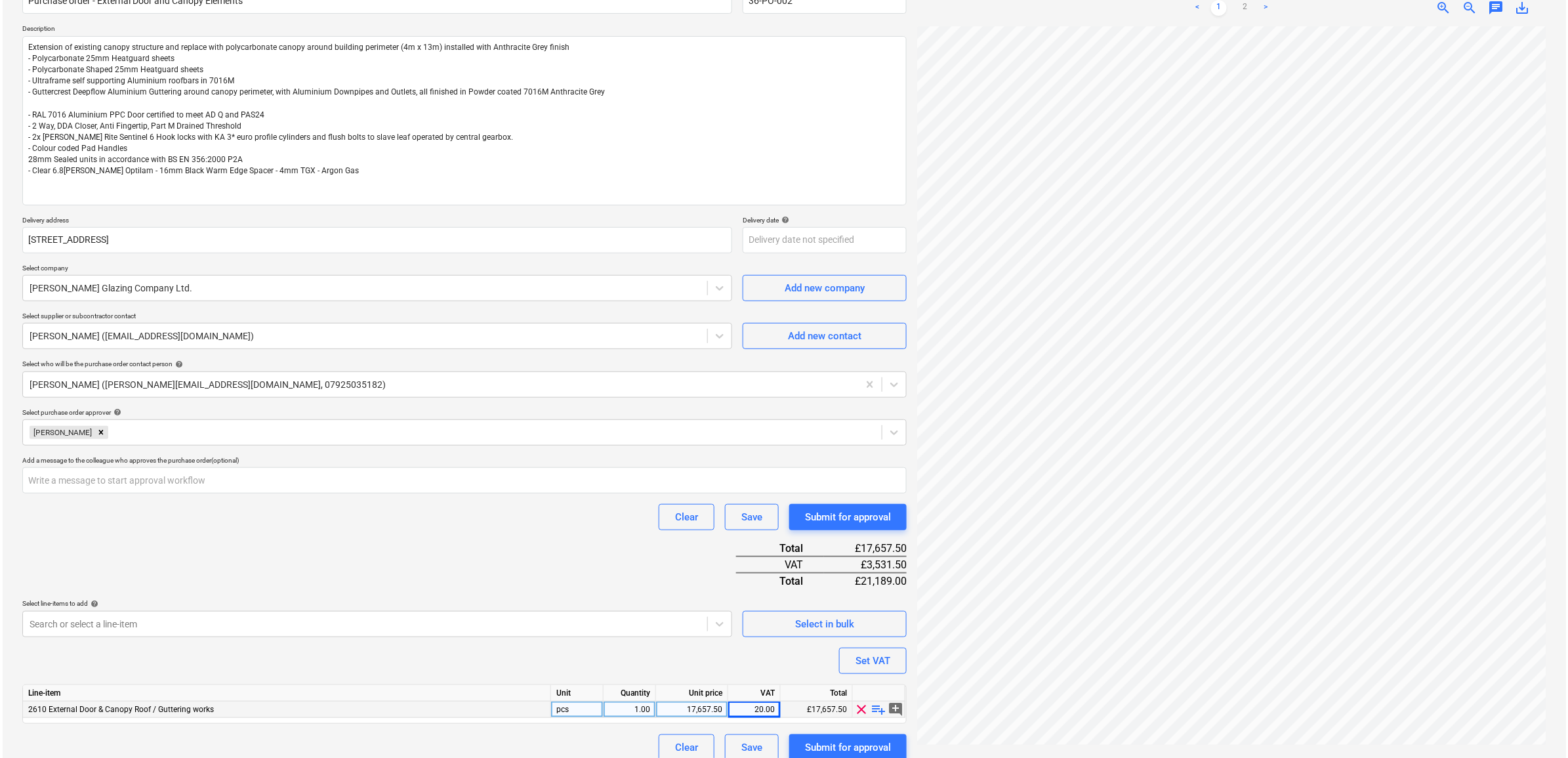
scroll to position [142, 0]
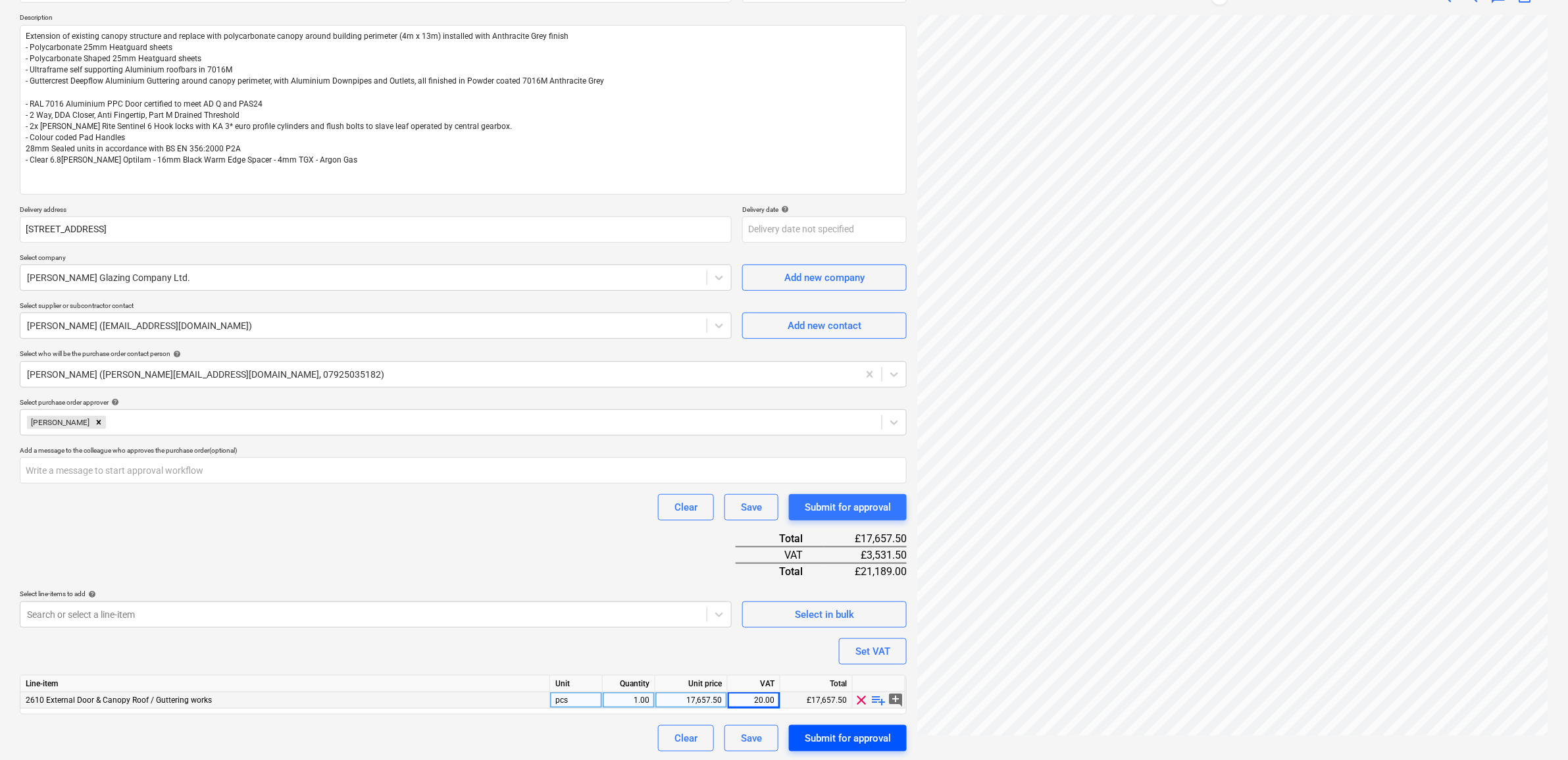
click at [868, 738] on div "Submit for approval" at bounding box center [847, 738] width 86 height 17
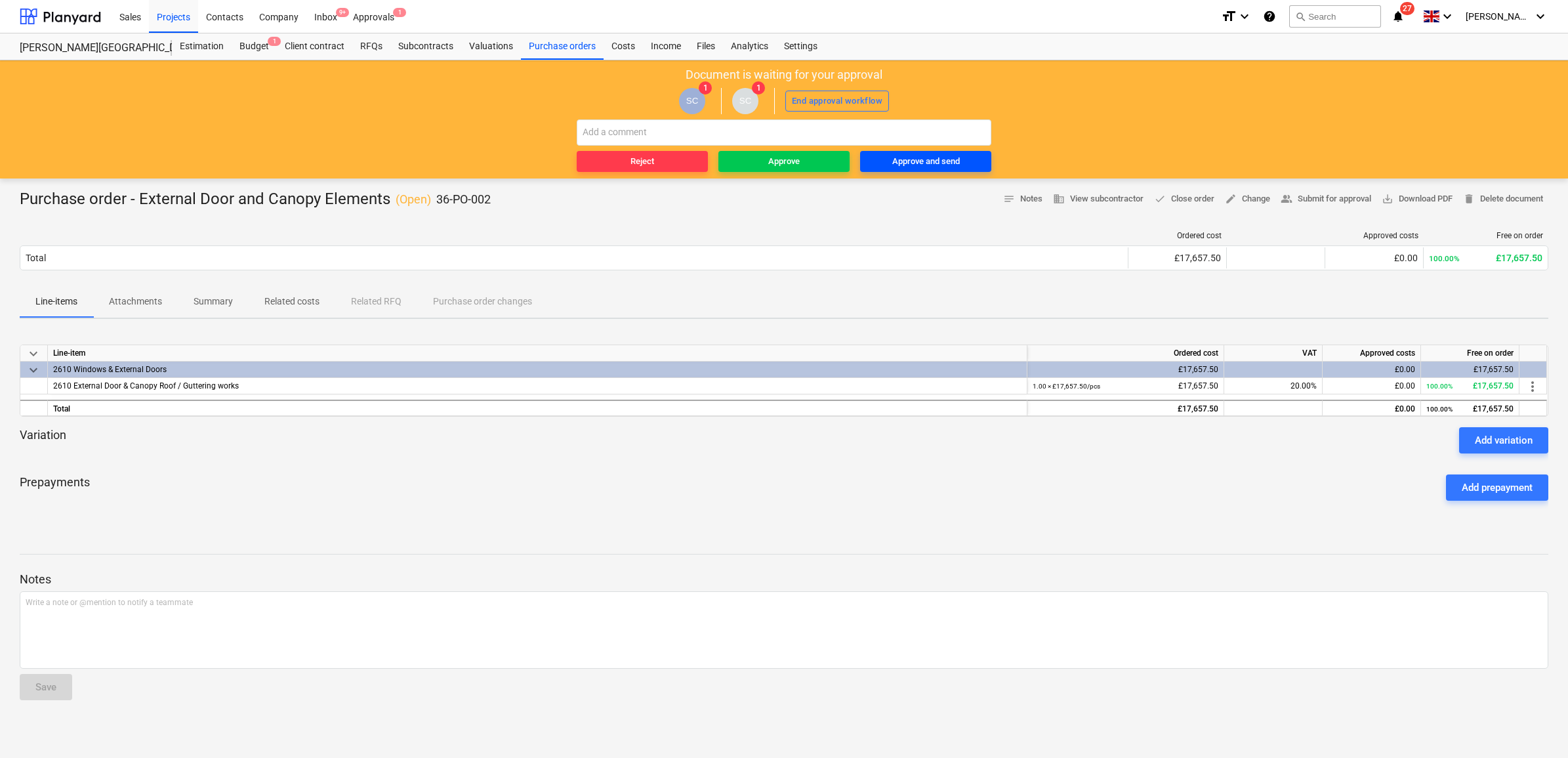
click at [915, 159] on div "Approve and send" at bounding box center [926, 161] width 68 height 15
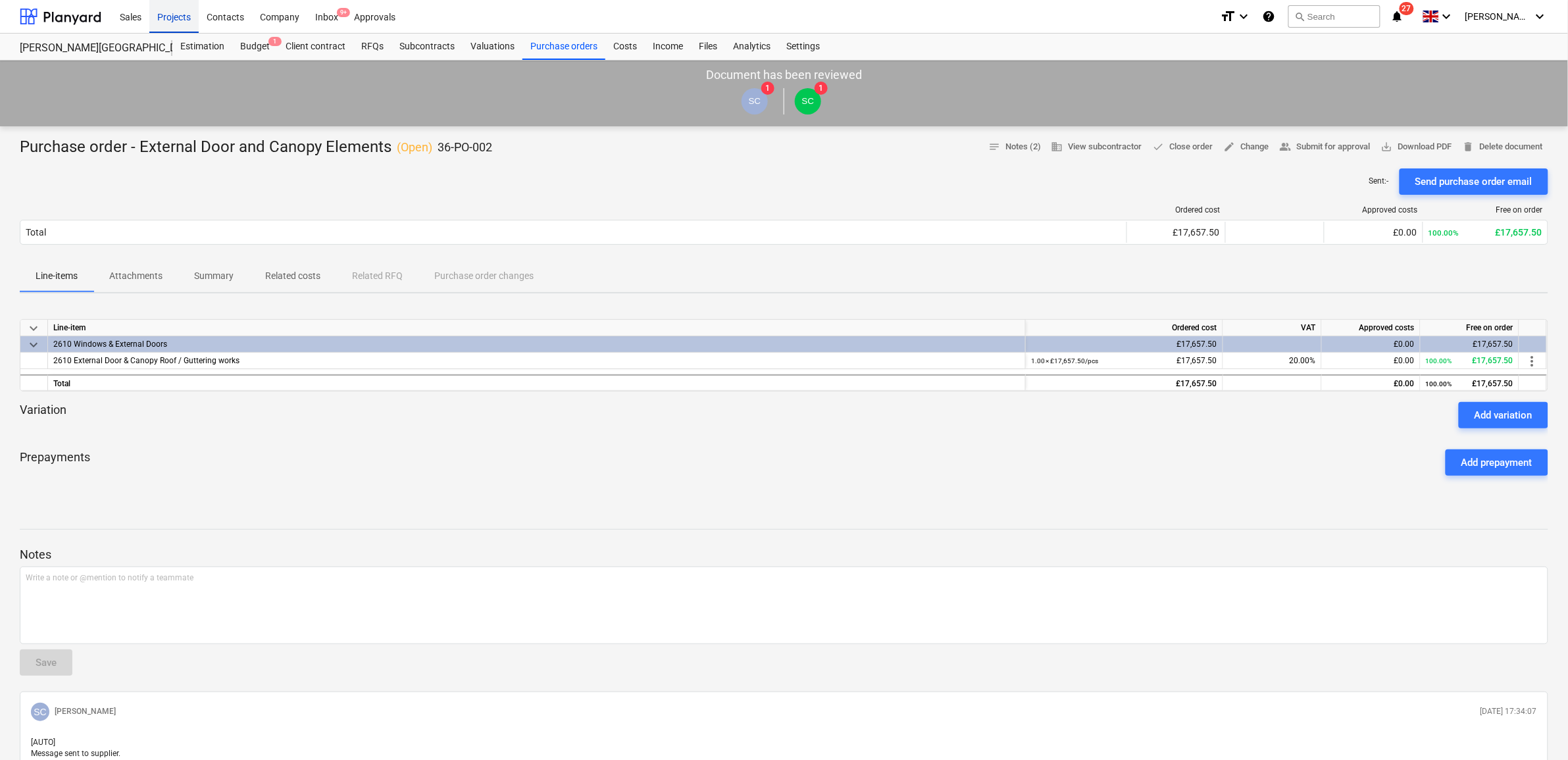
click at [181, 14] on div "Projects" at bounding box center [174, 16] width 50 height 34
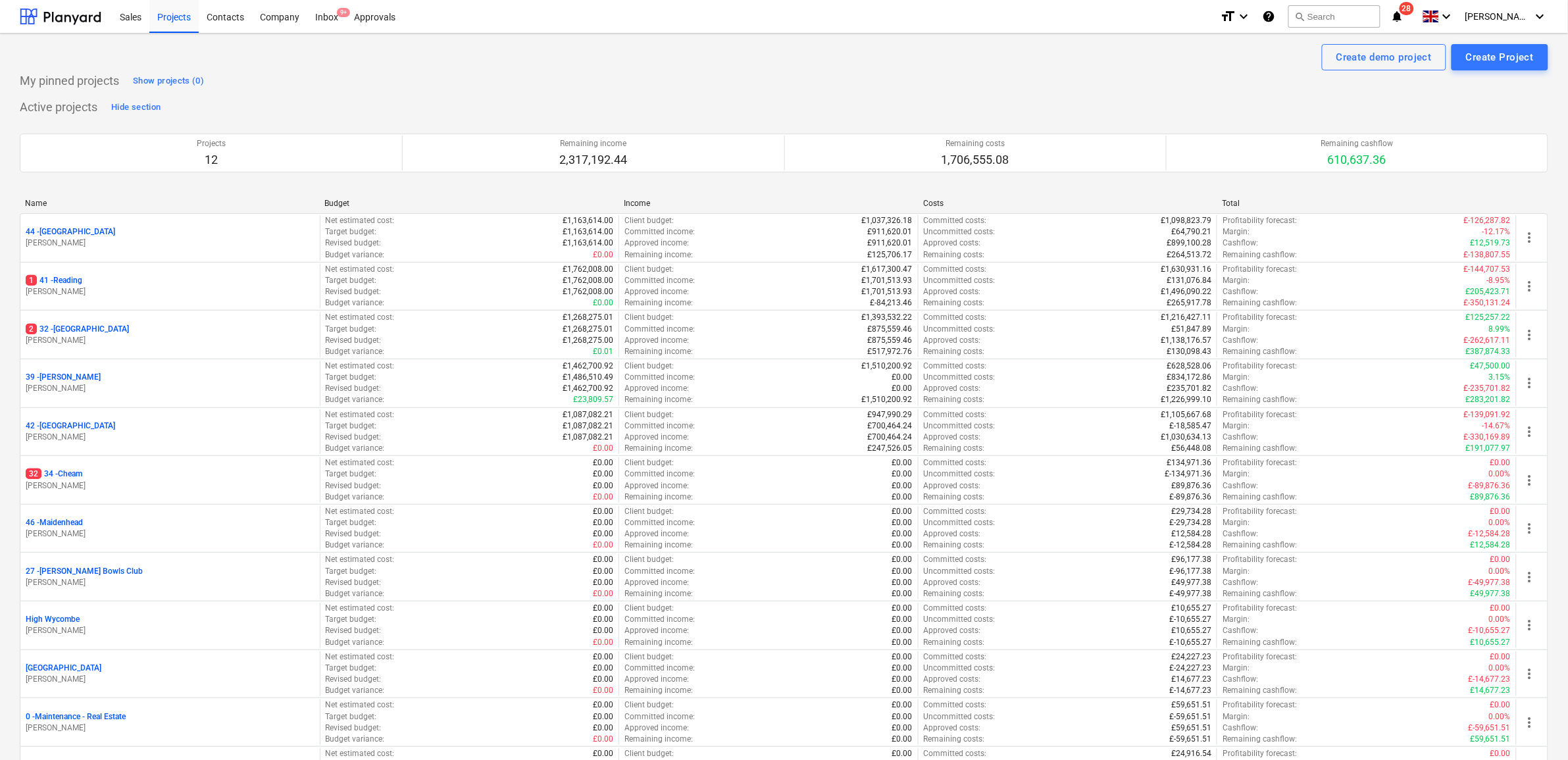
click at [74, 473] on p "32 34 - Cheam" at bounding box center [53, 474] width 57 height 11
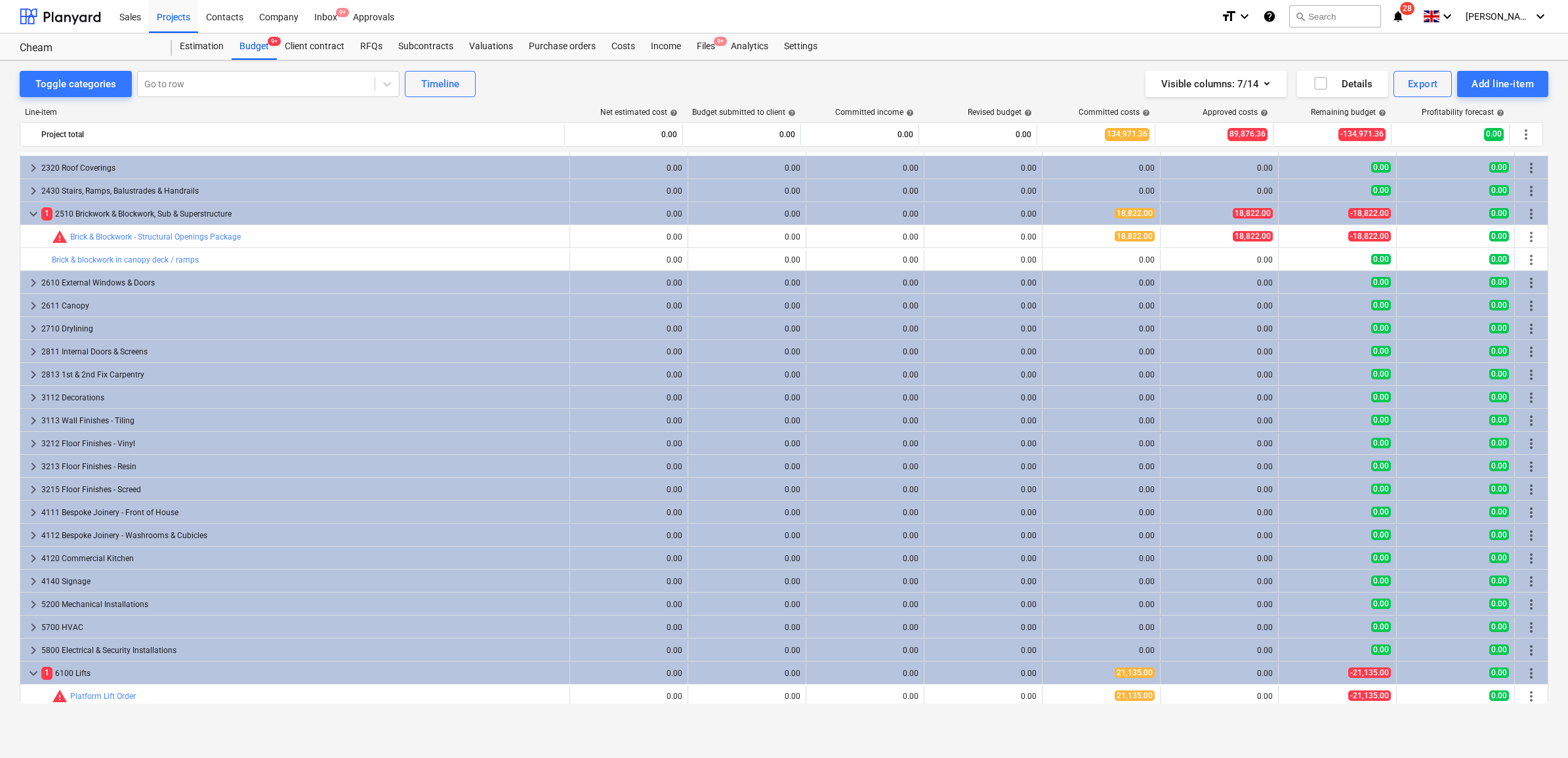
scroll to position [912, 0]
